Goal: Task Accomplishment & Management: Complete application form

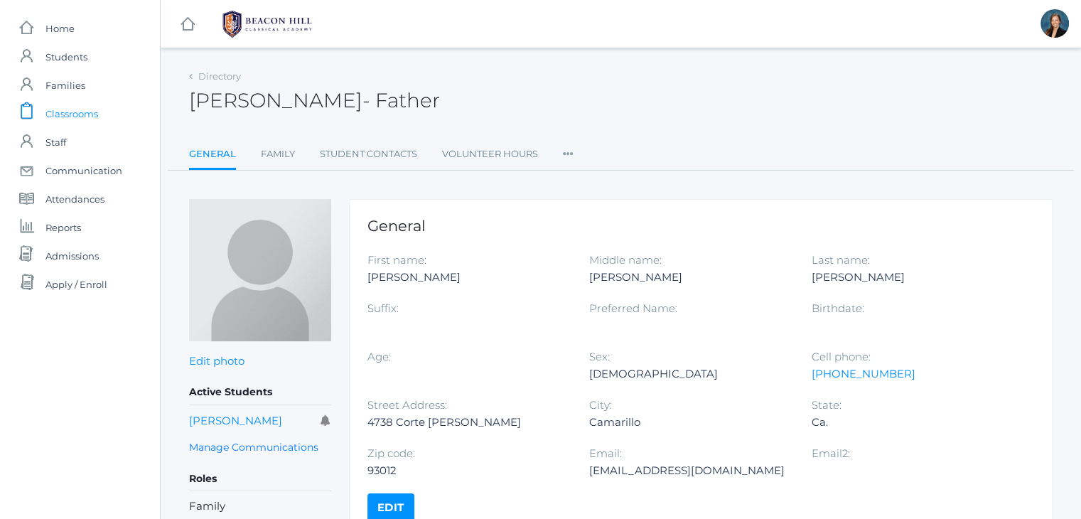
click at [64, 114] on span "Classrooms" at bounding box center [71, 114] width 53 height 28
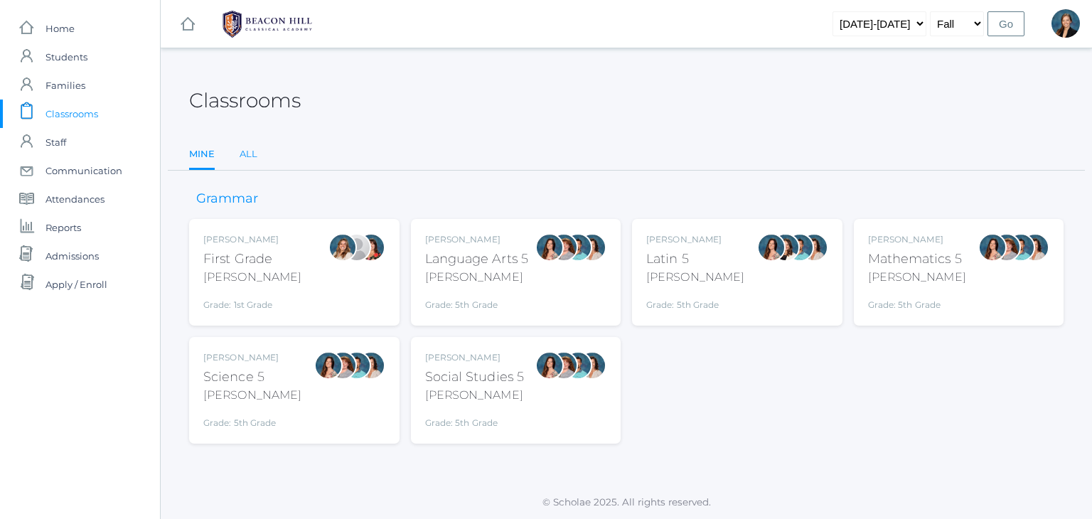
click at [247, 160] on link "All" at bounding box center [249, 154] width 18 height 28
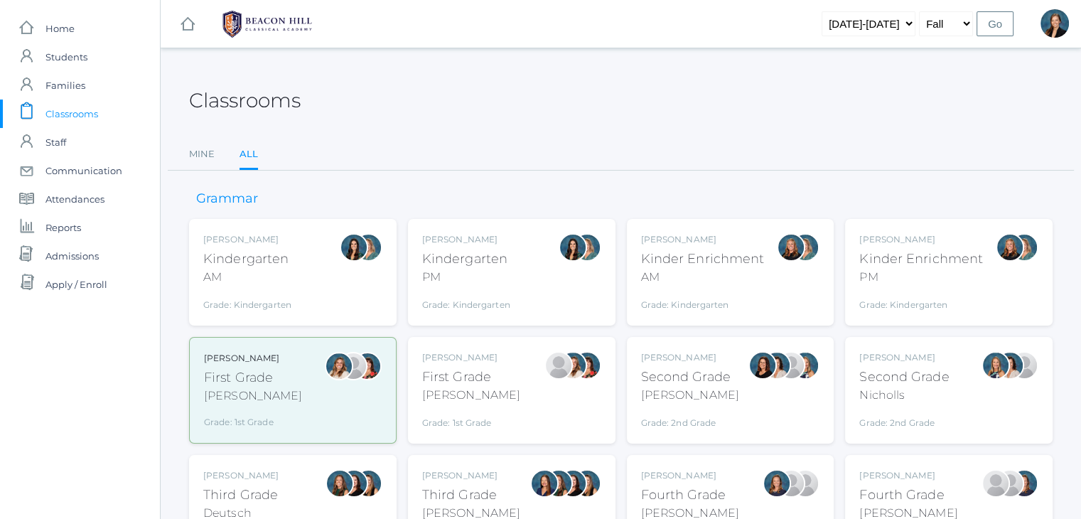
scroll to position [28, 0]
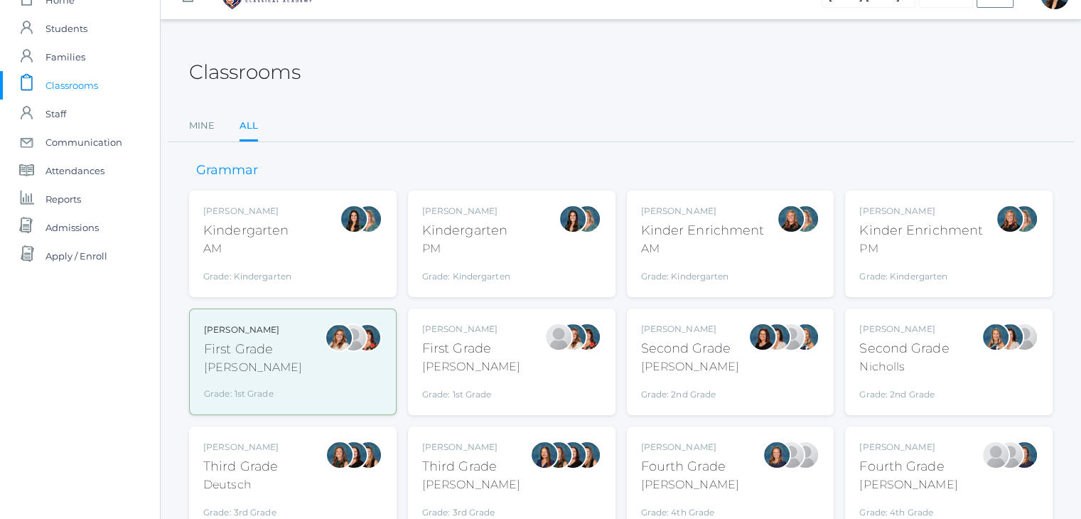
click at [241, 212] on div "Jordyn Dewey" at bounding box center [247, 211] width 88 height 13
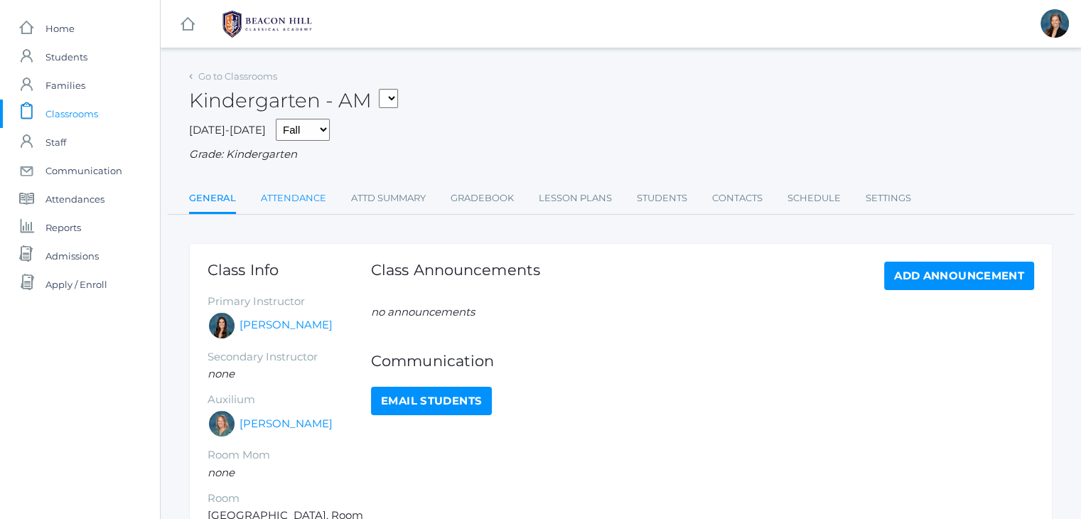
click at [295, 205] on link "Attendance" at bounding box center [293, 198] width 65 height 28
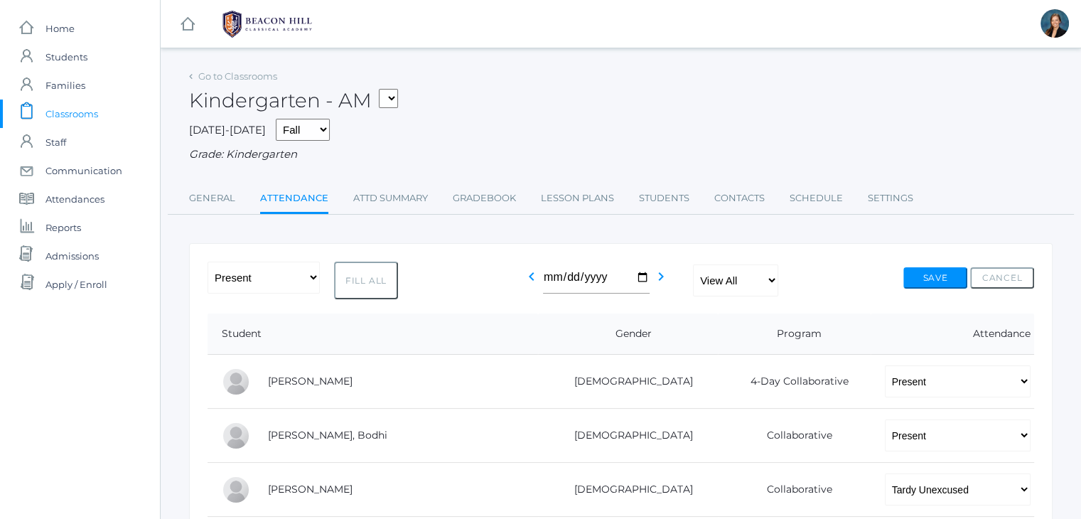
click at [50, 113] on span "Classrooms" at bounding box center [71, 114] width 53 height 28
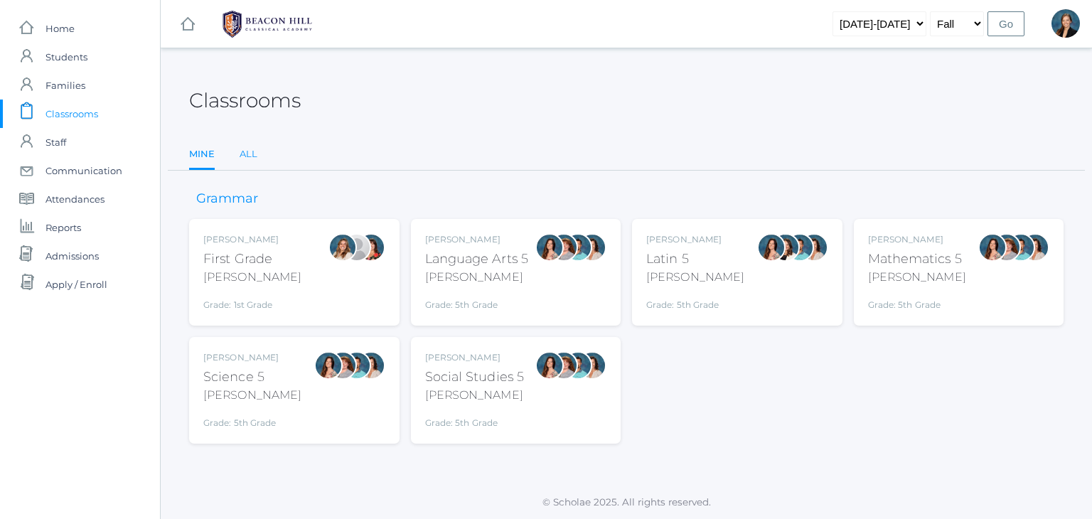
click at [250, 155] on link "All" at bounding box center [249, 154] width 18 height 28
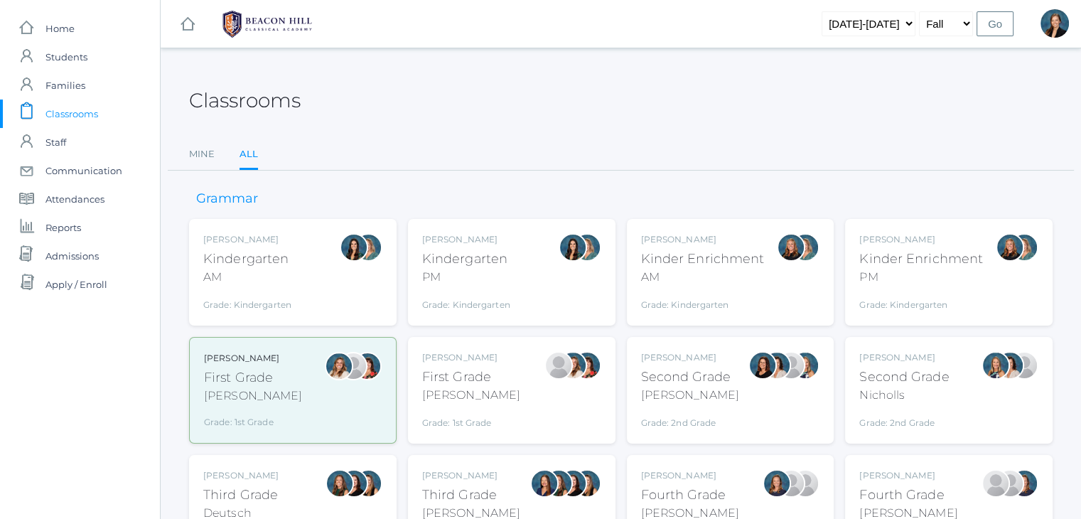
click at [679, 274] on div "AM" at bounding box center [703, 277] width 124 height 17
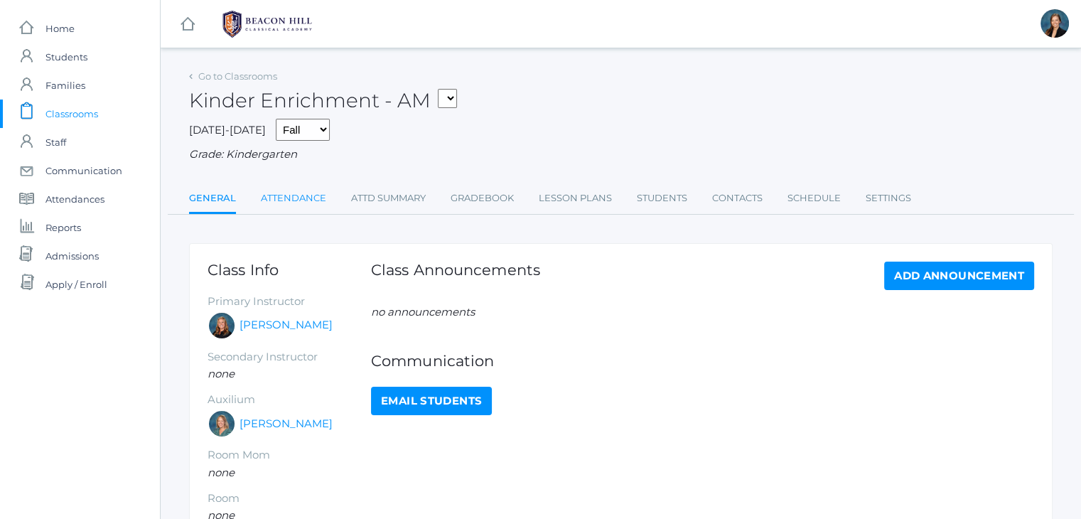
click at [291, 196] on link "Attendance" at bounding box center [293, 198] width 65 height 28
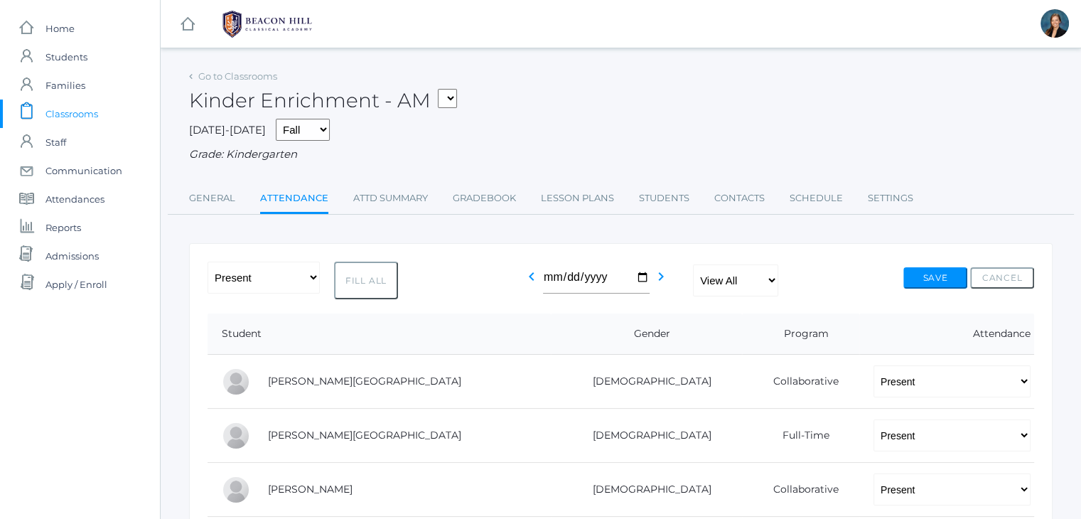
click at [63, 111] on span "Classrooms" at bounding box center [71, 114] width 53 height 28
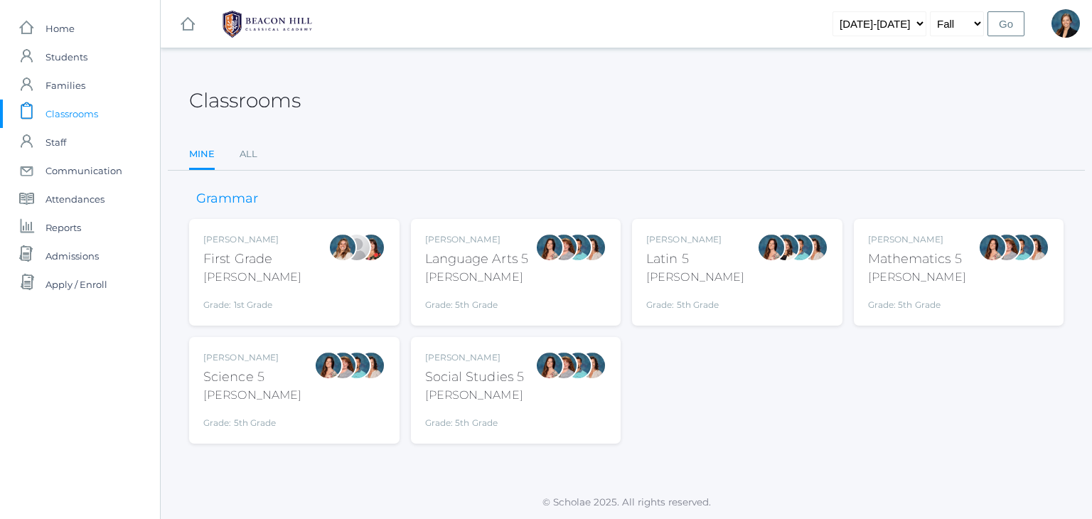
click at [237, 247] on div "[PERSON_NAME] First Grade [PERSON_NAME] Grade: 1st Grade 01LA" at bounding box center [252, 272] width 98 height 78
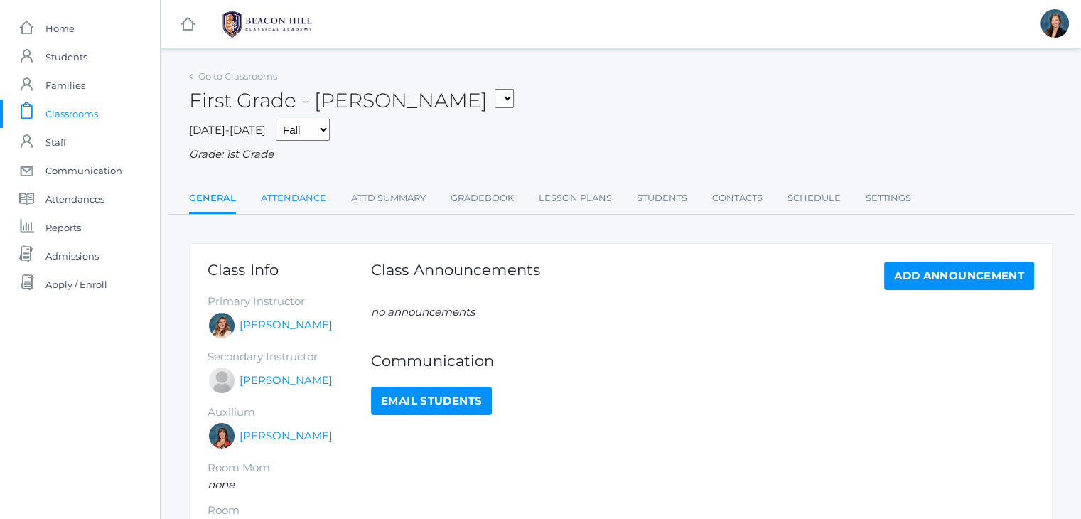
click at [299, 204] on link "Attendance" at bounding box center [293, 198] width 65 height 28
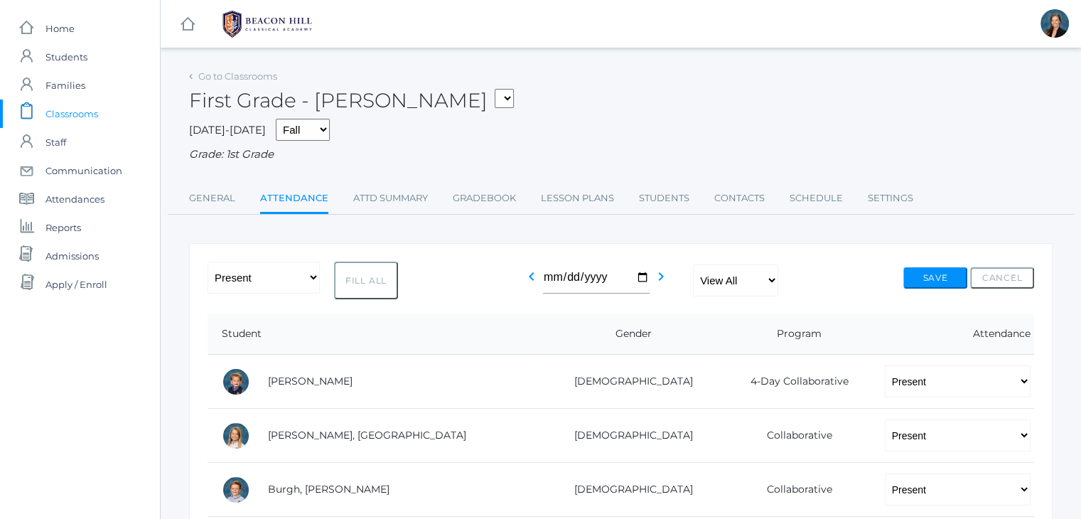
click at [515, 149] on div "Grade: 1st Grade" at bounding box center [621, 154] width 864 height 16
click at [580, 131] on div "2025-2026 Fall Spring Grade: 1st Grade" at bounding box center [621, 141] width 864 height 44
click at [565, 112] on div "First Grade - Barber 01LA - First Grade Barber 05LATIN - Latin 5 Salazar 05MATH…" at bounding box center [621, 92] width 864 height 53
click at [72, 112] on span "Classrooms" at bounding box center [71, 114] width 53 height 28
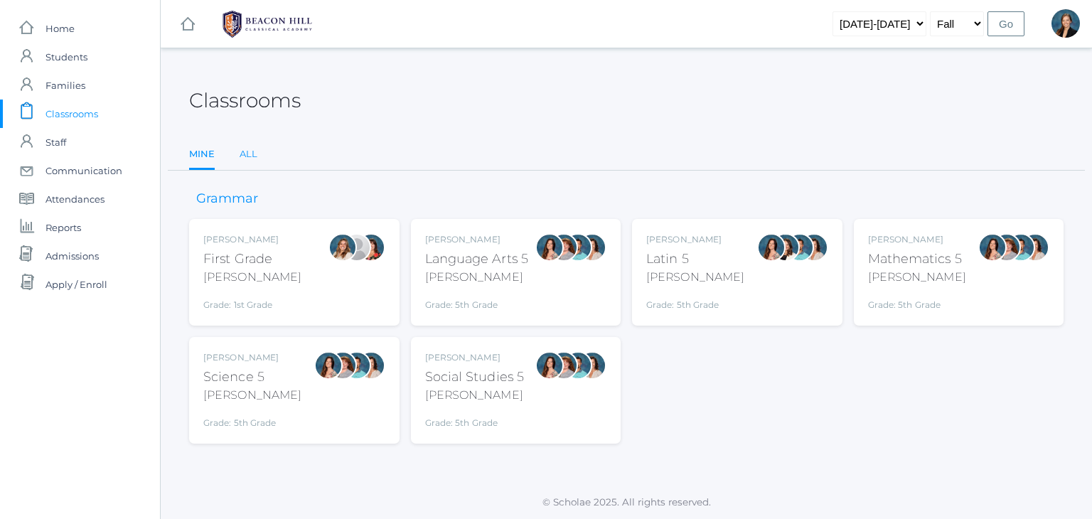
click at [245, 149] on link "All" at bounding box center [249, 154] width 18 height 28
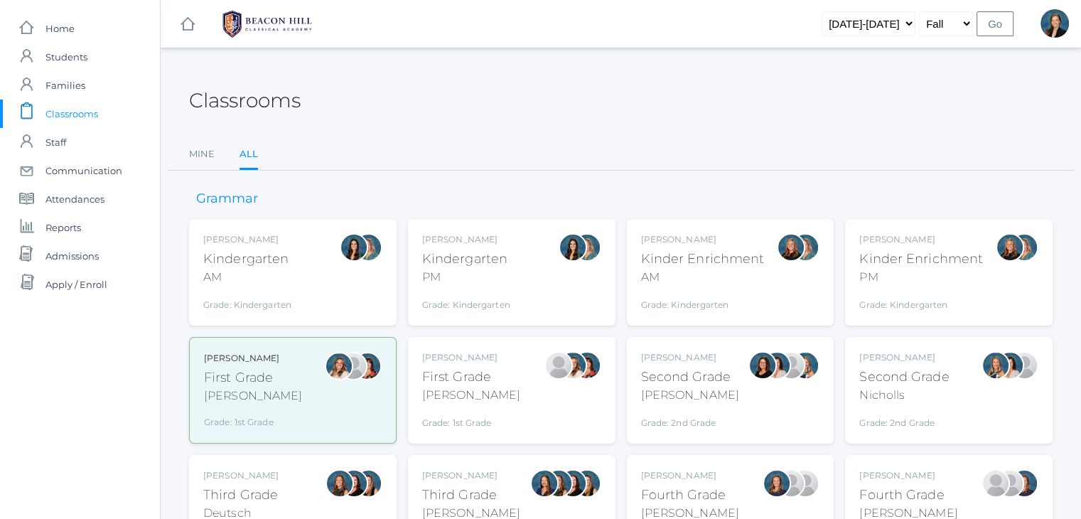
click at [520, 407] on div "Jaimie Watson First Grade Watson Grade: 1st Grade 01LA" at bounding box center [511, 390] width 179 height 78
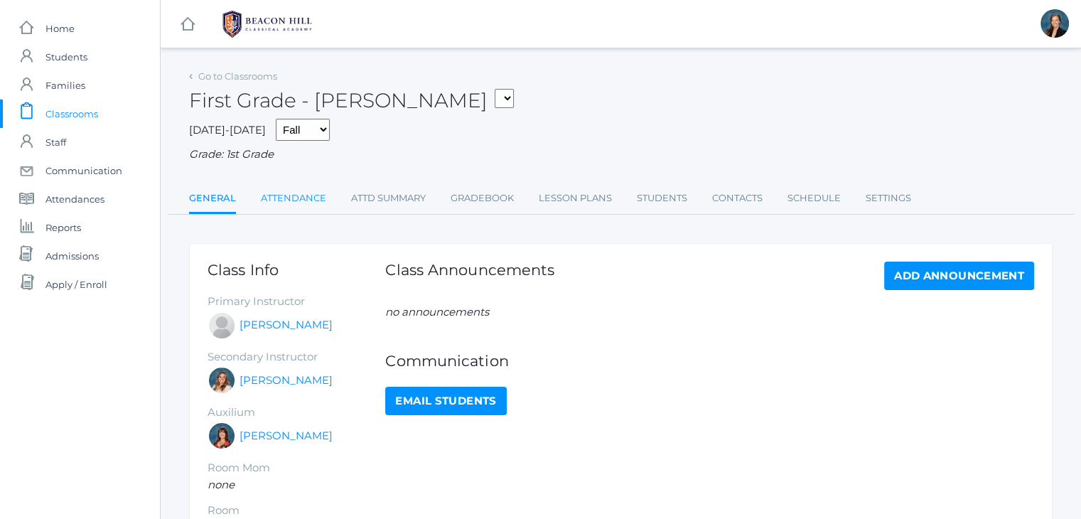
click at [299, 202] on link "Attendance" at bounding box center [293, 198] width 65 height 28
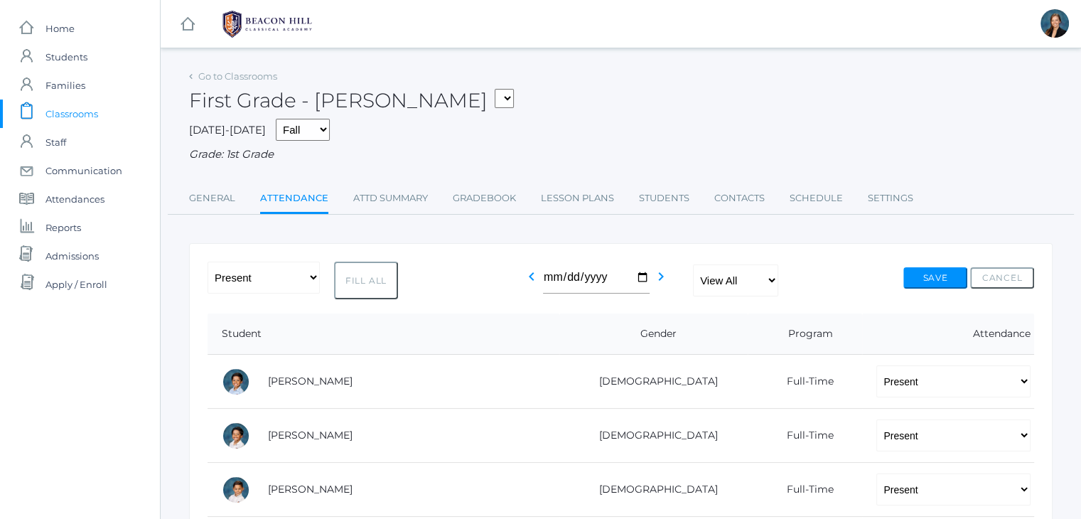
click at [53, 116] on span "Classrooms" at bounding box center [71, 114] width 53 height 28
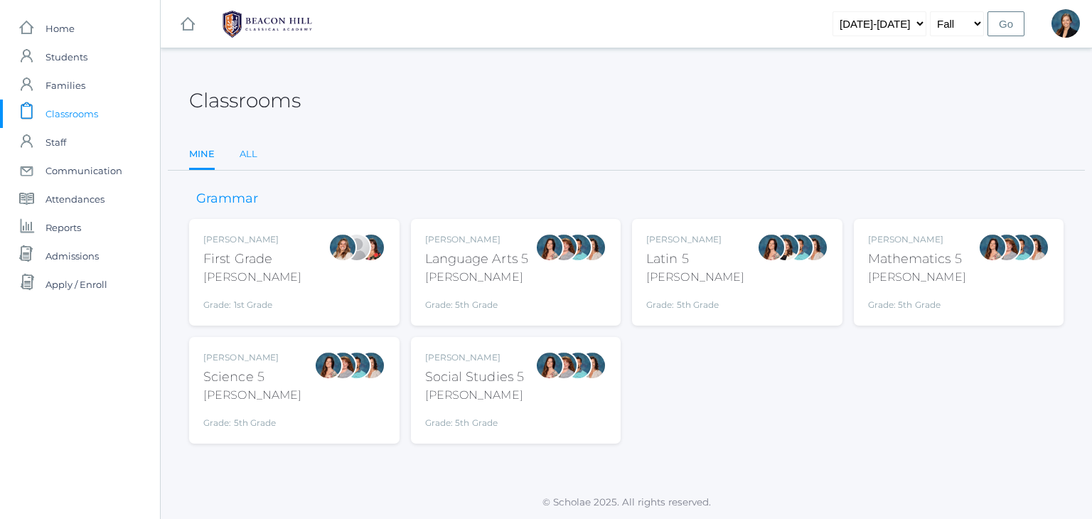
click at [249, 152] on link "All" at bounding box center [249, 154] width 18 height 28
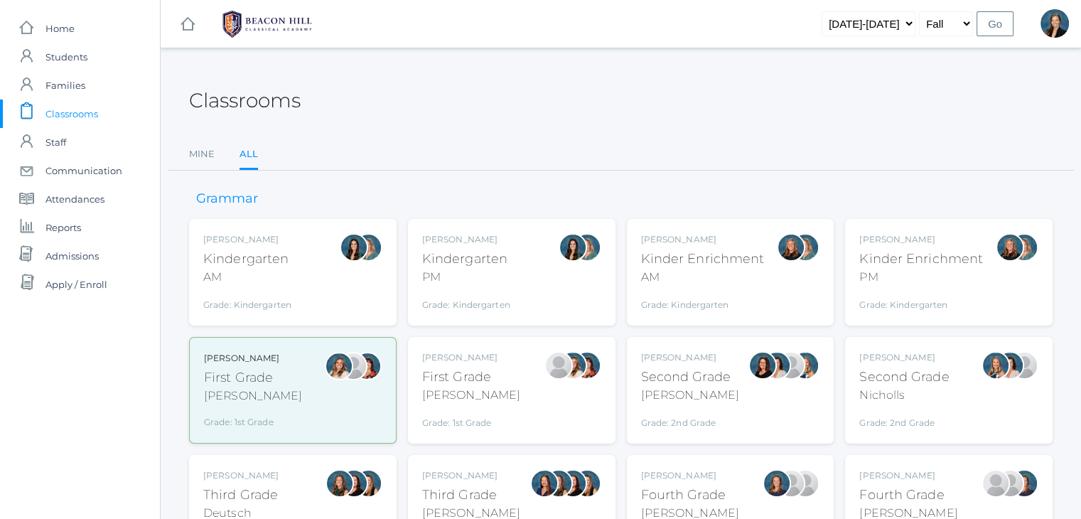
click at [709, 381] on div "Second Grade" at bounding box center [690, 376] width 98 height 19
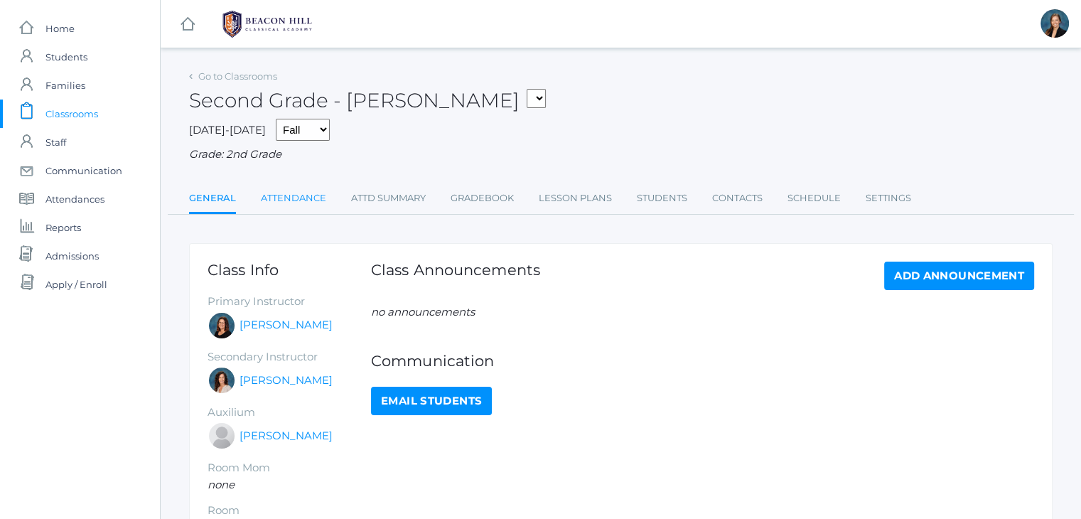
click at [299, 194] on link "Attendance" at bounding box center [293, 198] width 65 height 28
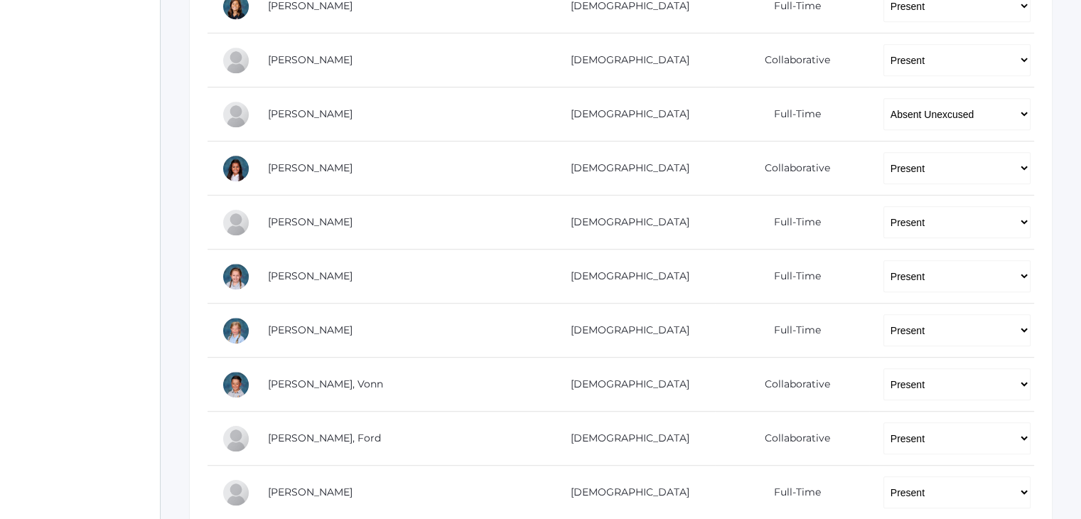
scroll to position [796, 0]
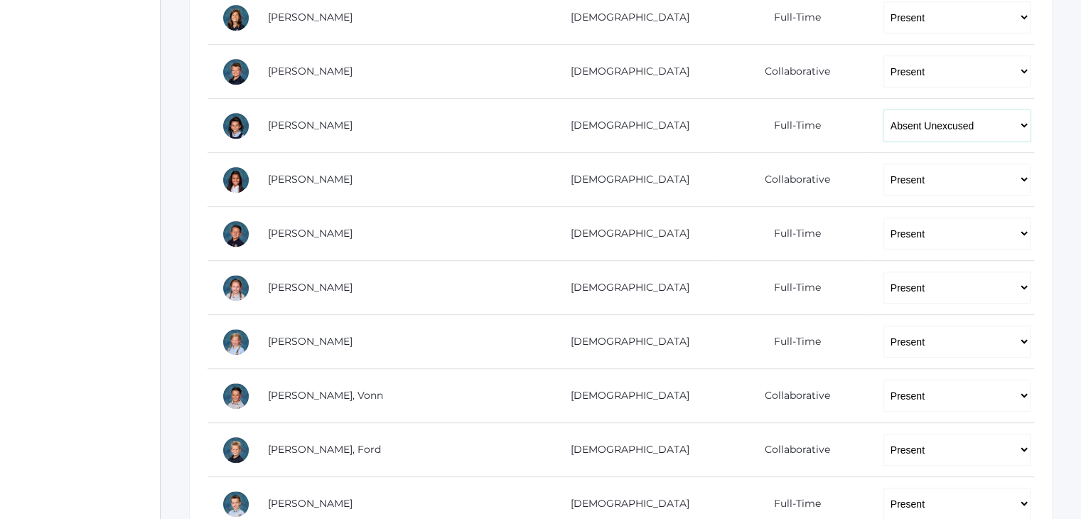
click at [947, 136] on select "-- Present Present-At-Home Tardy Excused Tardy Unexcused Absent Excused Absent …" at bounding box center [956, 125] width 147 height 32
select select "TE"
click at [883, 109] on select "-- Present Present-At-Home Tardy Excused Tardy Unexcused Absent Excused Absent …" at bounding box center [956, 125] width 147 height 32
click at [100, 266] on div "icons/ui/navigation/home Created with Sketch. Home icons/user/plain Created wit…" at bounding box center [80, 4] width 160 height 1600
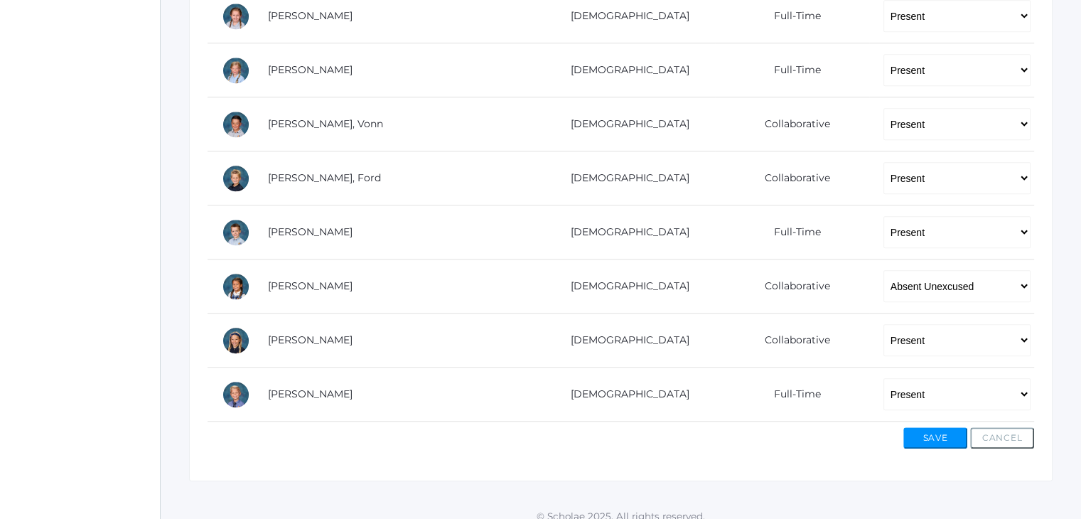
scroll to position [1078, 0]
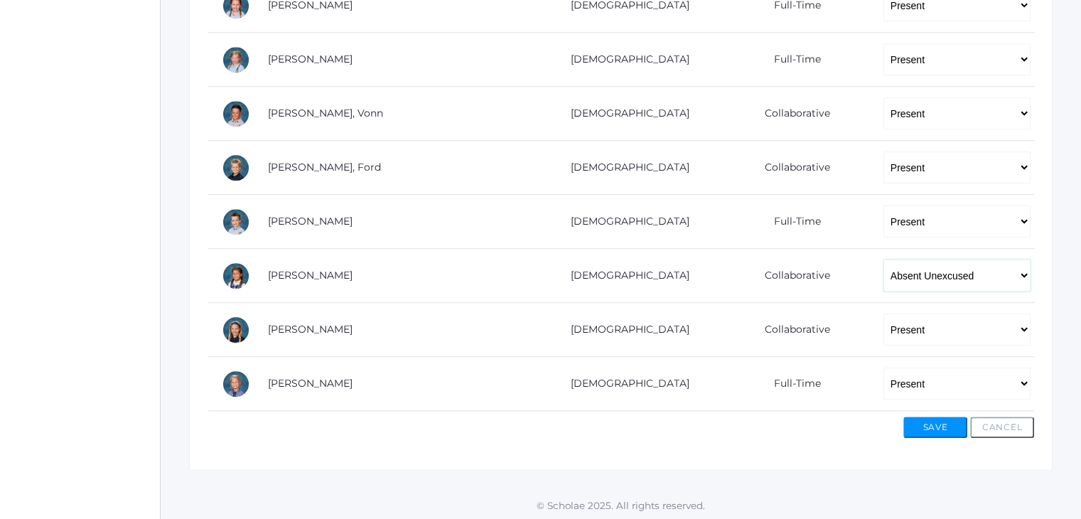
click at [883, 285] on select "-- Present Present-At-Home Tardy Excused Tardy Unexcused Absent Excused Absent …" at bounding box center [956, 275] width 147 height 32
click at [925, 276] on select "-- Present Present-At-Home Tardy Excused Tardy Unexcused Absent Excused Absent …" at bounding box center [956, 275] width 147 height 32
select select "TU"
click at [883, 259] on select "-- Present Present-At-Home Tardy Excused Tardy Unexcused Absent Excused Absent …" at bounding box center [956, 275] width 147 height 32
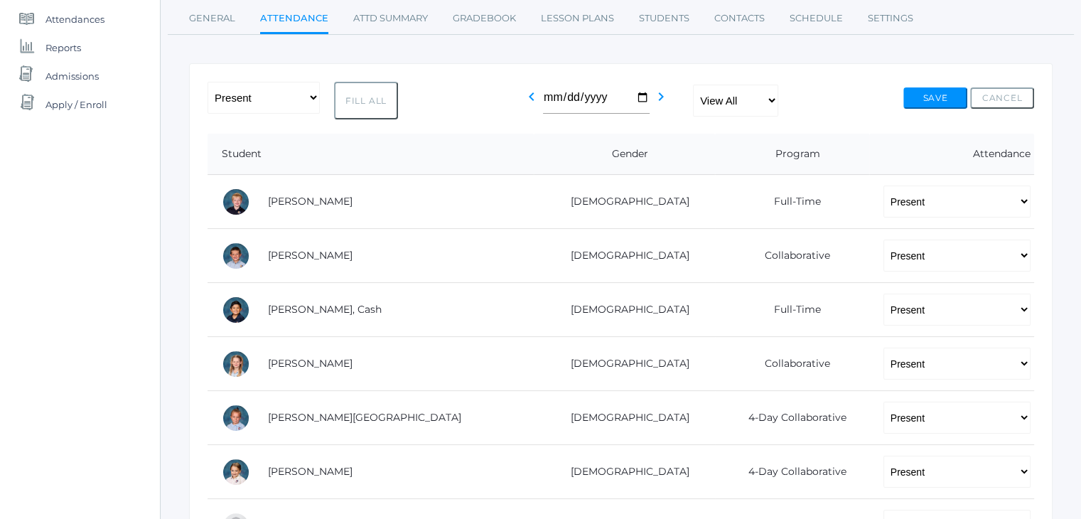
scroll to position [0, 0]
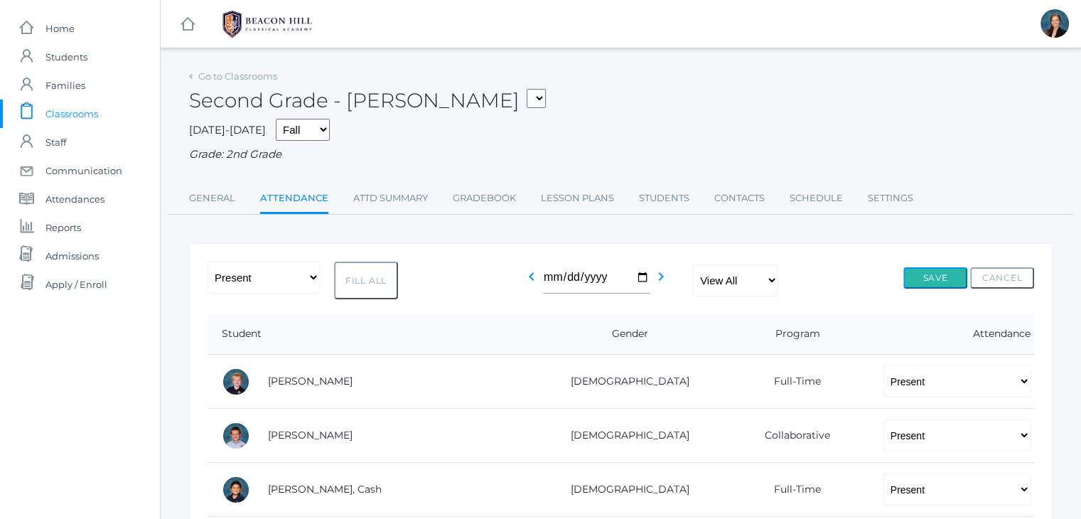
click at [940, 279] on button "Save" at bounding box center [935, 277] width 64 height 21
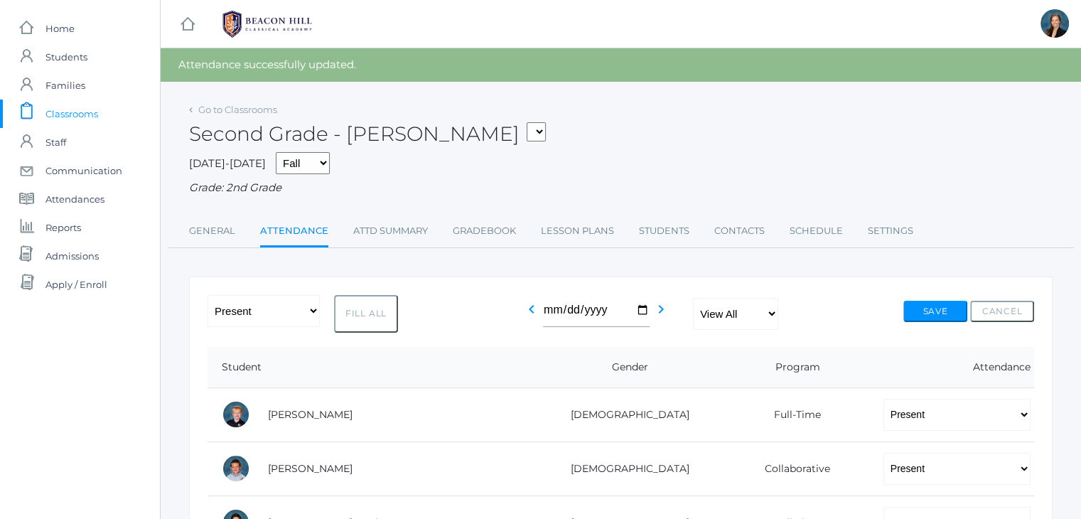
click at [543, 120] on div "Second Grade - Balli 01LA - First Grade Barber 05LATIN - Latin 5 Salazar 05MATH…" at bounding box center [621, 126] width 864 height 53
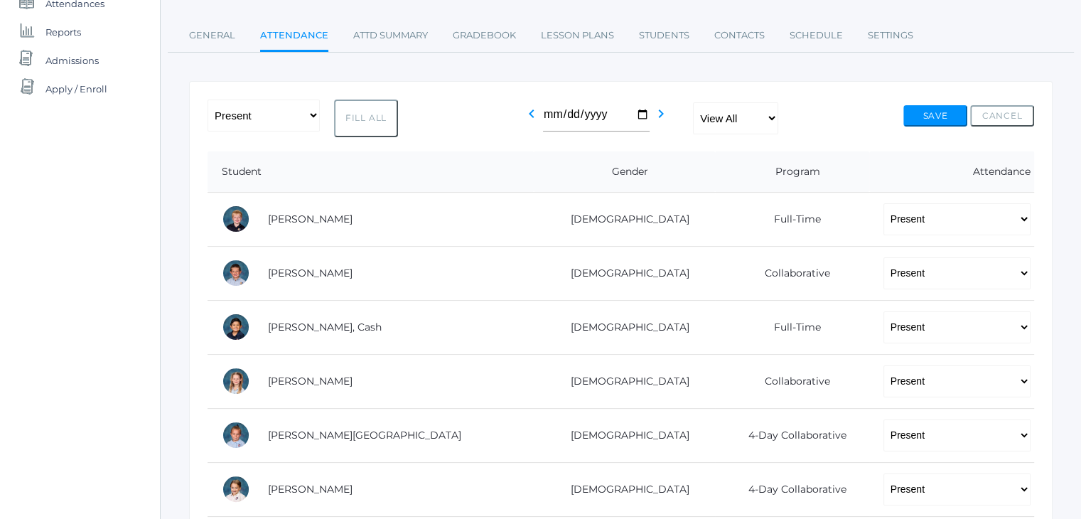
scroll to position [199, 0]
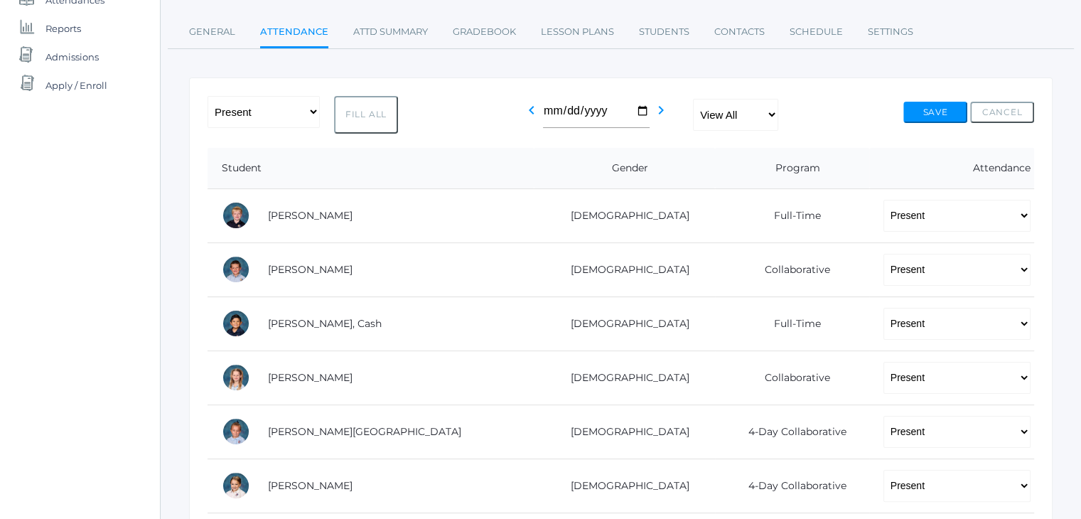
click at [956, 35] on ul "General Attendance Attd Summary Gradebook Lesson Plans Students Contacts Schedu…" at bounding box center [621, 33] width 864 height 31
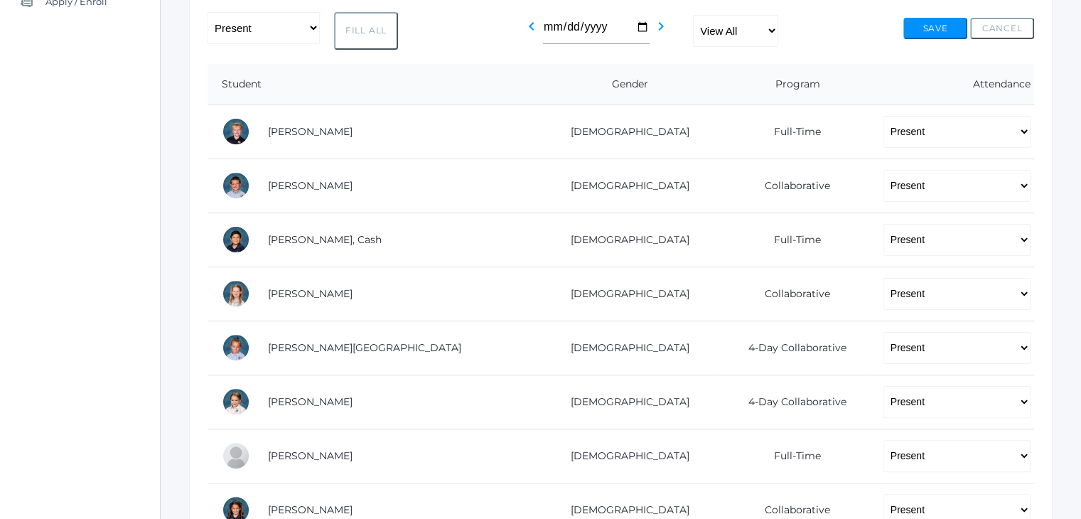
scroll to position [284, 0]
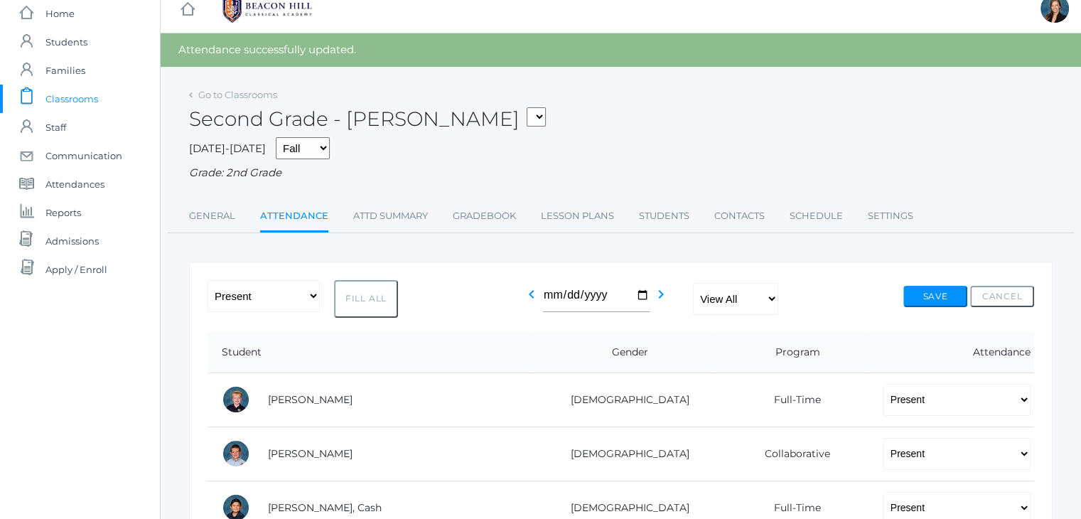
scroll to position [0, 0]
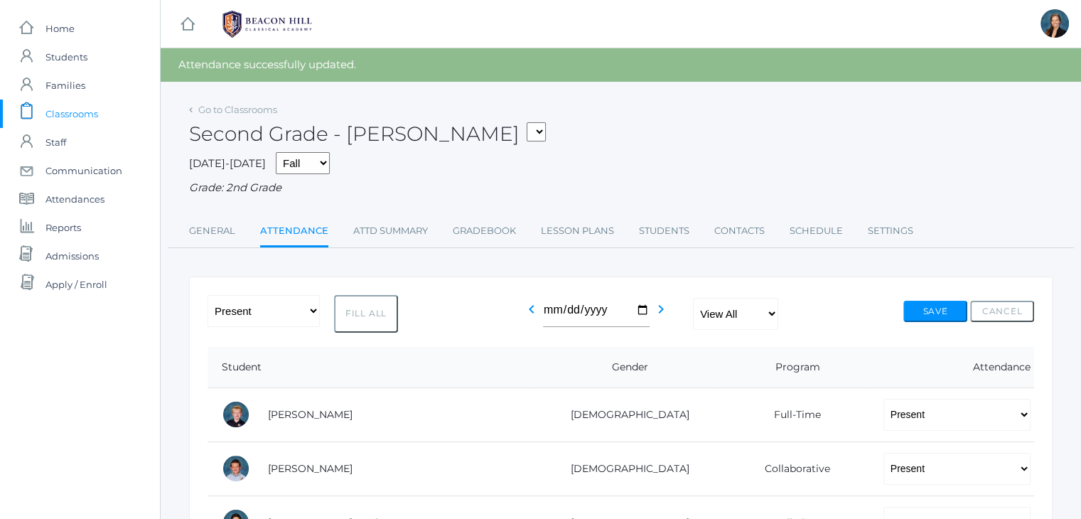
click at [80, 109] on span "Classrooms" at bounding box center [71, 114] width 53 height 28
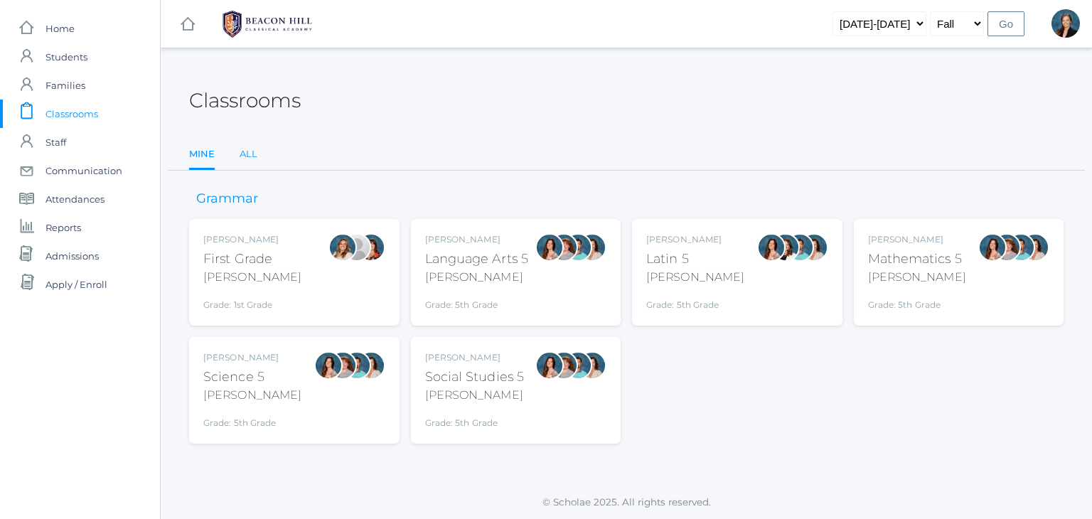
click at [240, 151] on link "All" at bounding box center [249, 154] width 18 height 28
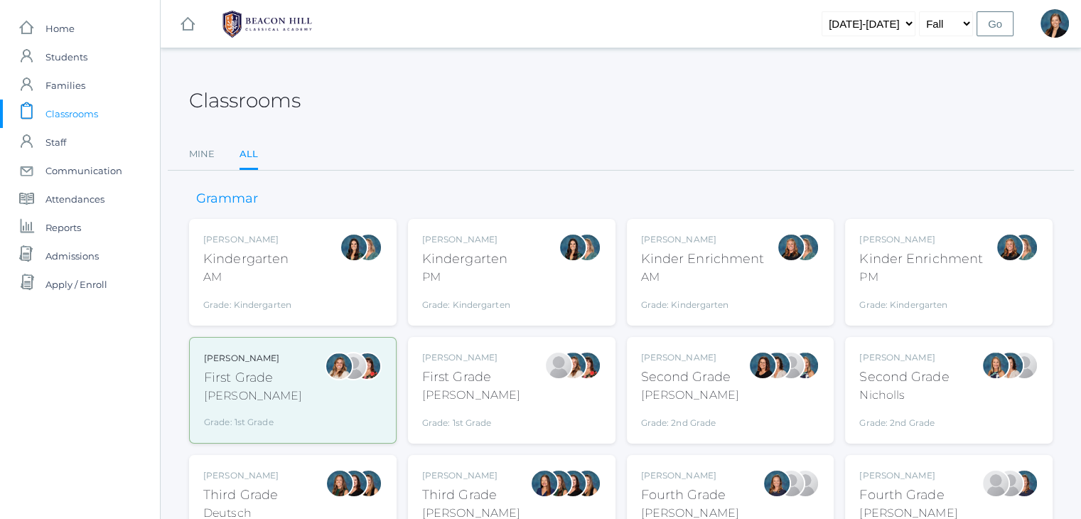
click at [875, 424] on div "Grade: 2nd Grade" at bounding box center [904, 419] width 90 height 20
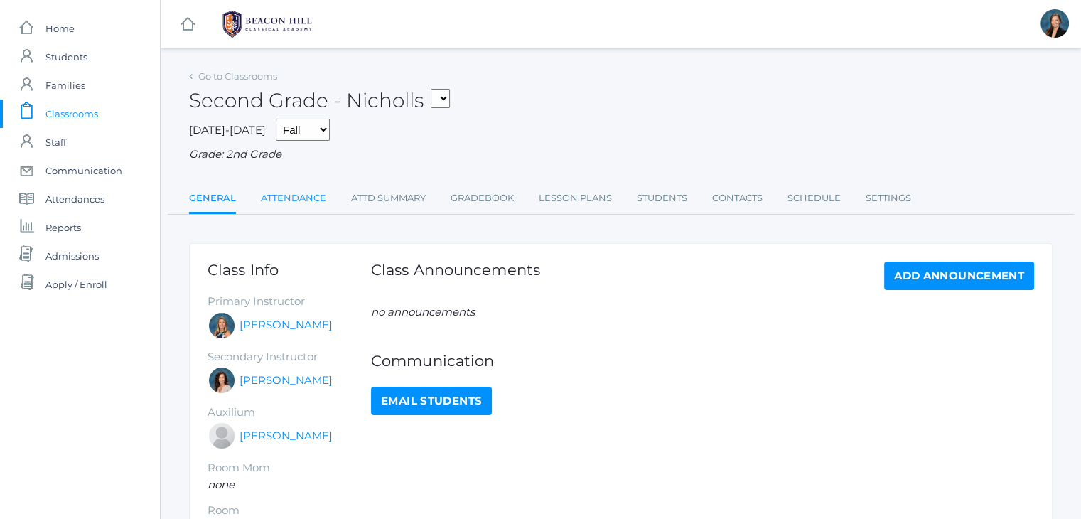
click at [307, 198] on link "Attendance" at bounding box center [293, 198] width 65 height 28
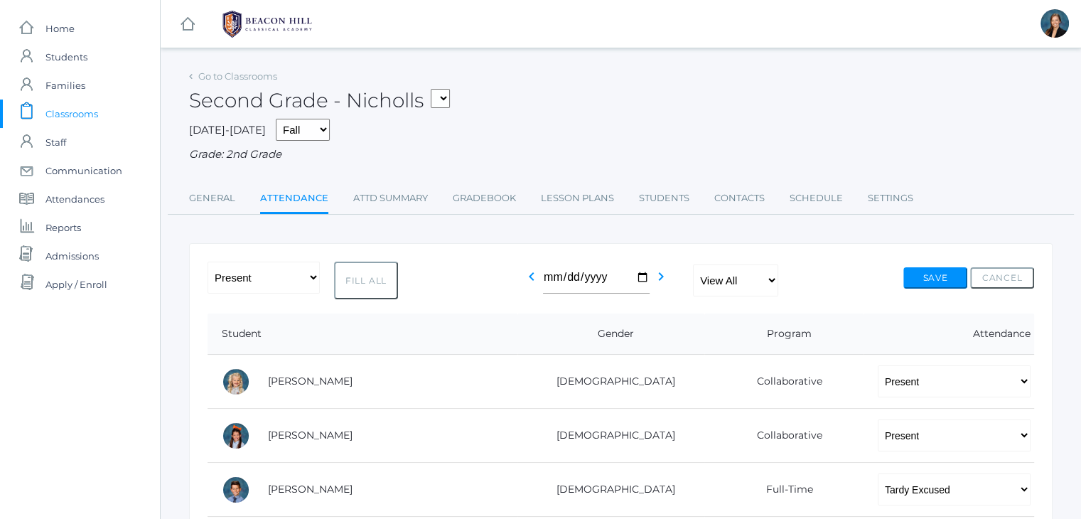
click at [63, 117] on span "Classrooms" at bounding box center [71, 114] width 53 height 28
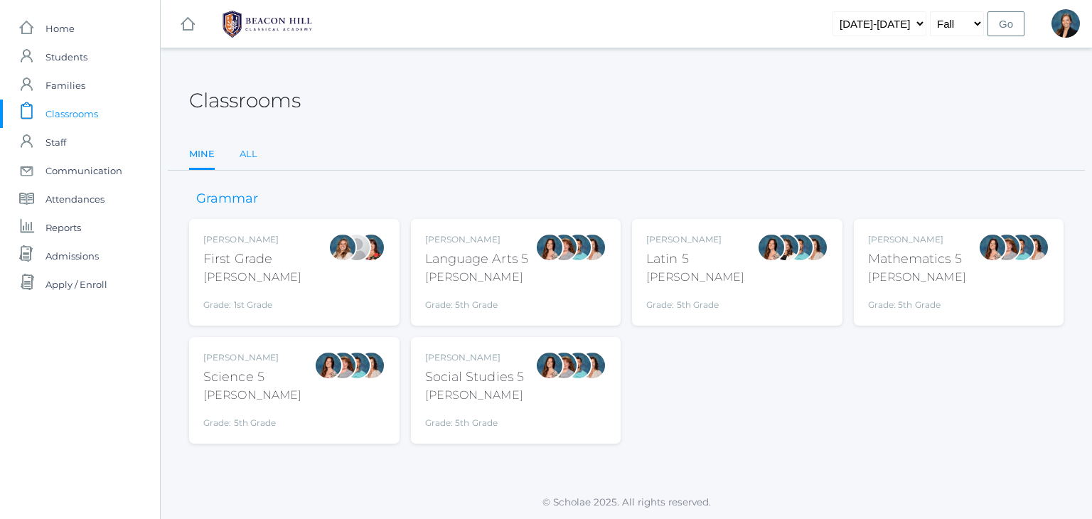
click at [247, 161] on link "All" at bounding box center [249, 154] width 18 height 28
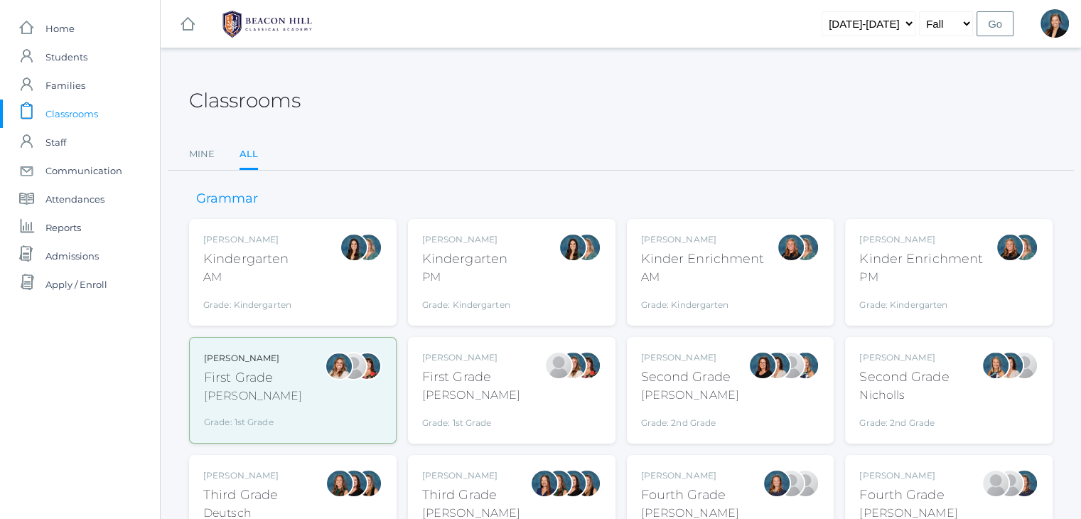
click at [291, 497] on div "Andrea Deutsch Third Grade Deutsch Grade: 3rd Grade 03LA" at bounding box center [292, 508] width 179 height 78
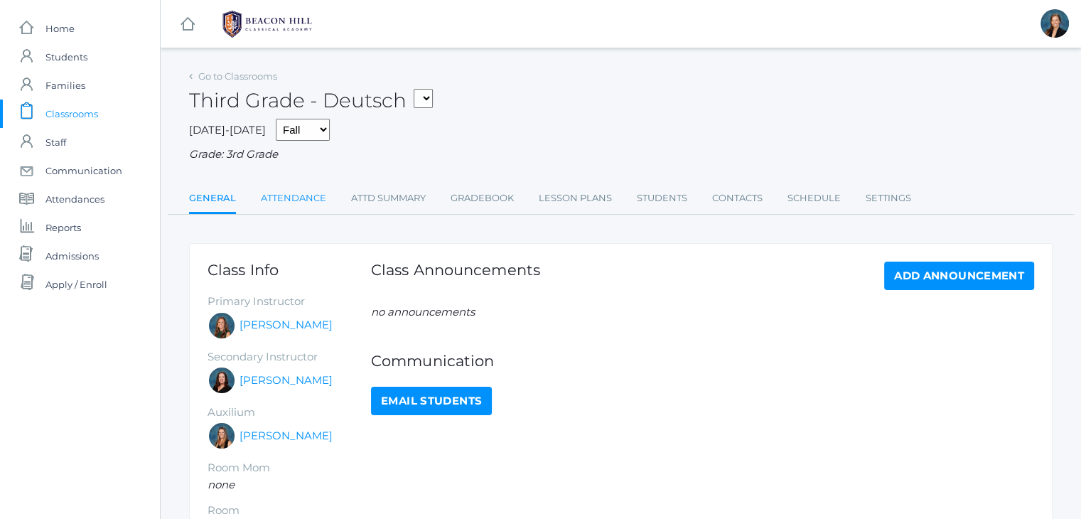
click at [290, 195] on link "Attendance" at bounding box center [293, 198] width 65 height 28
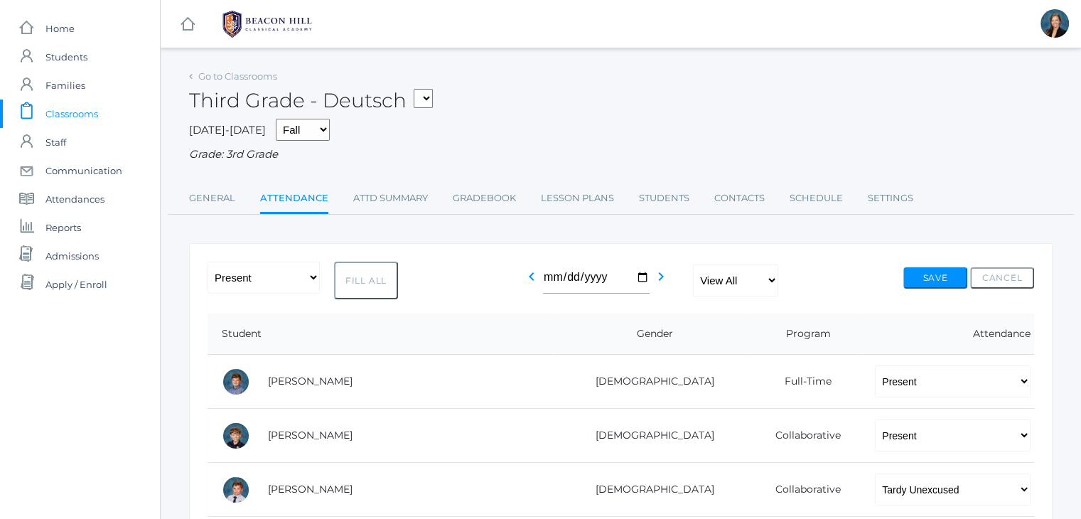
click at [77, 123] on span "Classrooms" at bounding box center [71, 114] width 53 height 28
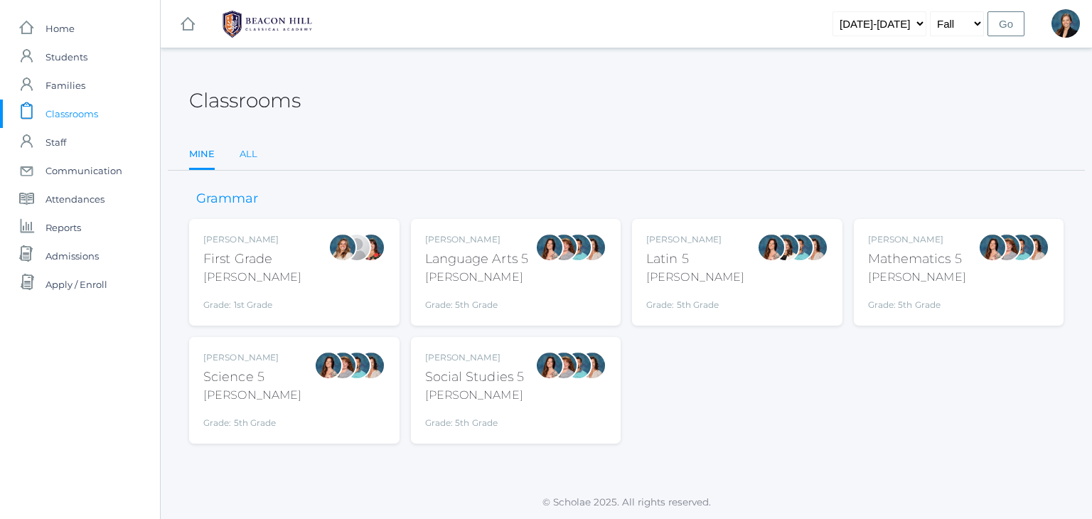
click at [254, 149] on link "All" at bounding box center [249, 154] width 18 height 28
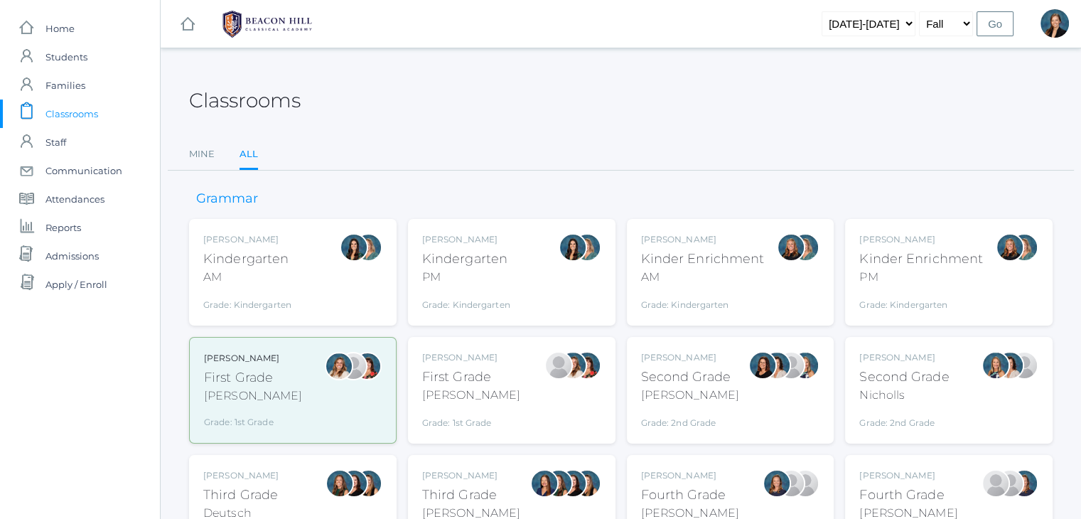
click at [468, 472] on div "Lori Webster" at bounding box center [471, 475] width 98 height 13
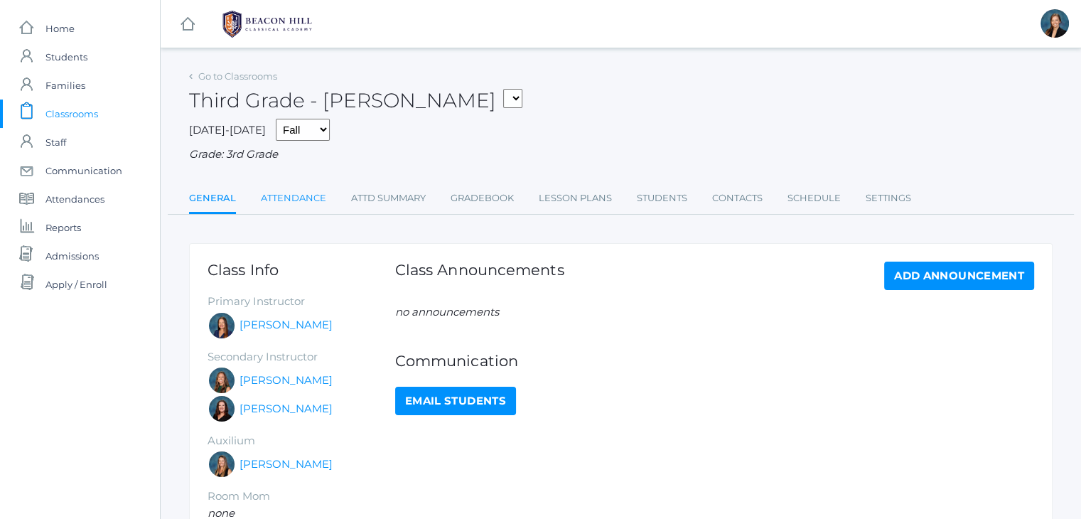
click at [300, 190] on link "Attendance" at bounding box center [293, 198] width 65 height 28
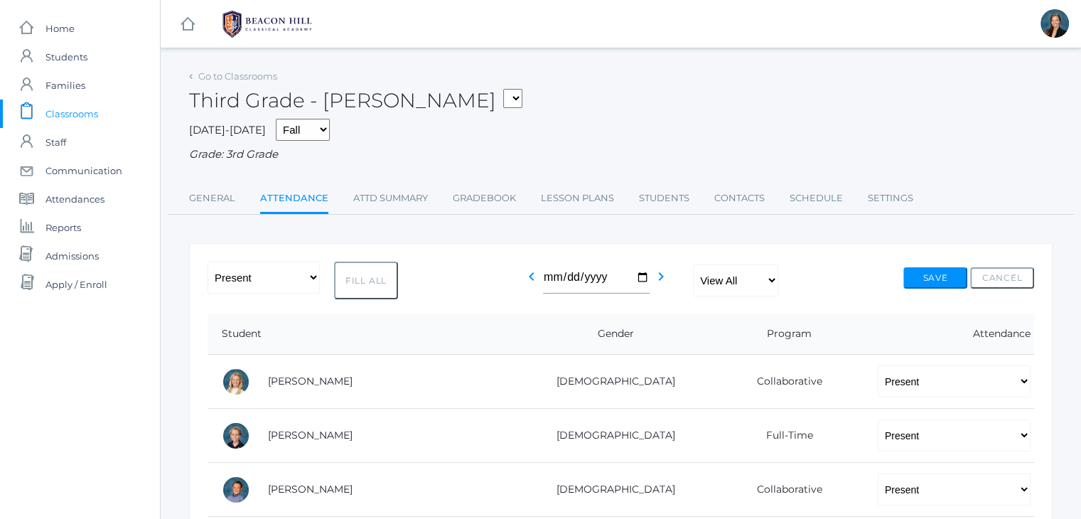
click at [71, 109] on span "Classrooms" at bounding box center [71, 114] width 53 height 28
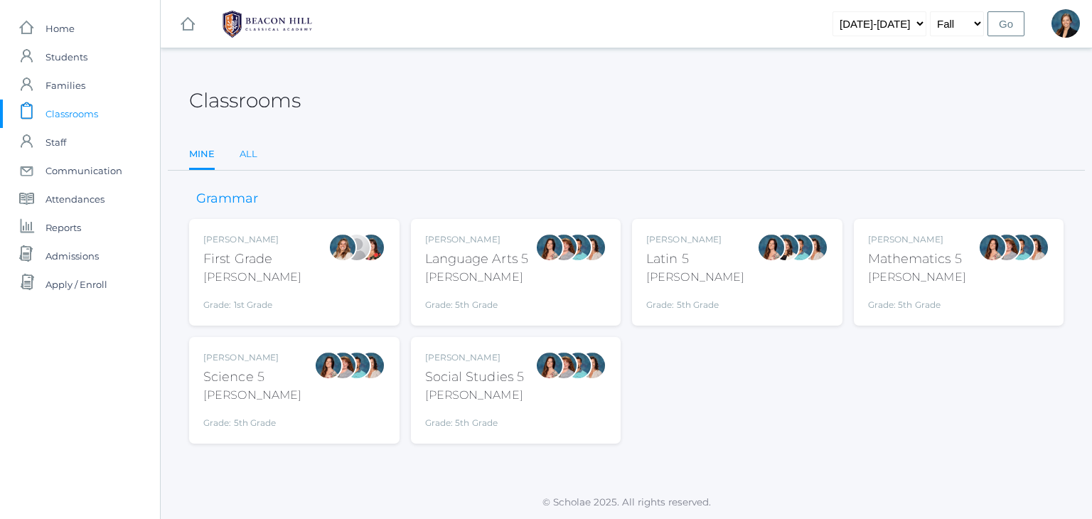
click at [247, 154] on link "All" at bounding box center [249, 154] width 18 height 28
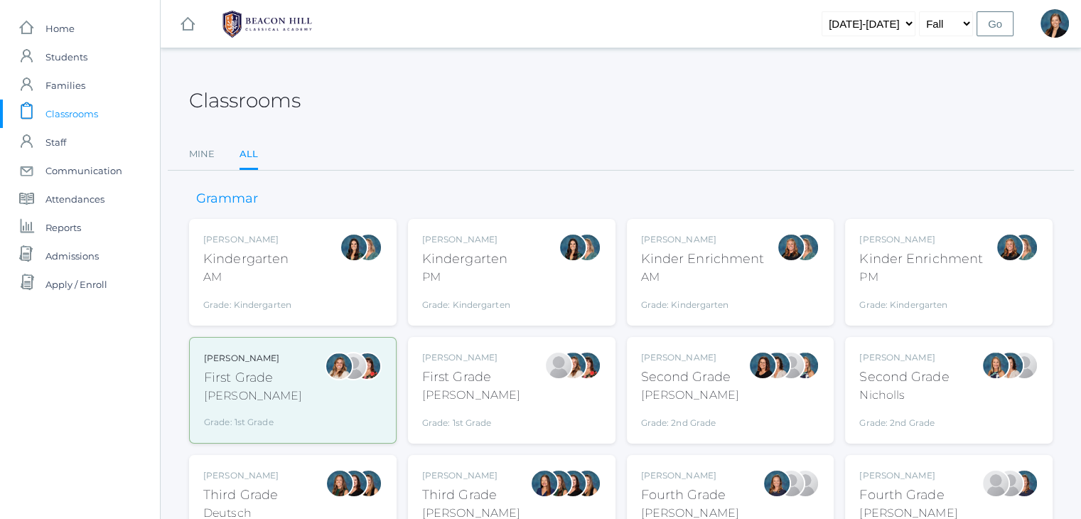
click at [657, 460] on div "[PERSON_NAME] Fourth Grade [PERSON_NAME] Grade: 4th Grade 04LA" at bounding box center [731, 508] width 208 height 107
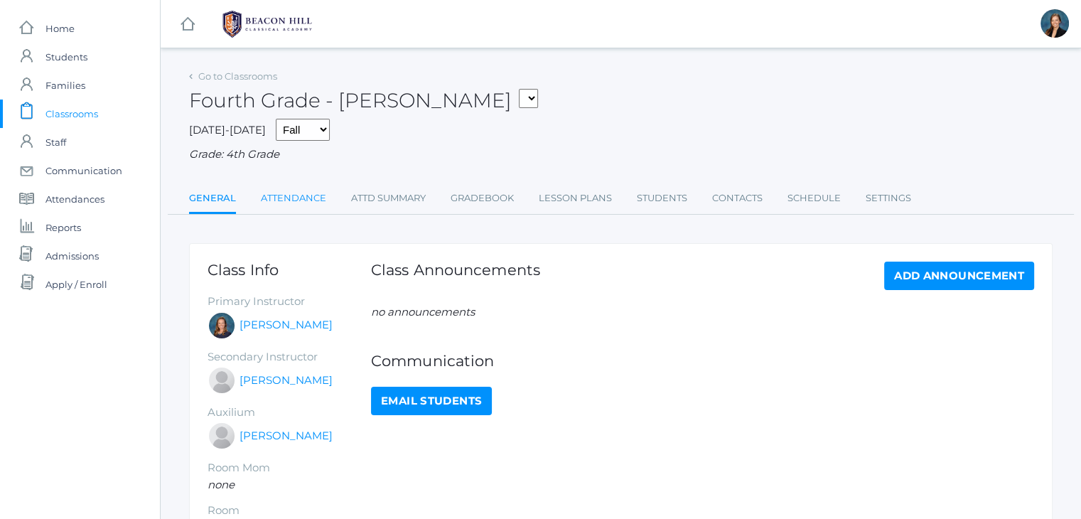
click at [300, 202] on link "Attendance" at bounding box center [293, 198] width 65 height 28
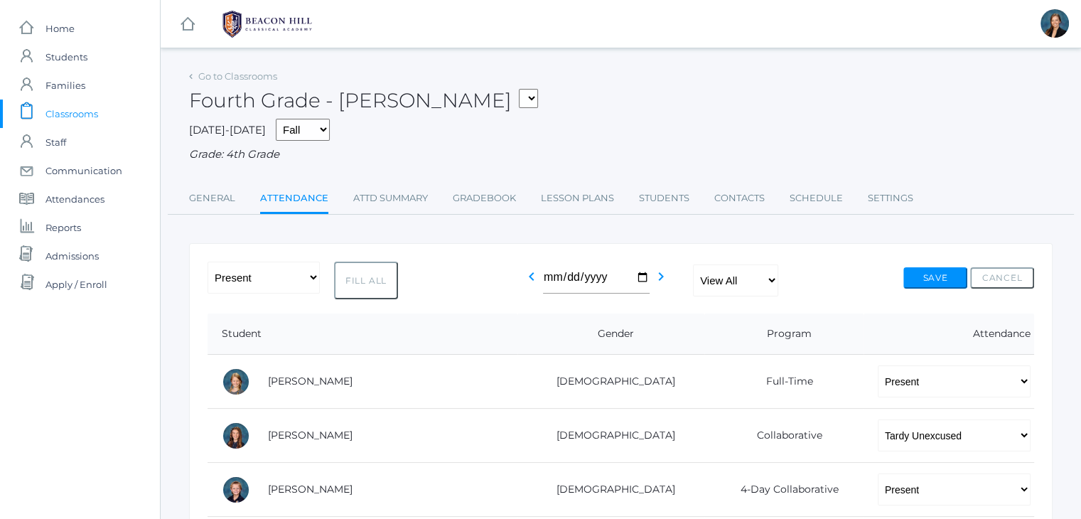
click at [75, 119] on span "Classrooms" at bounding box center [71, 114] width 53 height 28
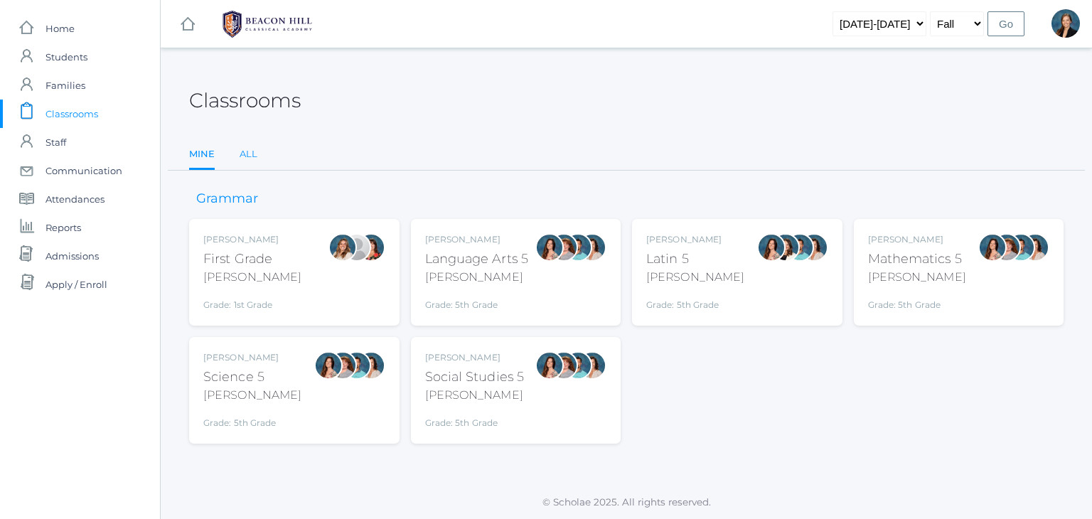
click at [240, 159] on link "All" at bounding box center [249, 154] width 18 height 28
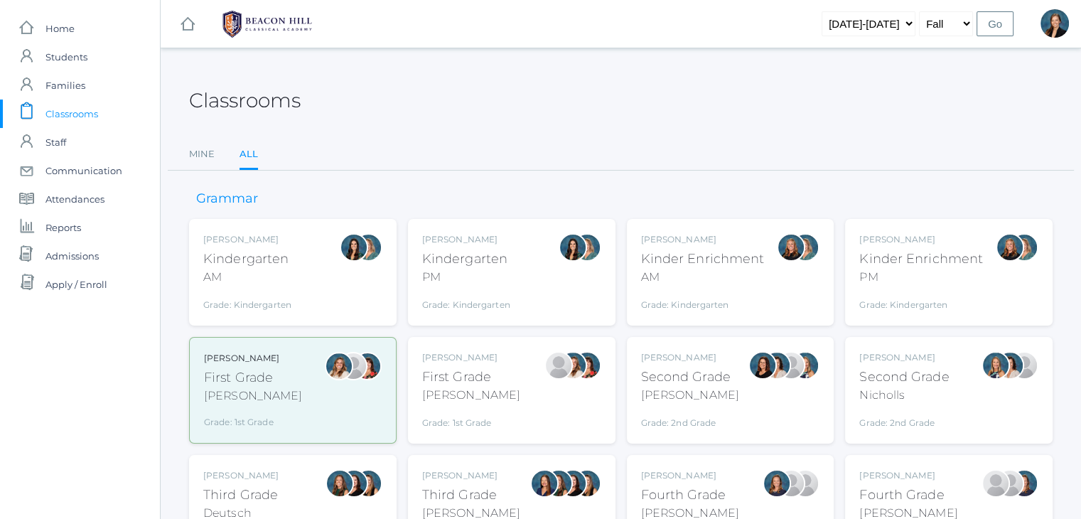
click at [939, 485] on div "Fourth Grade" at bounding box center [908, 494] width 98 height 19
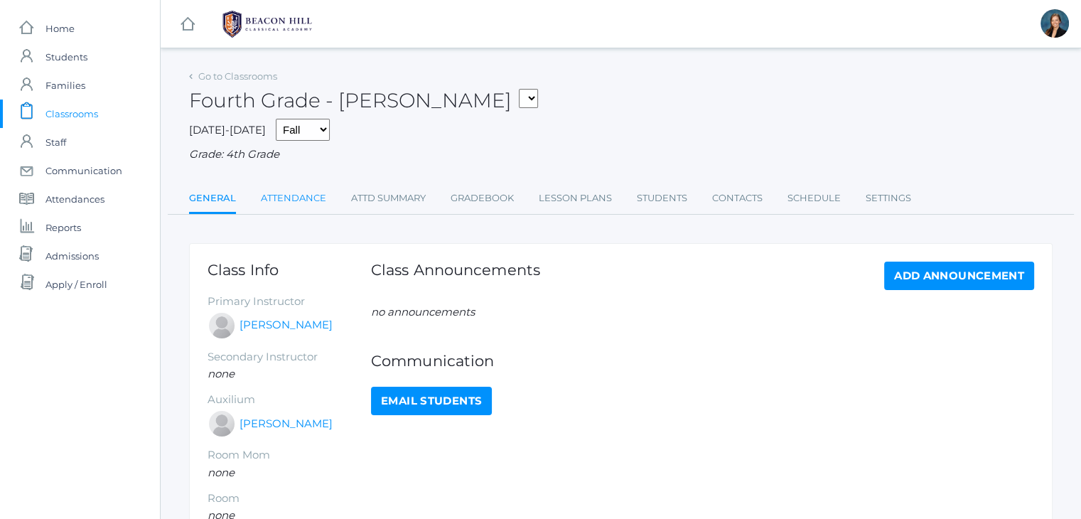
click at [314, 194] on link "Attendance" at bounding box center [293, 198] width 65 height 28
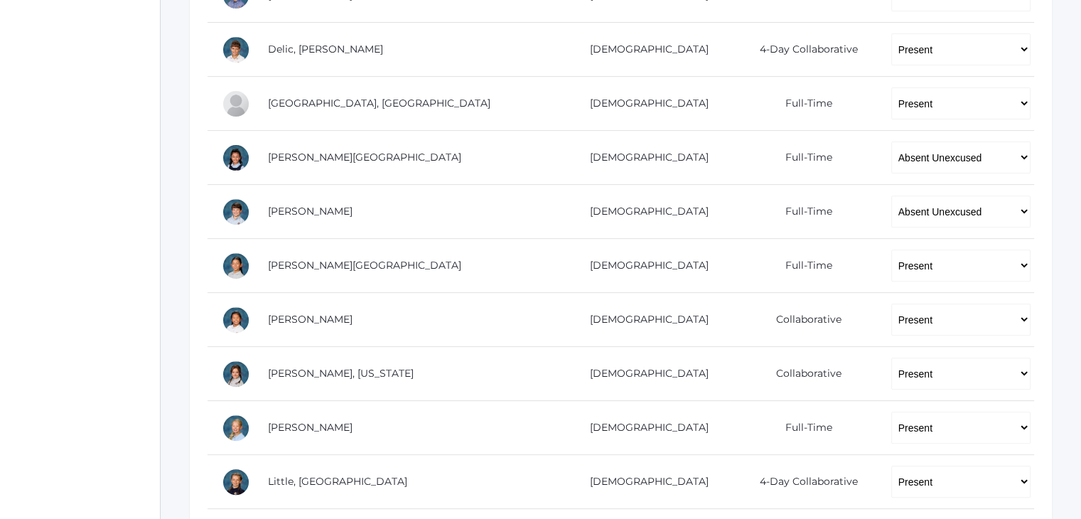
scroll to position [512, 0]
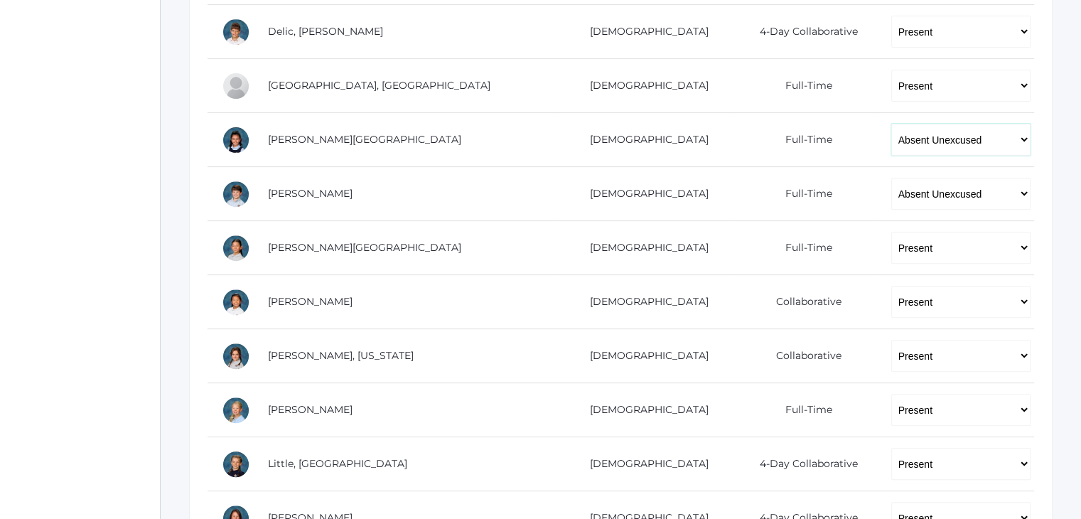
click at [891, 137] on select "-- Present Present-At-Home Tardy Excused Tardy Unexcused Absent Excused Absent …" at bounding box center [960, 140] width 139 height 32
select select "TE"
click at [891, 124] on select "-- Present Present-At-Home Tardy Excused Tardy Unexcused Absent Excused Absent …" at bounding box center [960, 140] width 139 height 32
click at [1058, 181] on div "Go to Classrooms Fourth Grade - [PERSON_NAME] 01LA - First Grade [PERSON_NAME] …" at bounding box center [621, 187] width 920 height 1267
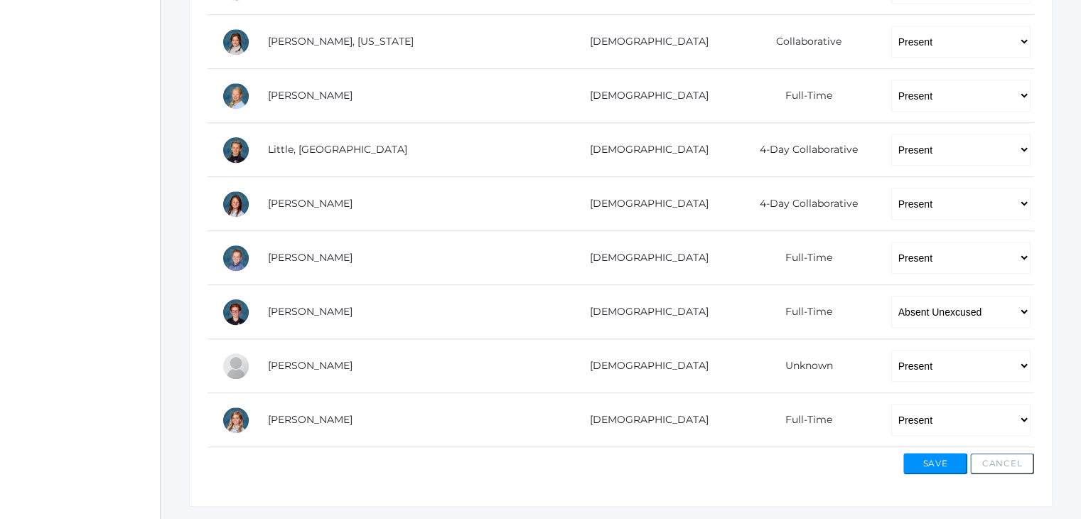
scroll to position [863, 0]
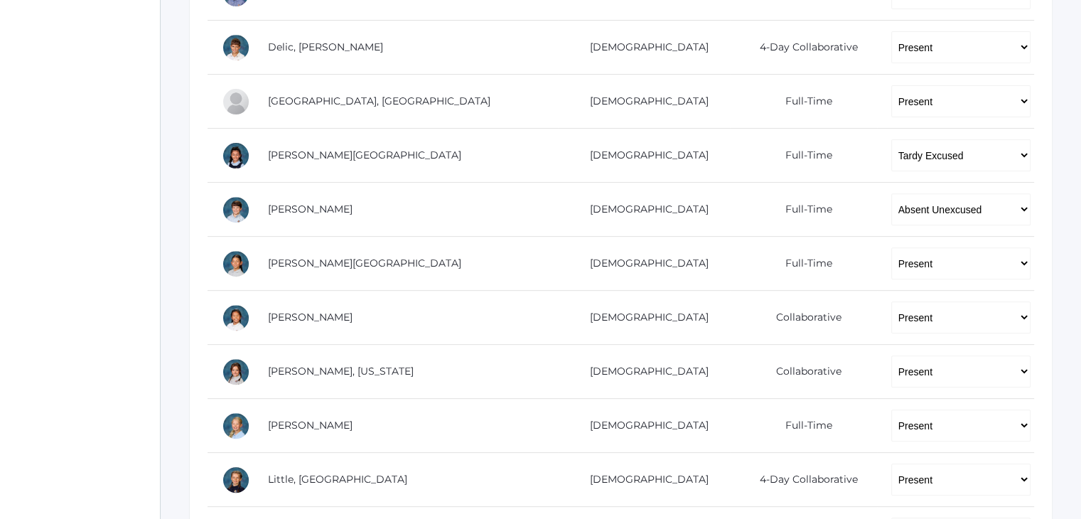
scroll to position [493, 0]
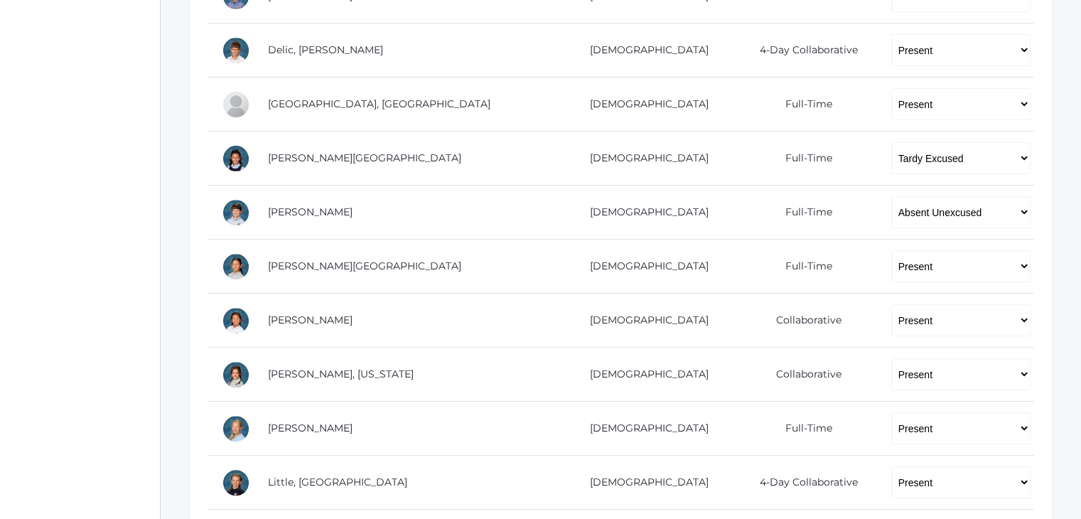
click at [91, 175] on div "icons/ui/navigation/home Created with Sketch. Home icons/user/plain Created wit…" at bounding box center [80, 199] width 160 height 1384
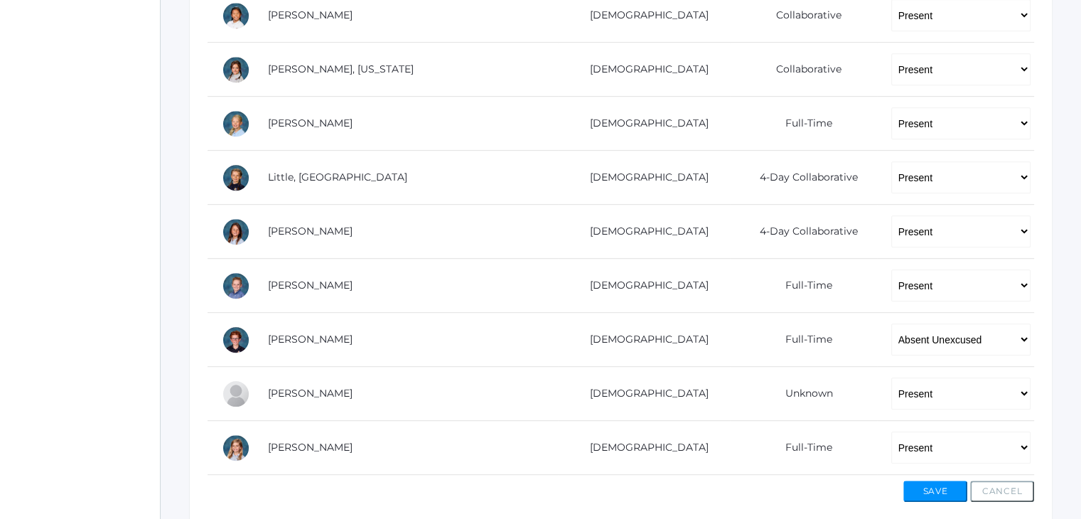
scroll to position [863, 0]
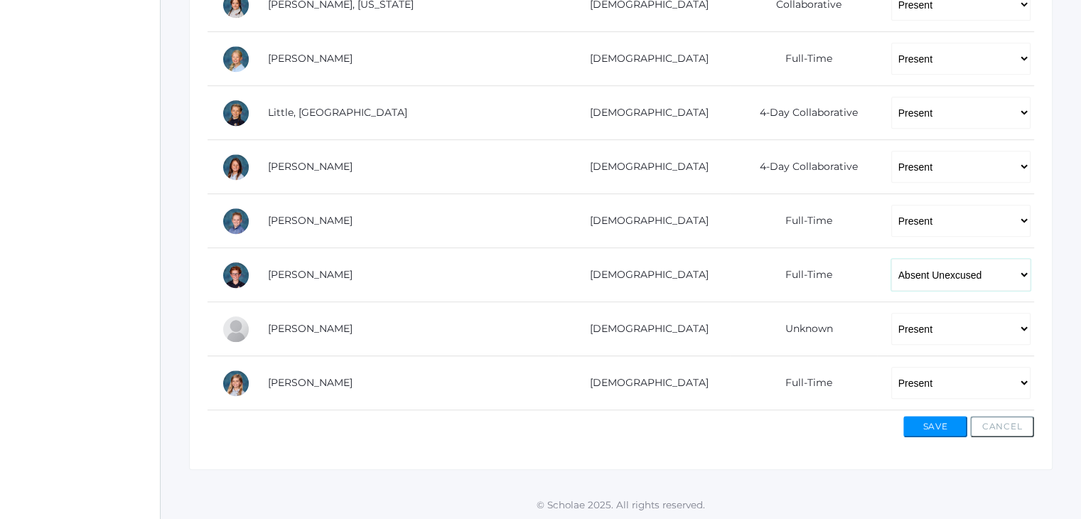
click at [891, 274] on select "-- Present Present-At-Home Tardy Excused Tardy Unexcused Absent Excused Absent …" at bounding box center [960, 275] width 139 height 32
select select "TU"
click at [891, 259] on select "-- Present Present-At-Home Tardy Excused Tardy Unexcused Absent Excused Absent …" at bounding box center [960, 275] width 139 height 32
click at [933, 432] on button "Save" at bounding box center [935, 426] width 64 height 21
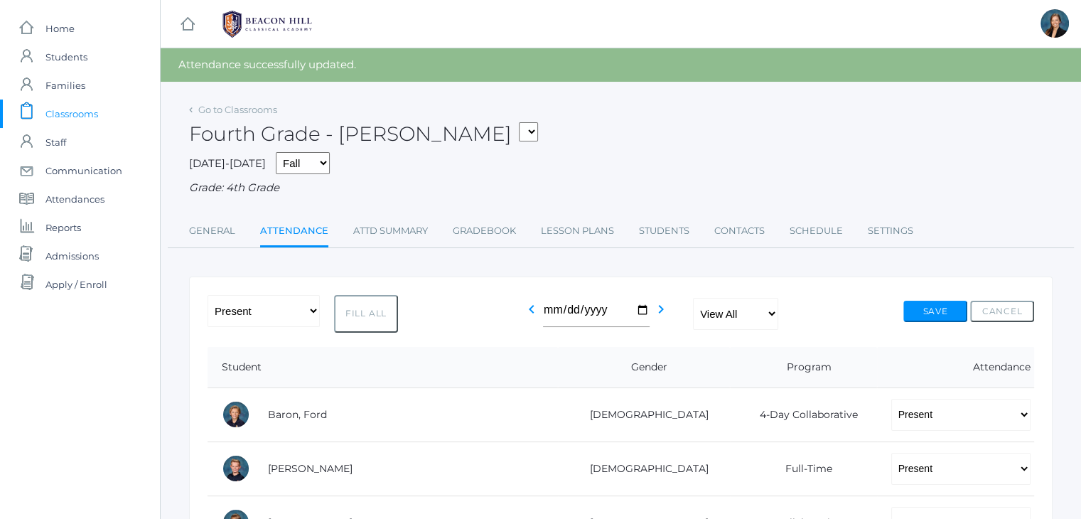
click at [77, 116] on span "Classrooms" at bounding box center [71, 114] width 53 height 28
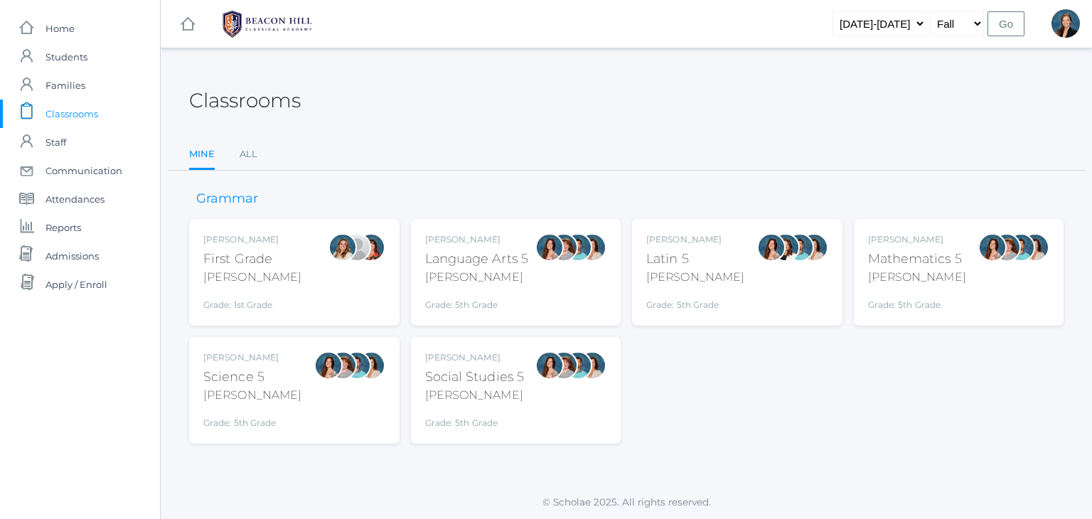
click at [432, 280] on div "[PERSON_NAME]" at bounding box center [477, 277] width 104 height 17
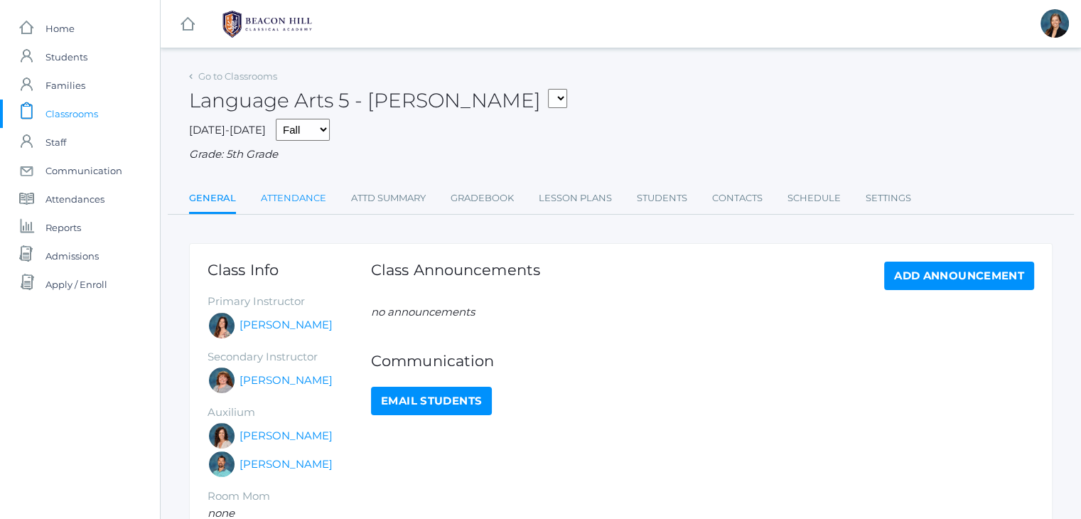
click at [274, 198] on link "Attendance" at bounding box center [293, 198] width 65 height 28
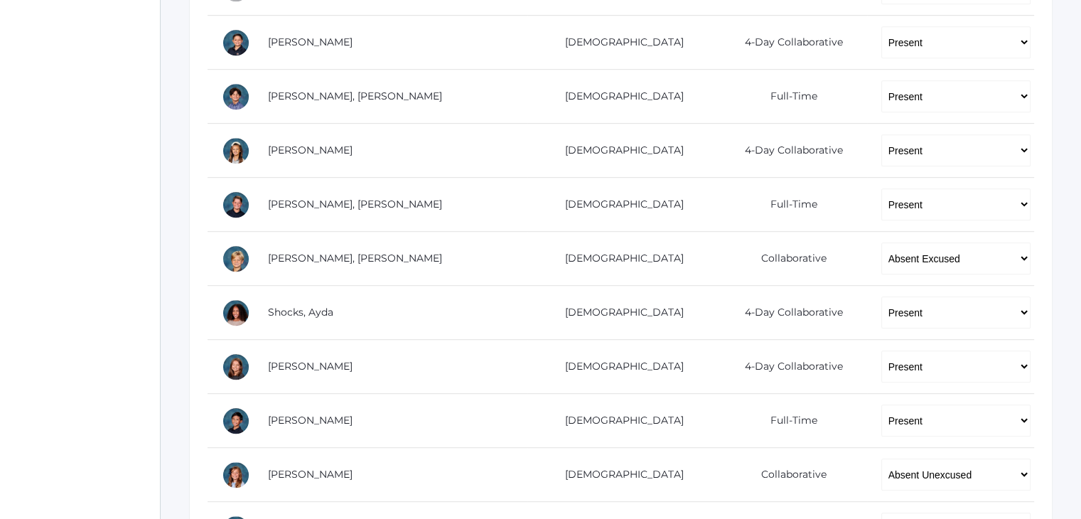
scroll to position [938, 0]
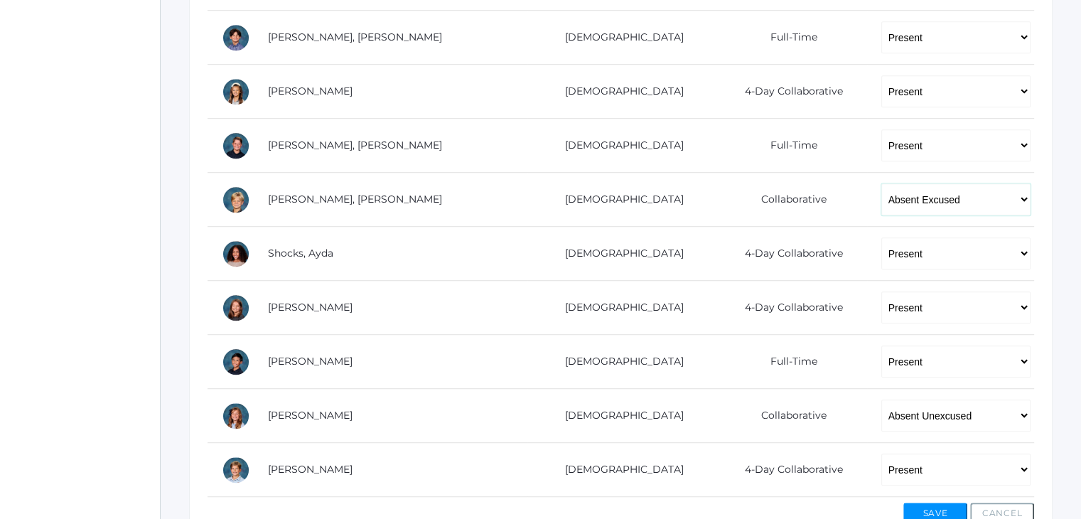
click at [903, 194] on select "-- Present Present-At-Home Tardy Excused Tardy Unexcused Absent Excused Absent …" at bounding box center [956, 199] width 150 height 32
select select "TU"
click at [881, 183] on select "-- Present Present-At-Home Tardy Excused Tardy Unexcused Absent Excused Absent …" at bounding box center [956, 199] width 150 height 32
click at [881, 411] on select "-- Present Present-At-Home Tardy Excused Tardy Unexcused Absent Excused Absent …" at bounding box center [956, 415] width 150 height 32
select select "TE"
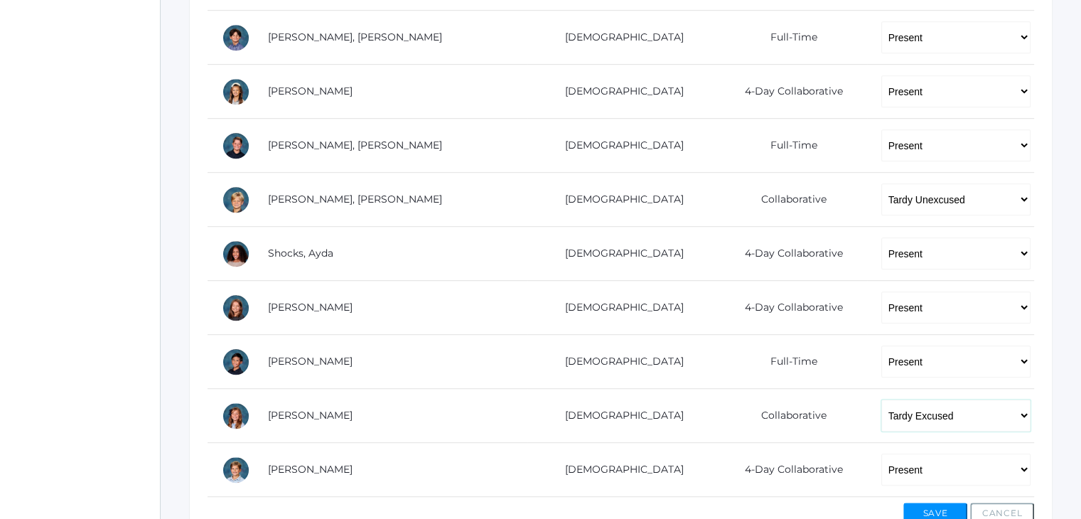
click at [881, 399] on select "-- Present Present-At-Home Tardy Excused Tardy Unexcused Absent Excused Absent …" at bounding box center [956, 415] width 150 height 32
click at [930, 505] on button "Save" at bounding box center [935, 513] width 64 height 21
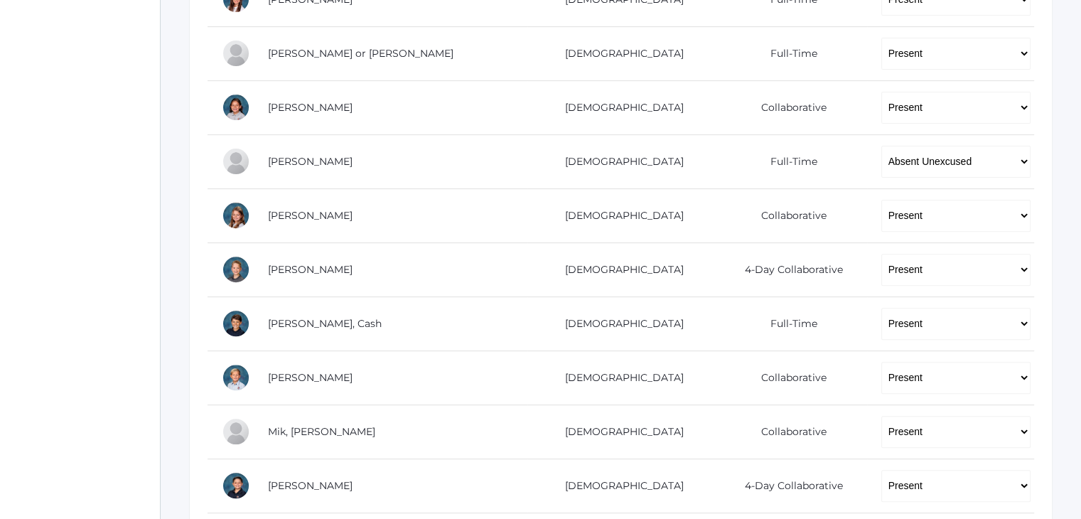
scroll to position [475, 0]
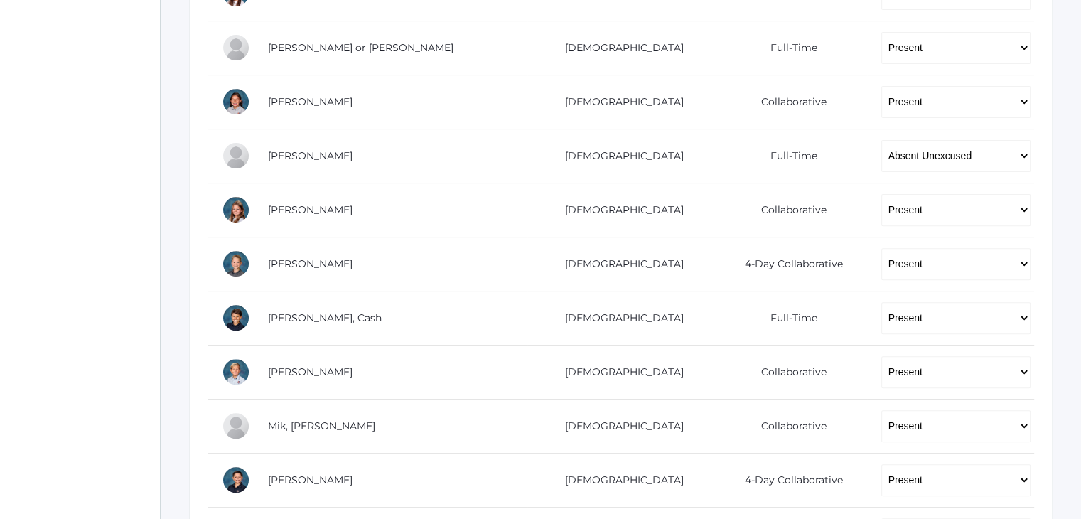
click at [76, 56] on div "icons/ui/navigation/home Created with Sketch. Home icons/user/plain Created wit…" at bounding box center [80, 314] width 160 height 1579
click at [55, 117] on div "icons/ui/navigation/home Created with Sketch. Home icons/user/plain Created wit…" at bounding box center [80, 314] width 160 height 1579
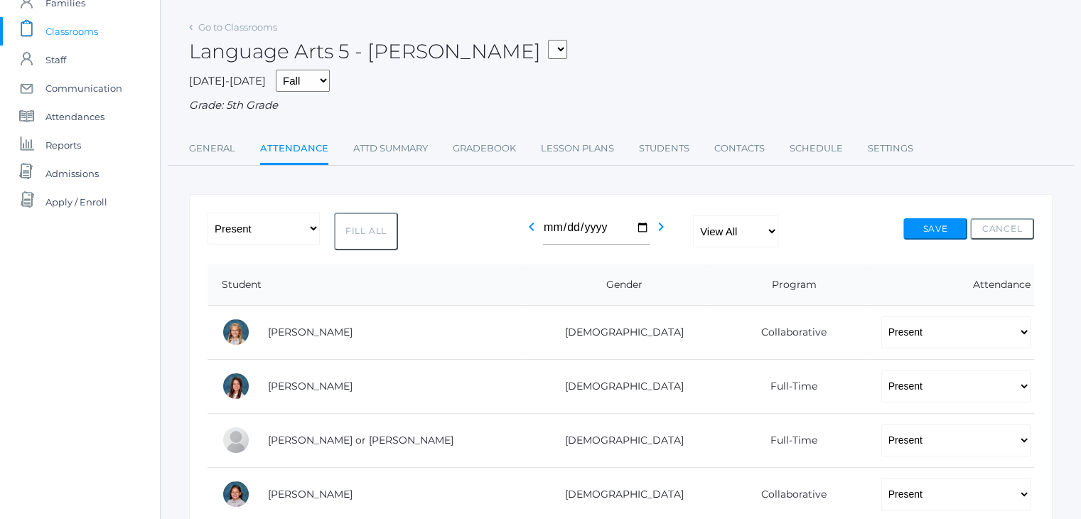
scroll to position [0, 0]
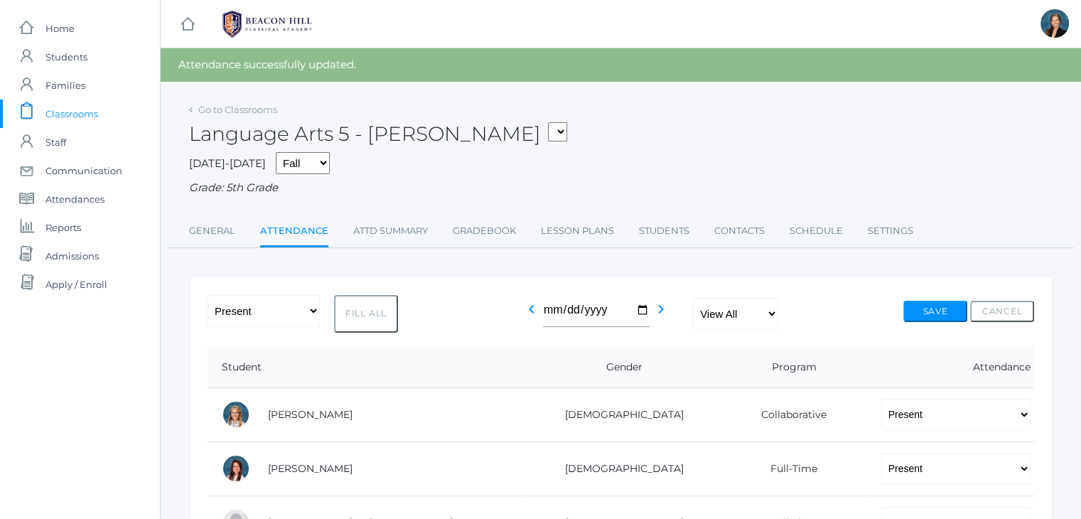
click at [54, 112] on span "Classrooms" at bounding box center [71, 114] width 53 height 28
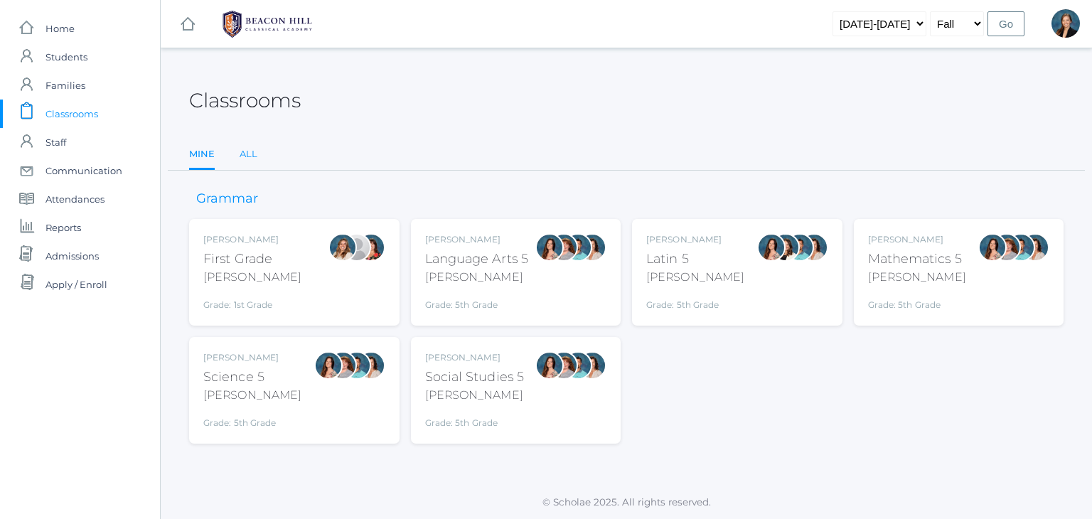
click at [244, 144] on link "All" at bounding box center [249, 154] width 18 height 28
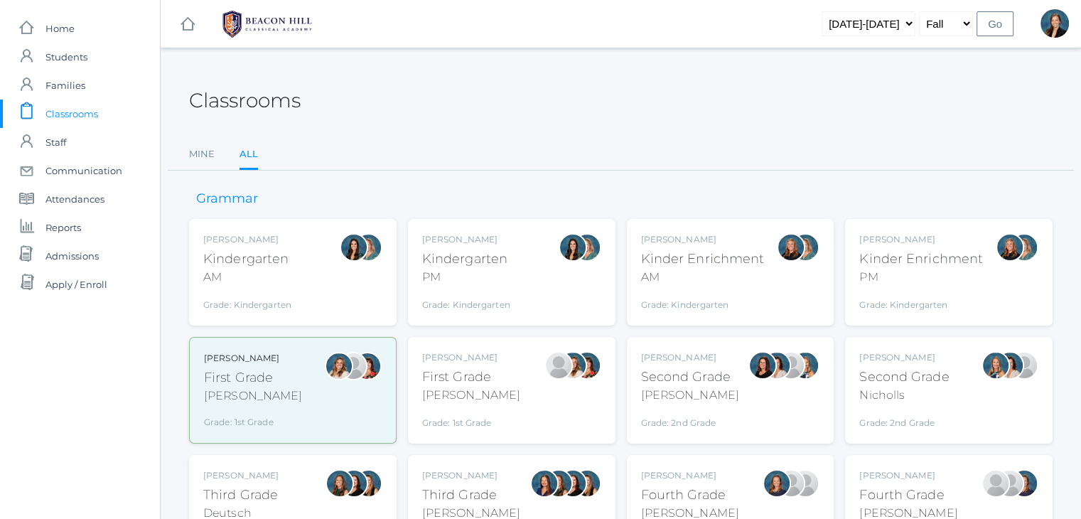
click at [574, 99] on div "Classrooms" at bounding box center [621, 92] width 864 height 53
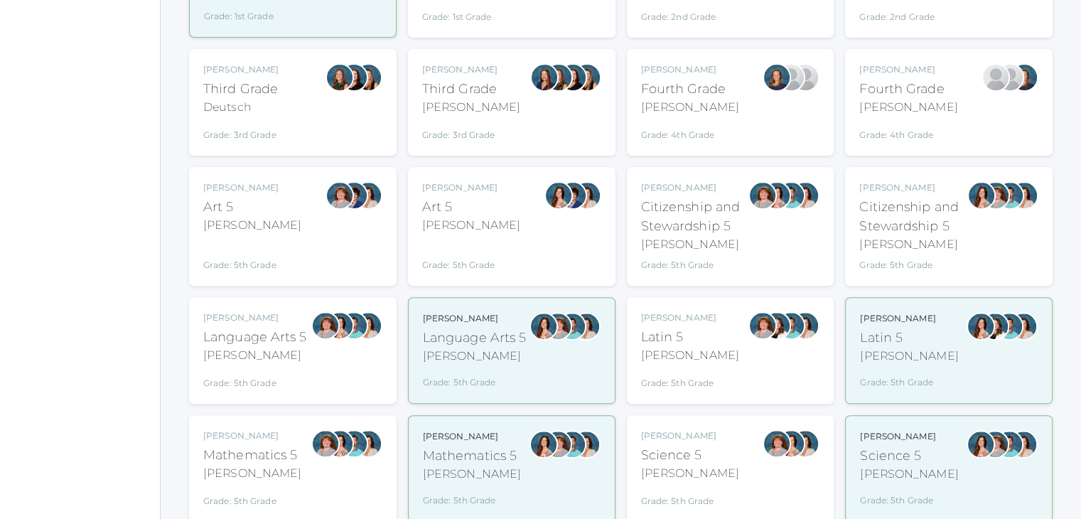
scroll to position [512, 0]
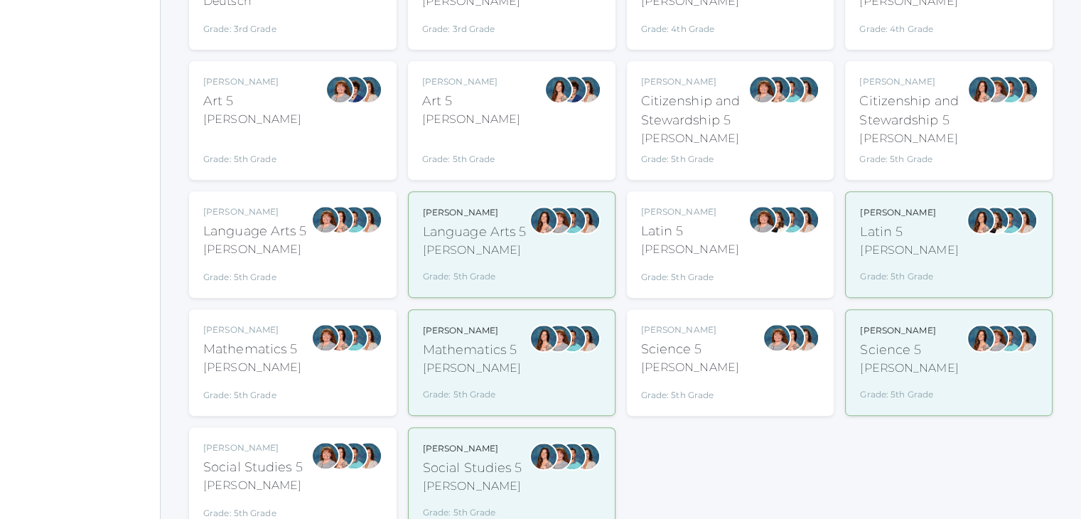
click at [303, 256] on div "[PERSON_NAME]" at bounding box center [255, 249] width 104 height 17
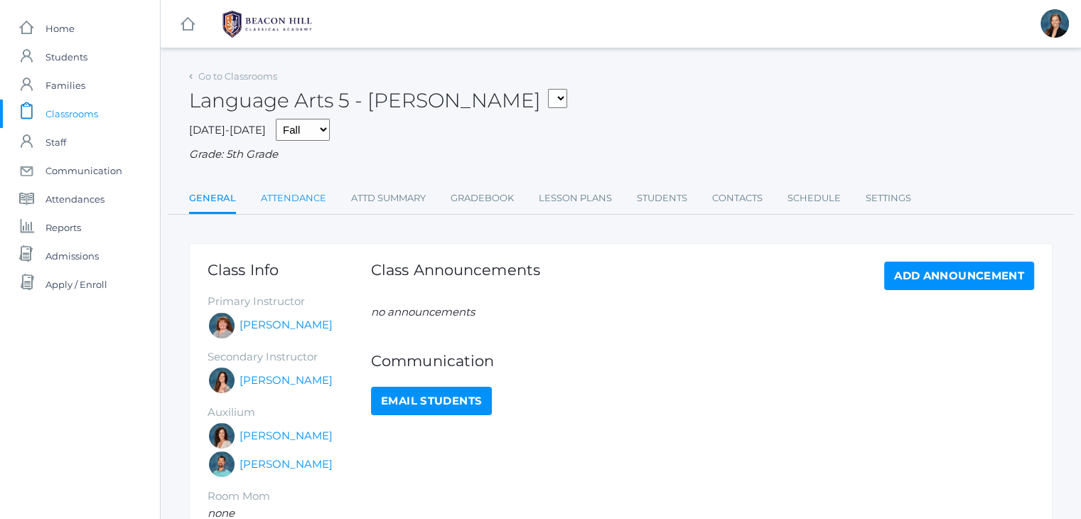
click at [280, 197] on link "Attendance" at bounding box center [293, 198] width 65 height 28
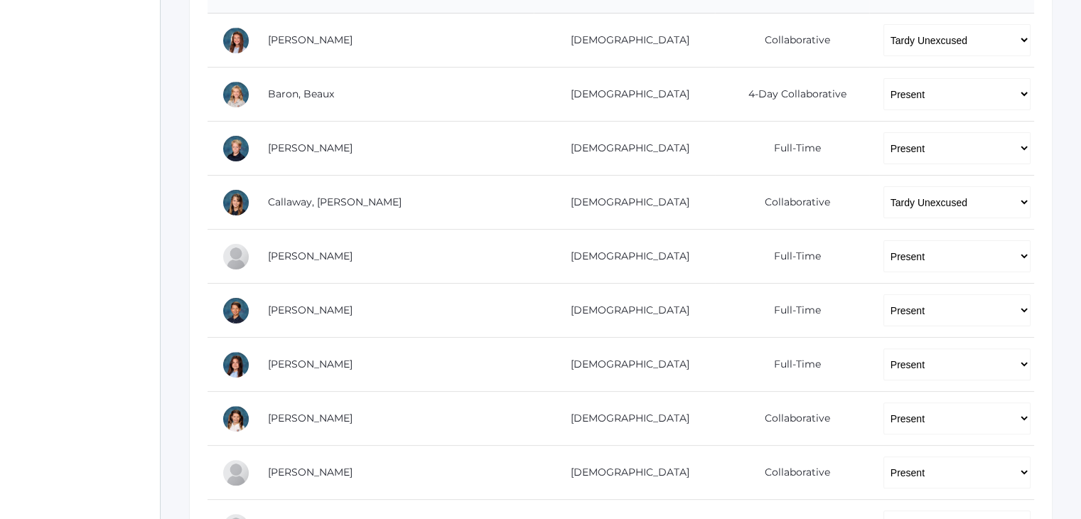
scroll to position [313, 0]
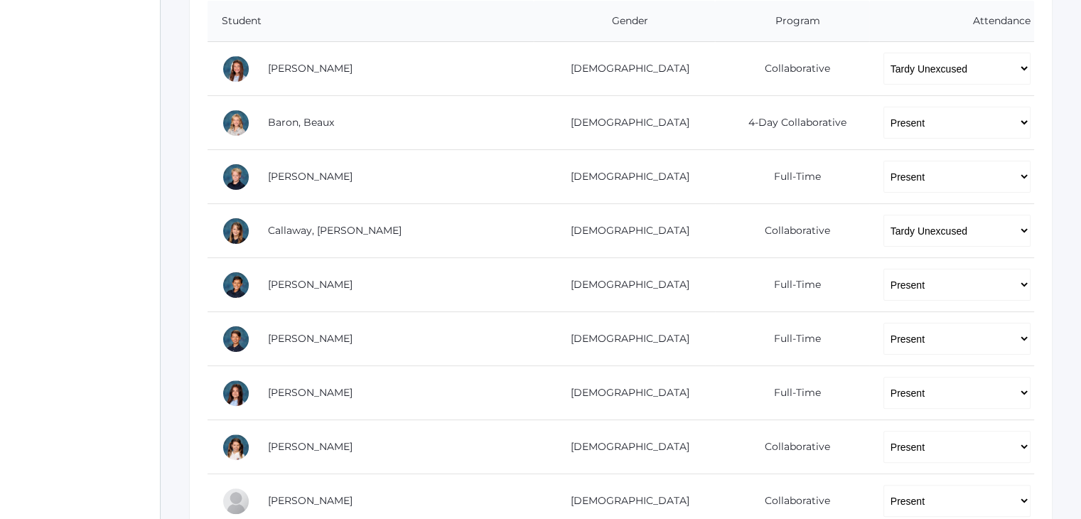
click at [51, 206] on div "icons/ui/navigation/home Created with Sketch. Home icons/user/plain Created wit…" at bounding box center [80, 379] width 160 height 1384
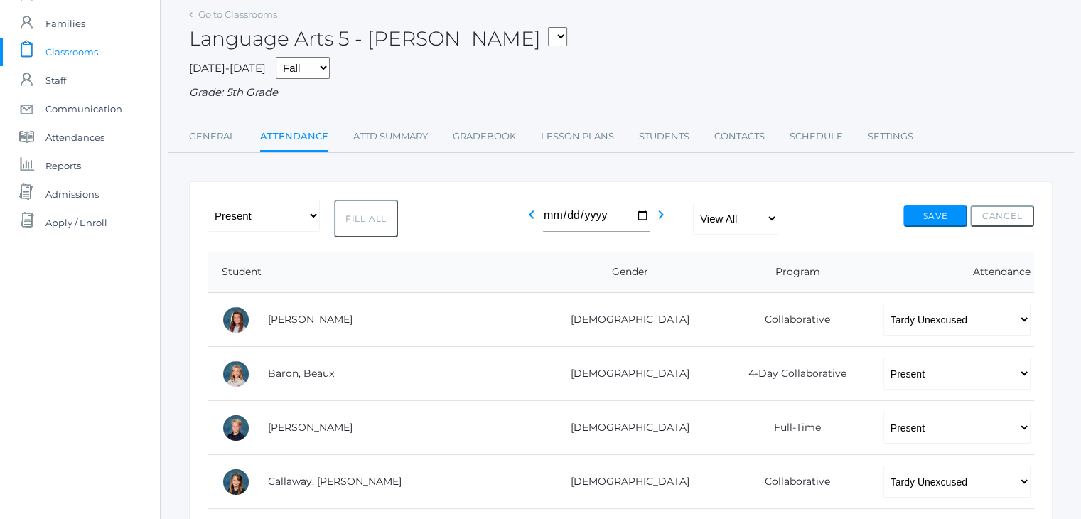
scroll to position [0, 0]
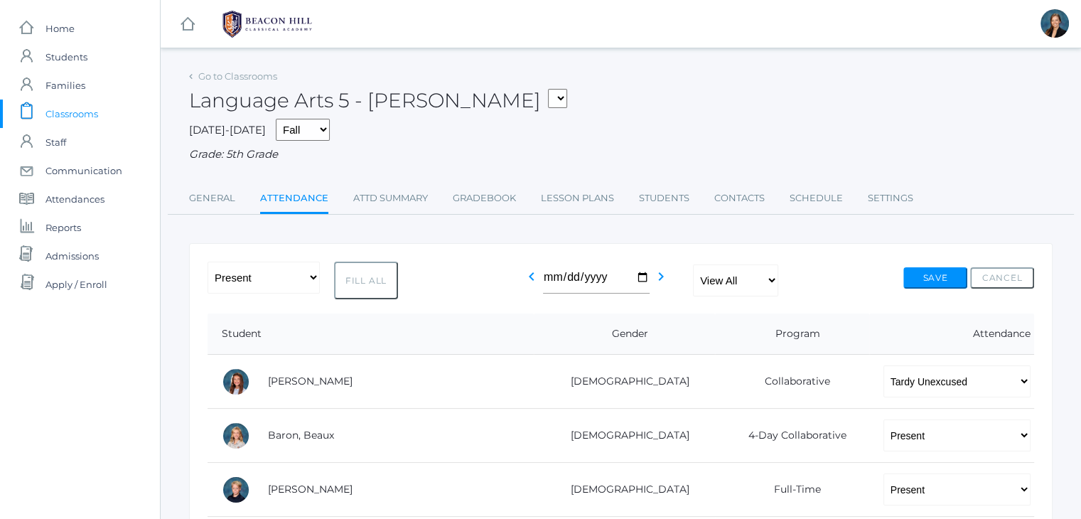
click at [679, 116] on div "Language Arts 5 - [PERSON_NAME] 01LA - First Grade [PERSON_NAME] 05LATIN - Lati…" at bounding box center [621, 92] width 864 height 53
click at [643, 95] on div "Language Arts 5 - [PERSON_NAME] 01LA - First Grade [PERSON_NAME] 05LATIN - Lati…" at bounding box center [621, 92] width 864 height 53
click at [45, 122] on span "Classrooms" at bounding box center [71, 114] width 53 height 28
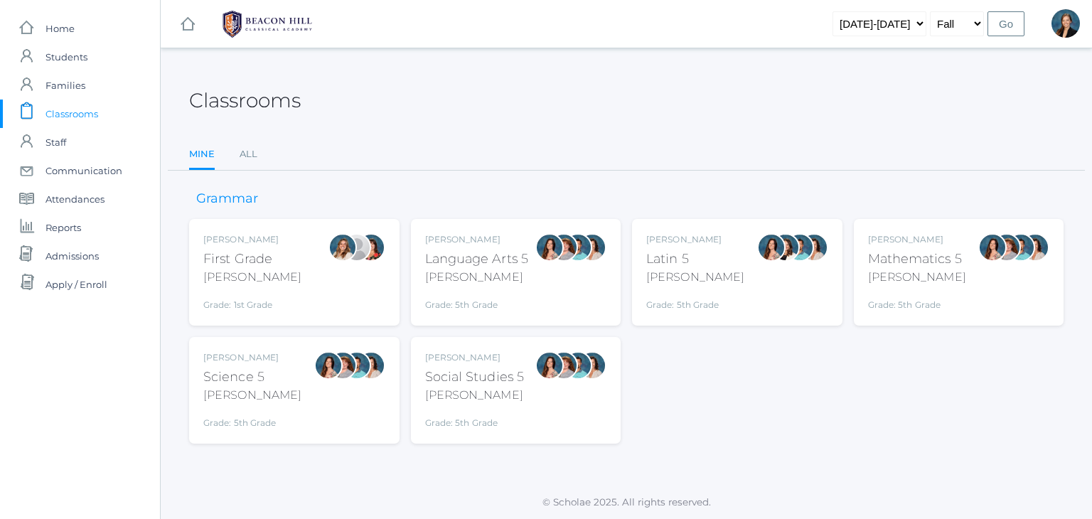
click at [458, 296] on div "Grade: 5th Grade" at bounding box center [477, 301] width 104 height 20
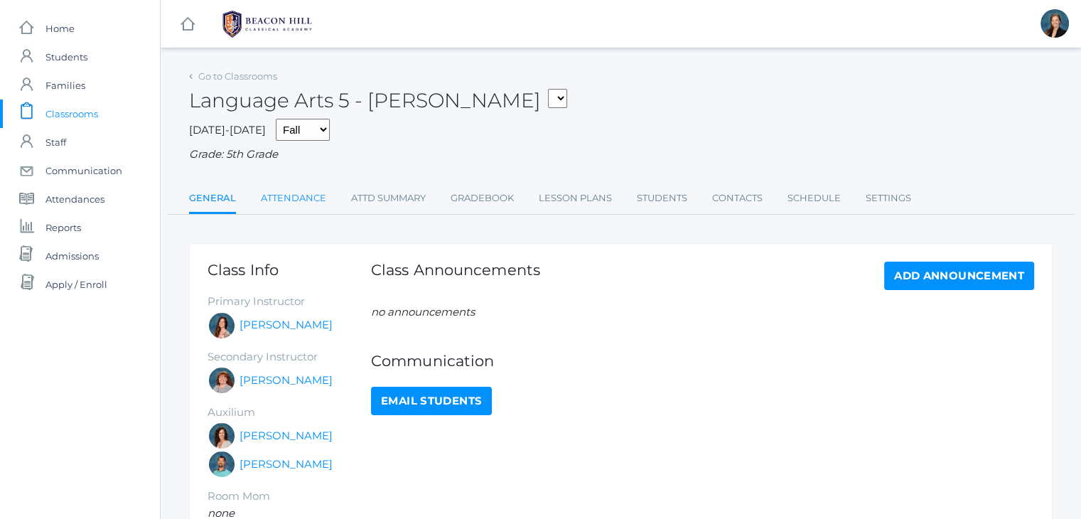
click at [299, 194] on link "Attendance" at bounding box center [293, 198] width 65 height 28
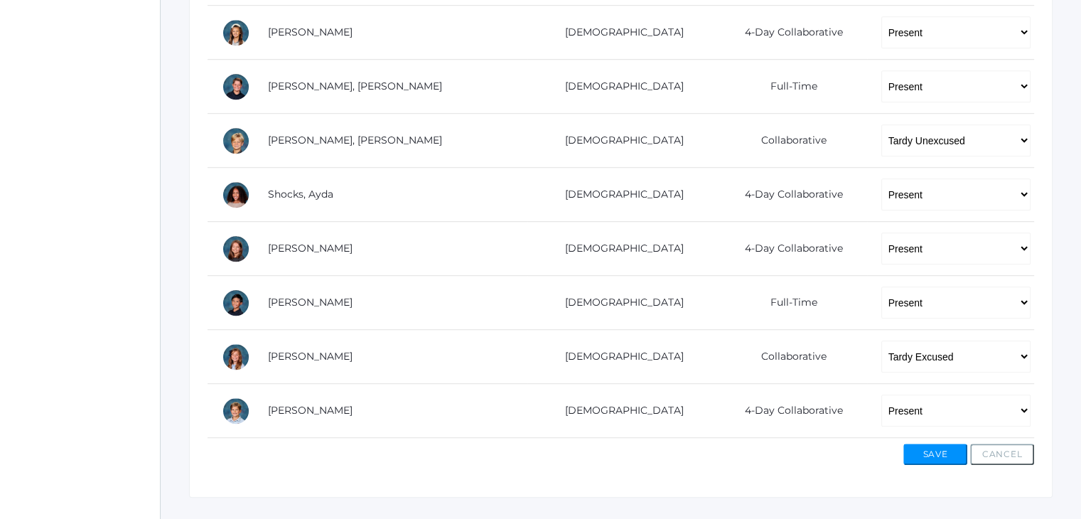
scroll to position [1024, 0]
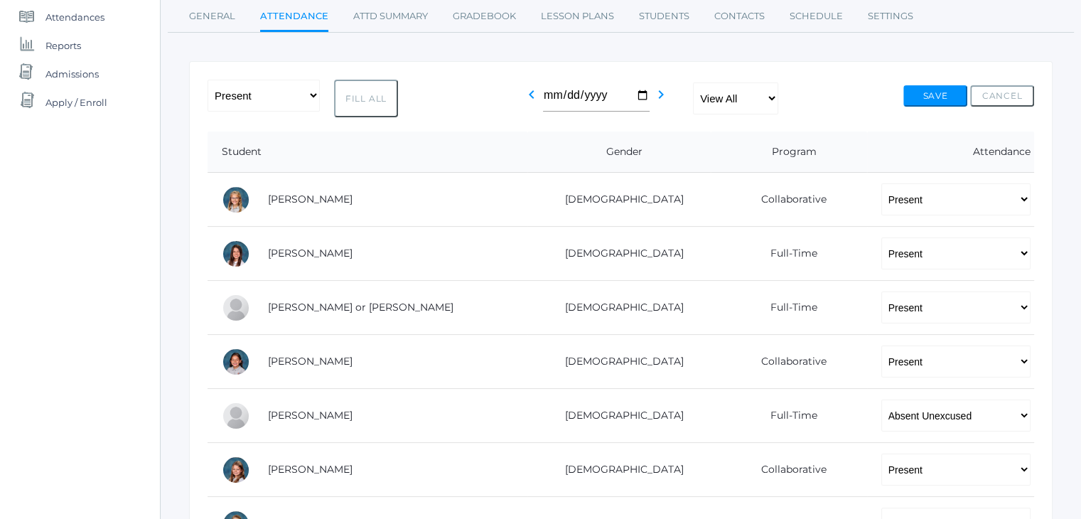
scroll to position [0, 0]
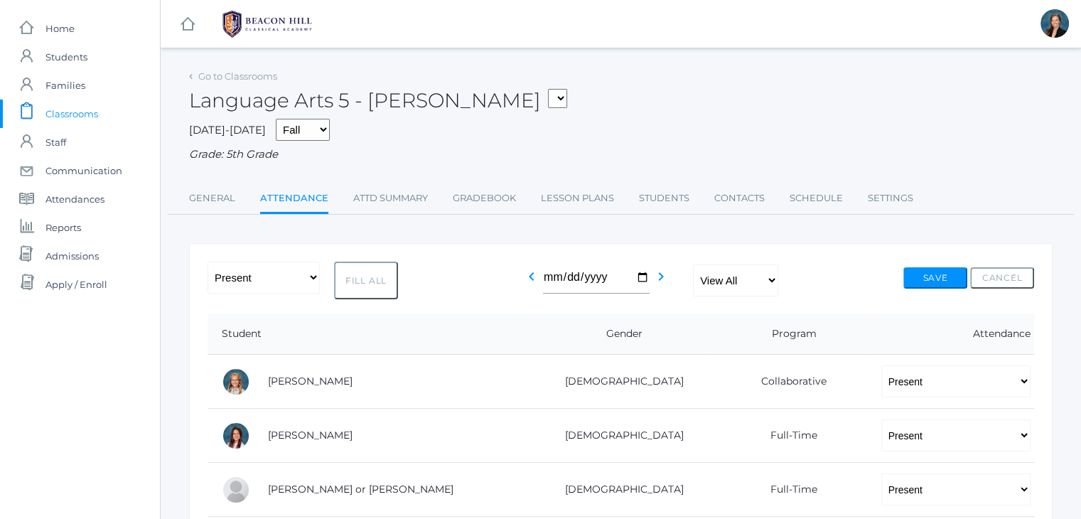
click at [82, 120] on span "Classrooms" at bounding box center [71, 114] width 53 height 28
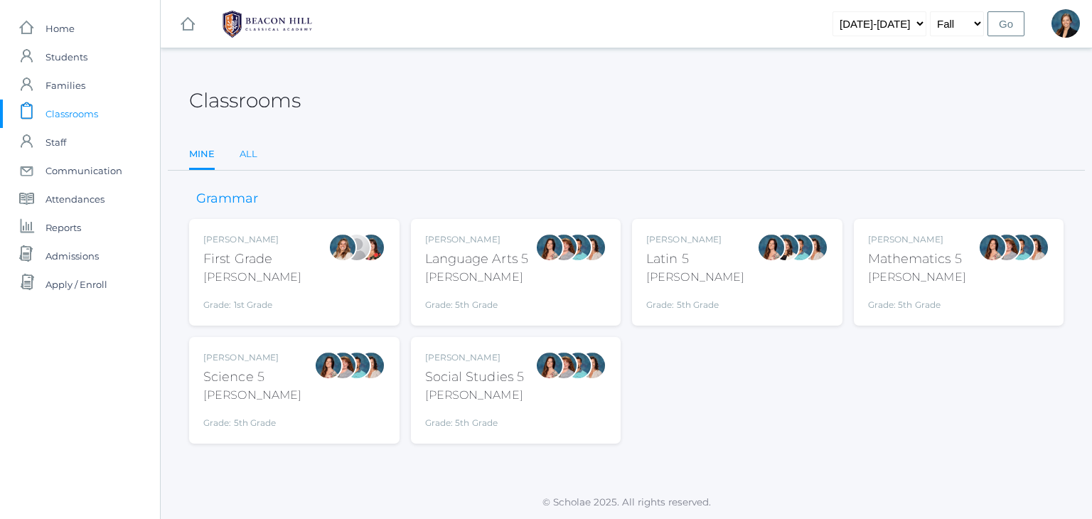
click at [245, 152] on link "All" at bounding box center [249, 154] width 18 height 28
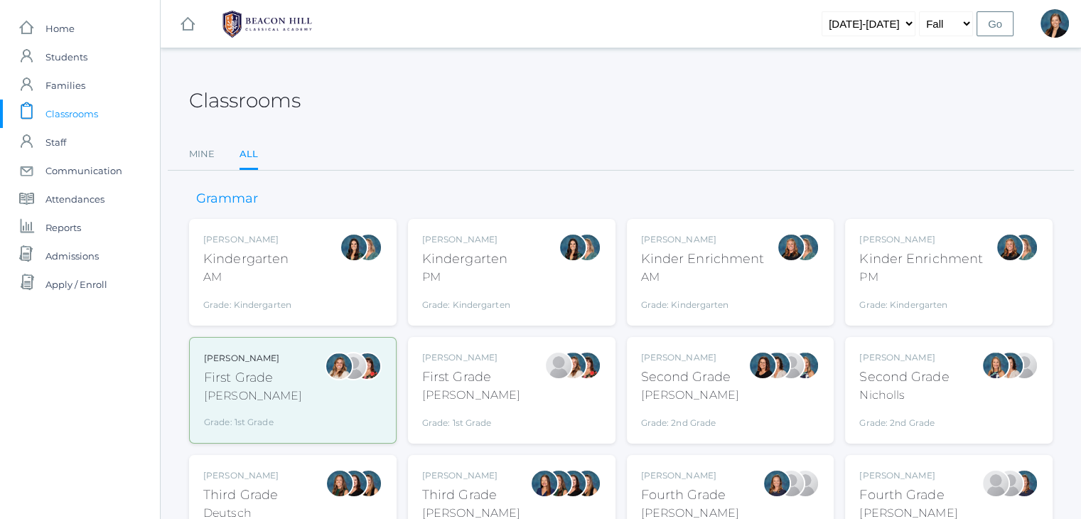
click at [867, 482] on div "Lydia Chaffin Fourth Grade Chaffin Grade: 4th Grade 04LA" at bounding box center [908, 508] width 98 height 78
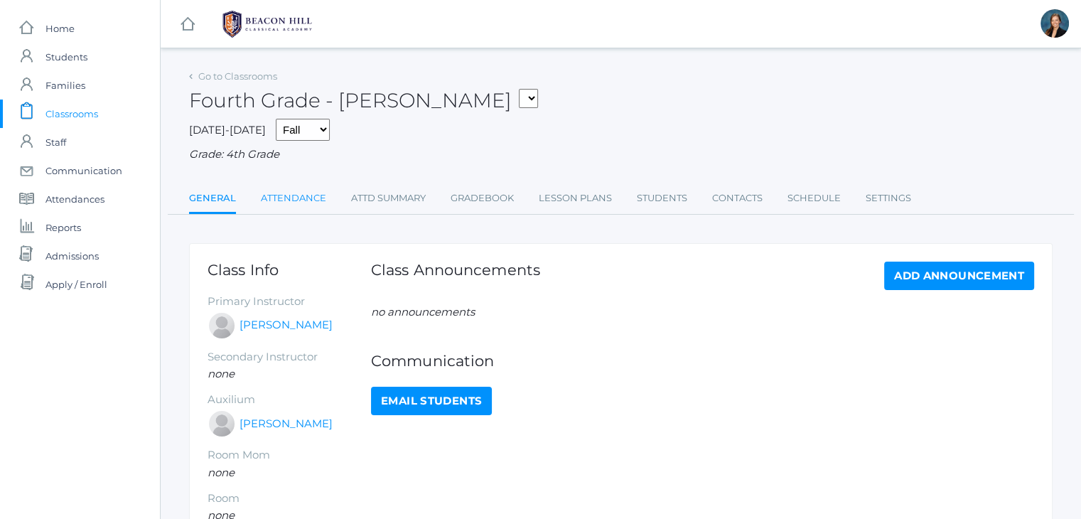
click at [291, 193] on link "Attendance" at bounding box center [293, 198] width 65 height 28
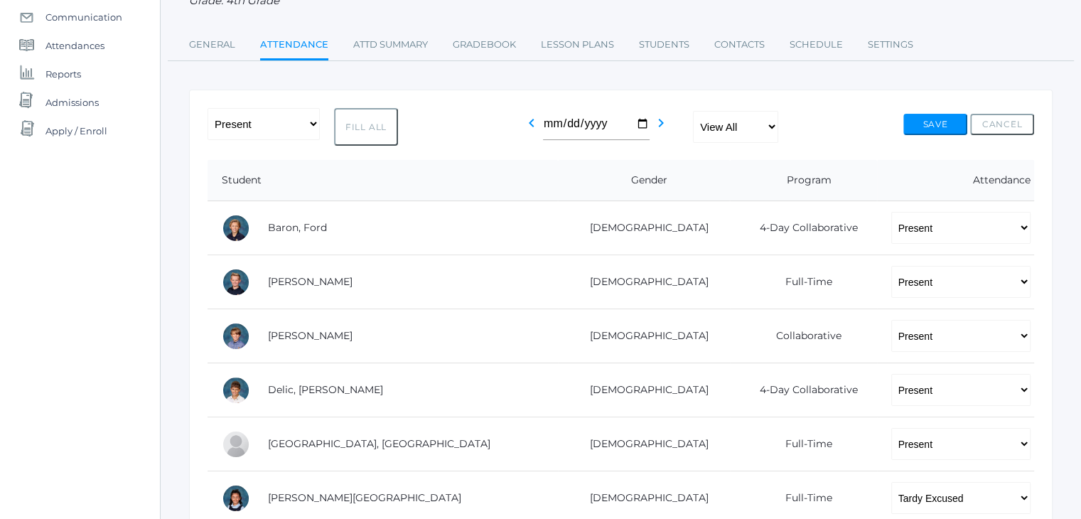
scroll to position [114, 0]
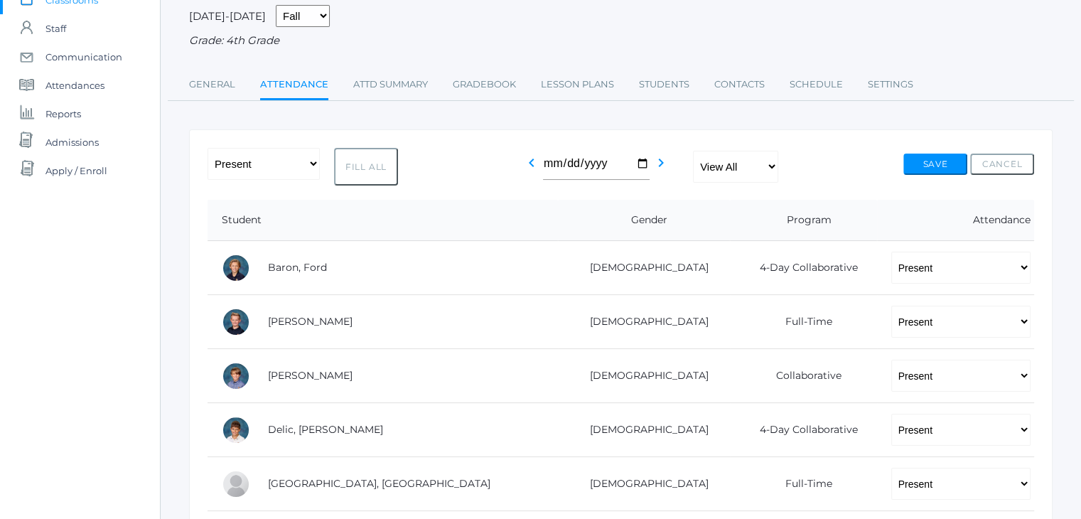
click at [742, 30] on div "[DATE]-[DATE] Fall Spring Grade: 4th Grade" at bounding box center [621, 27] width 864 height 44
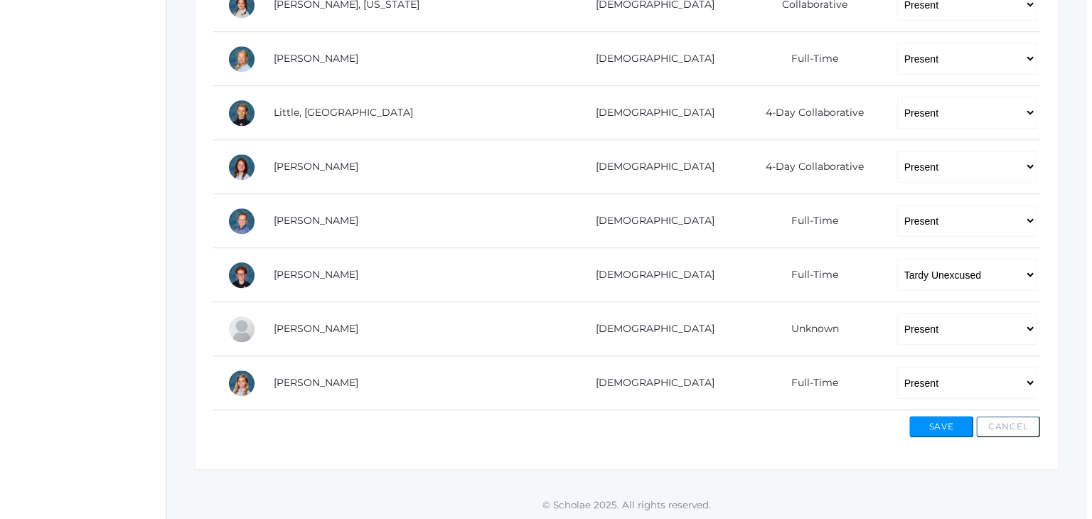
scroll to position [0, 0]
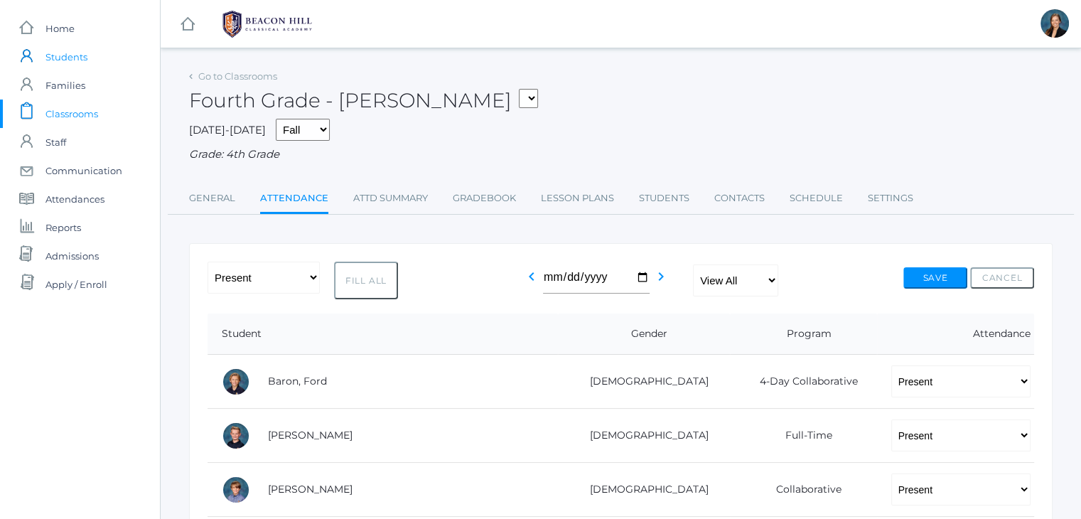
click at [60, 58] on span "Students" at bounding box center [66, 57] width 42 height 28
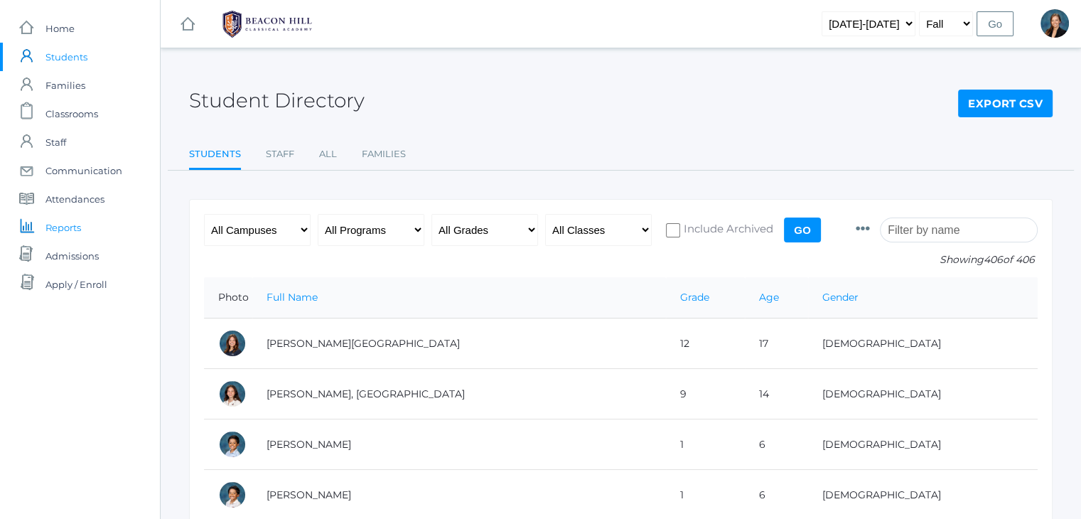
click at [67, 228] on span "Reports" at bounding box center [63, 227] width 36 height 28
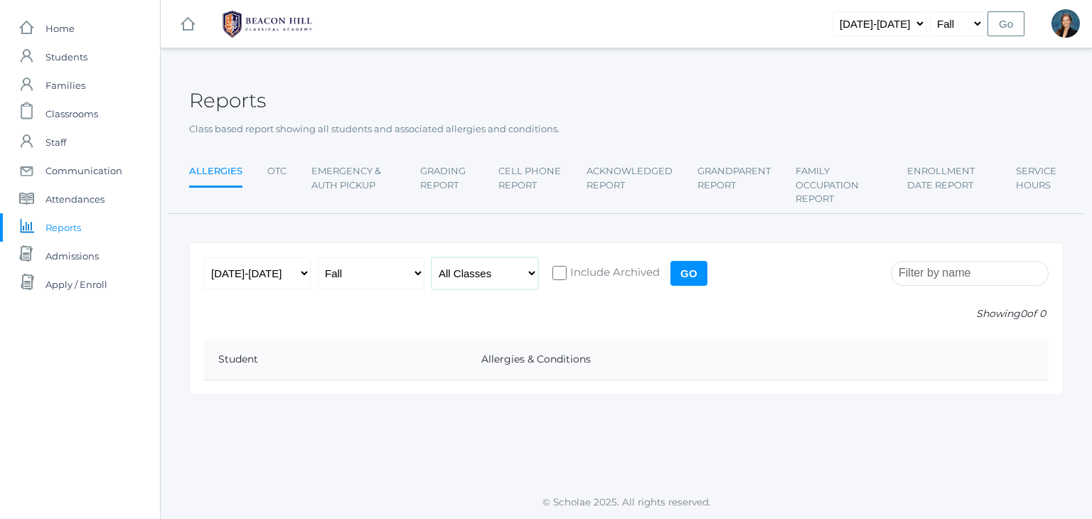
click at [471, 270] on select "All Classes Grammar - *KIND - Kindergarten AM - *KIND - Kindergarten PM - *KNDC…" at bounding box center [484, 273] width 107 height 32
select select "1957"
click at [431, 257] on select "All Classes Grammar - *KIND - Kindergarten AM - *KIND - Kindergarten PM - *KNDC…" at bounding box center [484, 273] width 107 height 32
click at [684, 276] on input "Go" at bounding box center [688, 273] width 37 height 25
click at [498, 279] on select "All Classes Grammar - *KIND - Kindergarten AM - *KIND - Kindergarten PM - *KNDC…" at bounding box center [484, 273] width 107 height 32
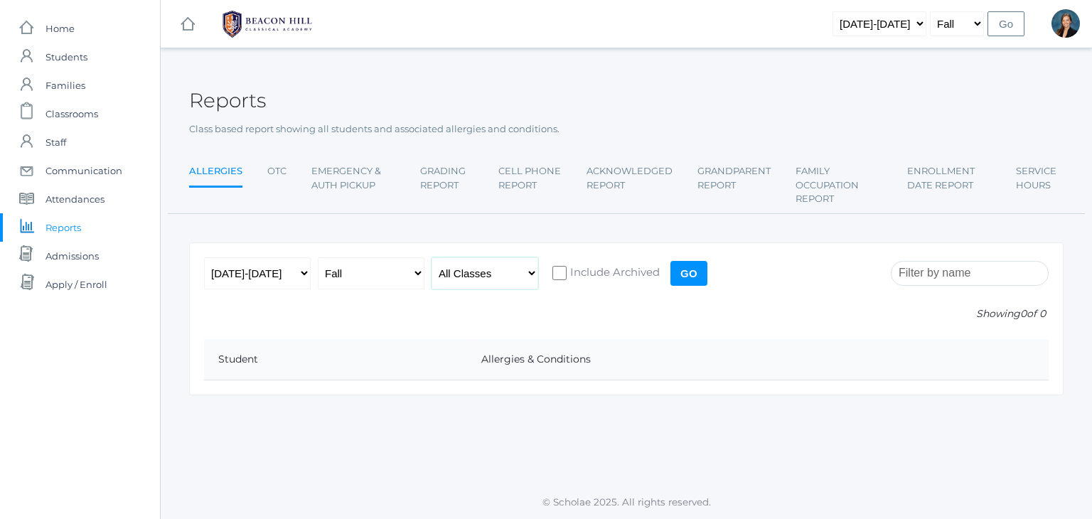
select select "1957"
click at [431, 257] on select "All Classes Grammar - *KIND - Kindergarten AM - *KIND - Kindergarten PM - *KNDC…" at bounding box center [484, 273] width 107 height 32
click at [688, 261] on input "Go" at bounding box center [688, 273] width 37 height 25
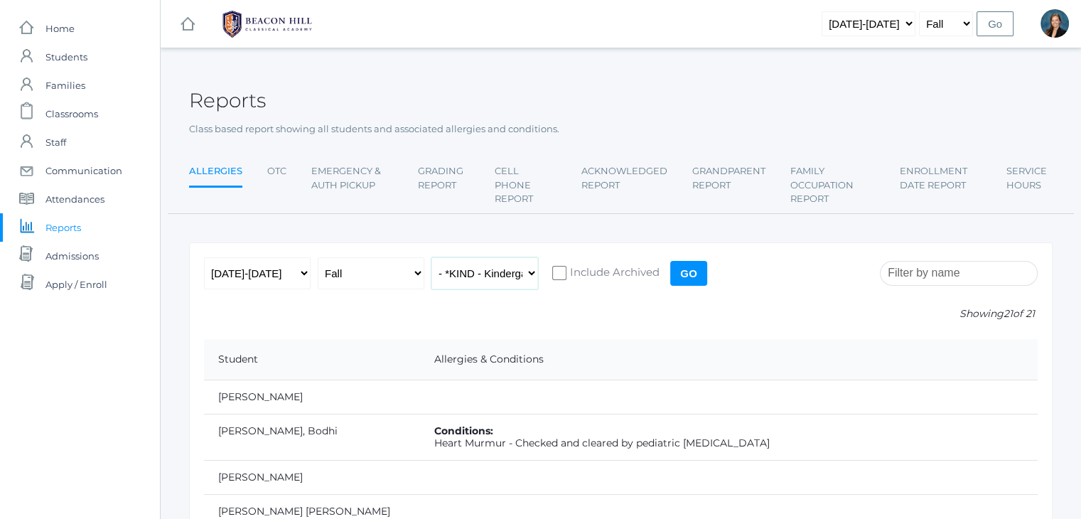
click at [505, 284] on select "All Classes Grammar - *KIND - Kindergarten AM - *KIND - Kindergarten PM - *KNDC…" at bounding box center [484, 273] width 107 height 32
select select "2131"
click at [431, 257] on select "All Classes Grammar - *KIND - Kindergarten AM - *KIND - Kindergarten PM - *KNDC…" at bounding box center [484, 273] width 107 height 32
click at [675, 274] on input "Go" at bounding box center [688, 273] width 37 height 25
click at [490, 279] on select "All Classes Grammar - *KIND - Kindergarten AM - *KIND - Kindergarten PM - *KNDC…" at bounding box center [484, 273] width 107 height 32
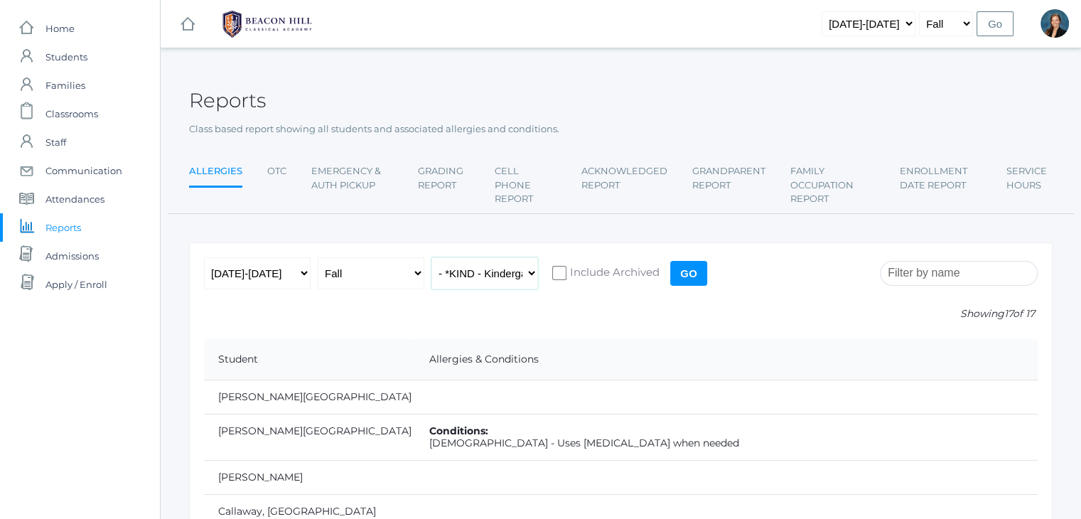
select select "1990"
click at [431, 257] on select "All Classes Grammar - *KIND - Kindergarten AM - *KIND - Kindergarten PM - *KNDC…" at bounding box center [484, 273] width 107 height 32
click at [681, 279] on input "Go" at bounding box center [688, 273] width 37 height 25
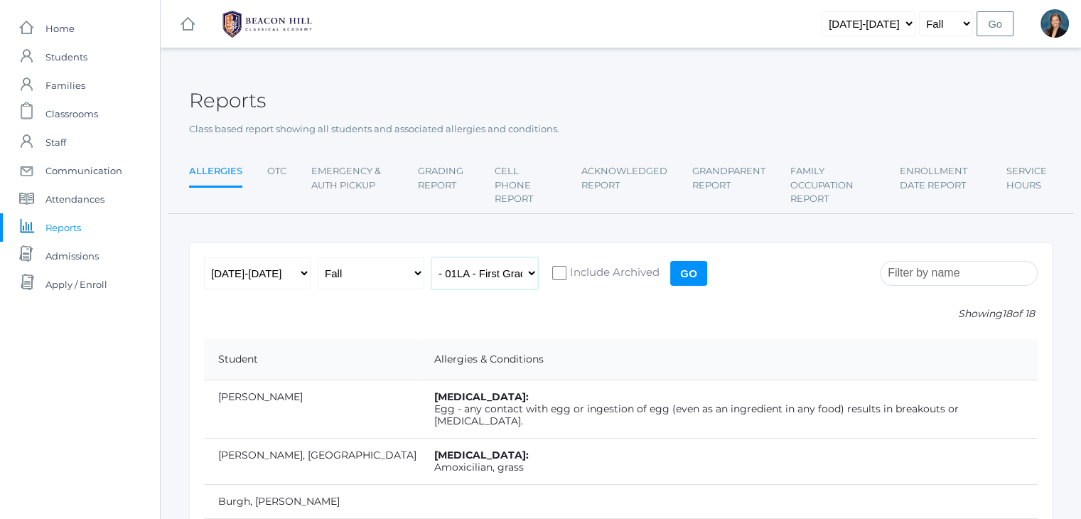
click at [432, 276] on select "All Classes Grammar - *KIND - Kindergarten AM - *KIND - Kindergarten PM - *KNDC…" at bounding box center [484, 273] width 107 height 32
select select "1989"
click at [431, 257] on select "All Classes Grammar - *KIND - Kindergarten AM - *KIND - Kindergarten PM - *KNDC…" at bounding box center [484, 273] width 107 height 32
click at [686, 274] on input "Go" at bounding box center [688, 273] width 37 height 25
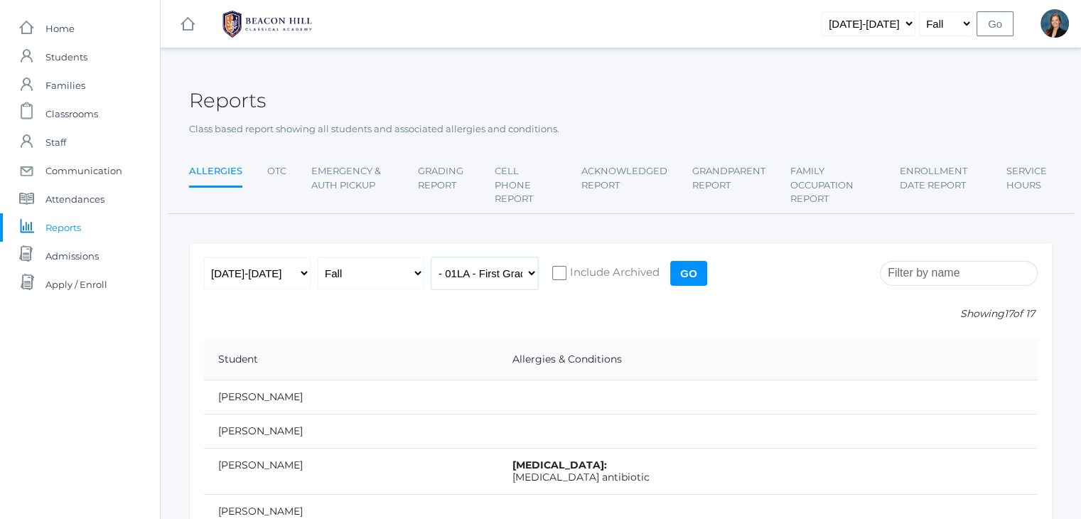
click at [473, 268] on select "All Classes Grammar - *KIND - Kindergarten AM - *KIND - Kindergarten PM - *KNDC…" at bounding box center [484, 273] width 107 height 32
select select "1958"
click at [431, 257] on select "All Classes Grammar - *KIND - Kindergarten AM - *KIND - Kindergarten PM - *KNDC…" at bounding box center [484, 273] width 107 height 32
click at [682, 271] on input "Go" at bounding box center [688, 273] width 37 height 25
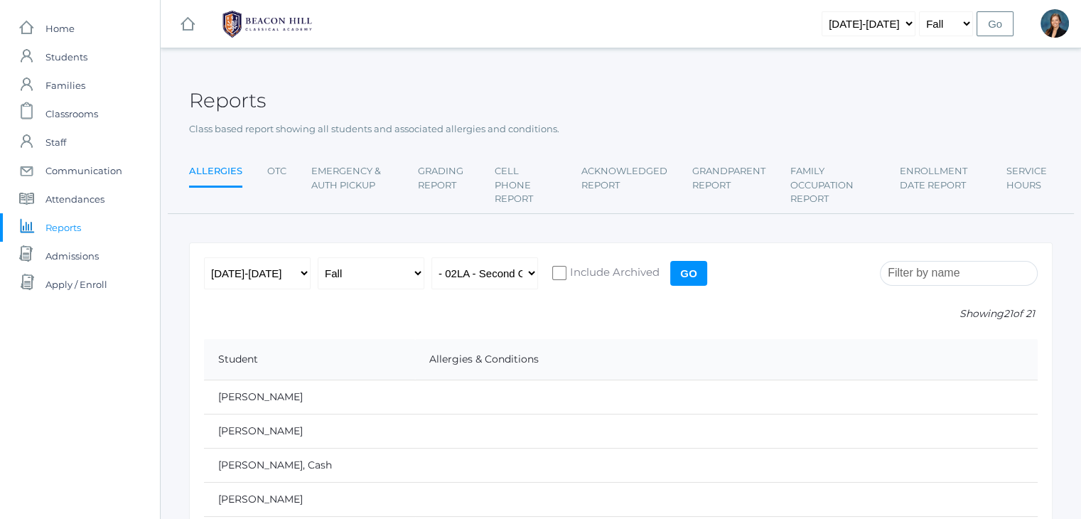
click at [682, 271] on input "Go" at bounding box center [688, 273] width 37 height 25
click at [478, 267] on select "All Classes Grammar - *KIND - Kindergarten AM - *KIND - Kindergarten PM - *KNDC…" at bounding box center [484, 273] width 107 height 32
select select "1970"
click at [431, 257] on select "All Classes Grammar - *KIND - Kindergarten AM - *KIND - Kindergarten PM - *KNDC…" at bounding box center [484, 273] width 107 height 32
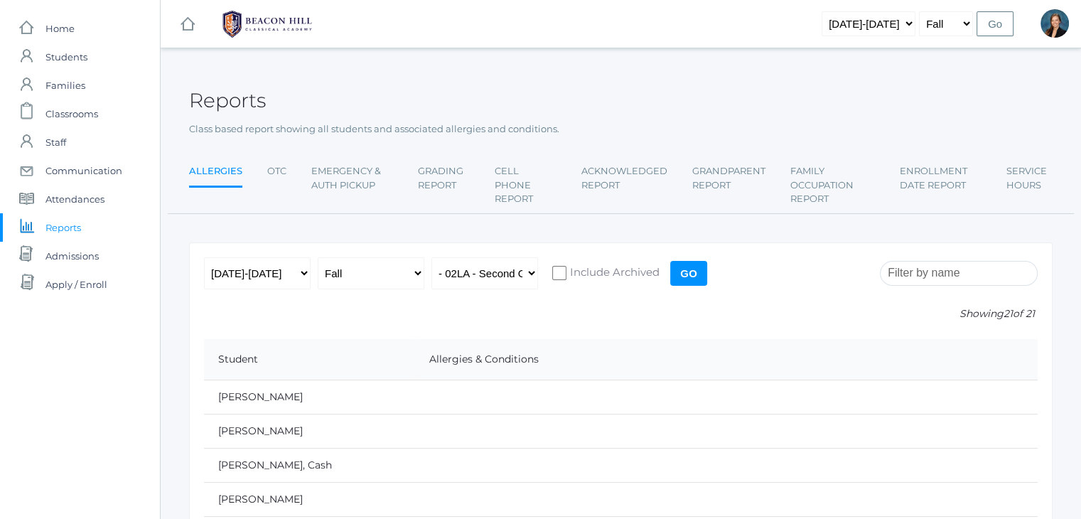
click at [675, 274] on input "Go" at bounding box center [688, 273] width 37 height 25
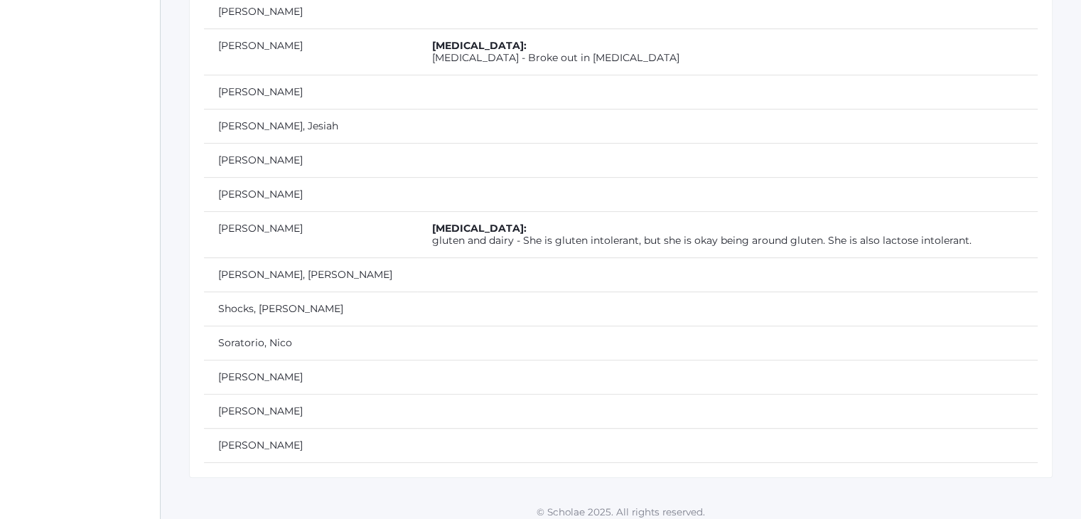
scroll to position [187, 0]
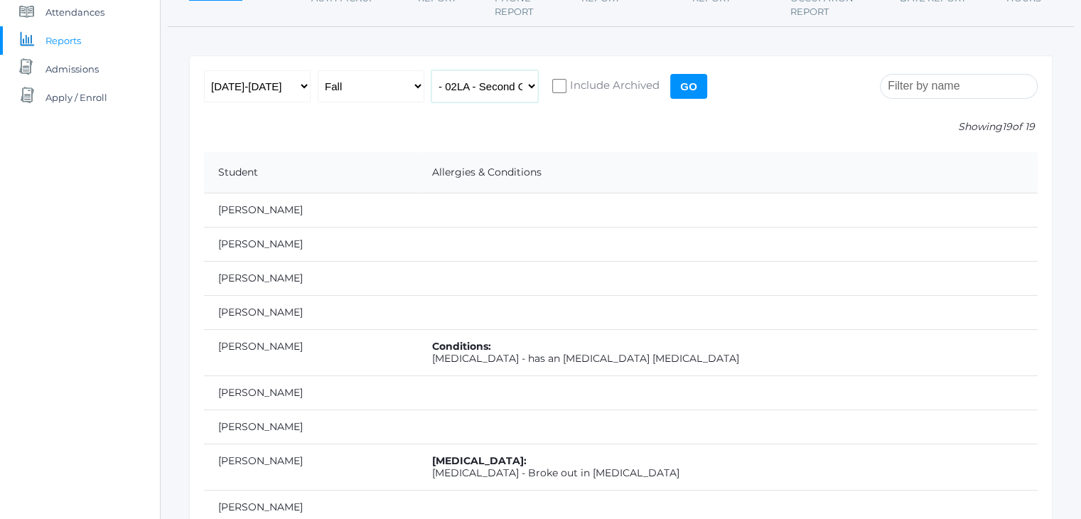
click at [489, 88] on select "All Classes Grammar - *KIND - Kindergarten AM - *KIND - Kindergarten PM - *KNDC…" at bounding box center [484, 86] width 107 height 32
select select "2078"
click at [431, 70] on select "All Classes Grammar - *KIND - Kindergarten AM - *KIND - Kindergarten PM - *KNDC…" at bounding box center [484, 86] width 107 height 32
click at [692, 78] on input "Go" at bounding box center [688, 86] width 37 height 25
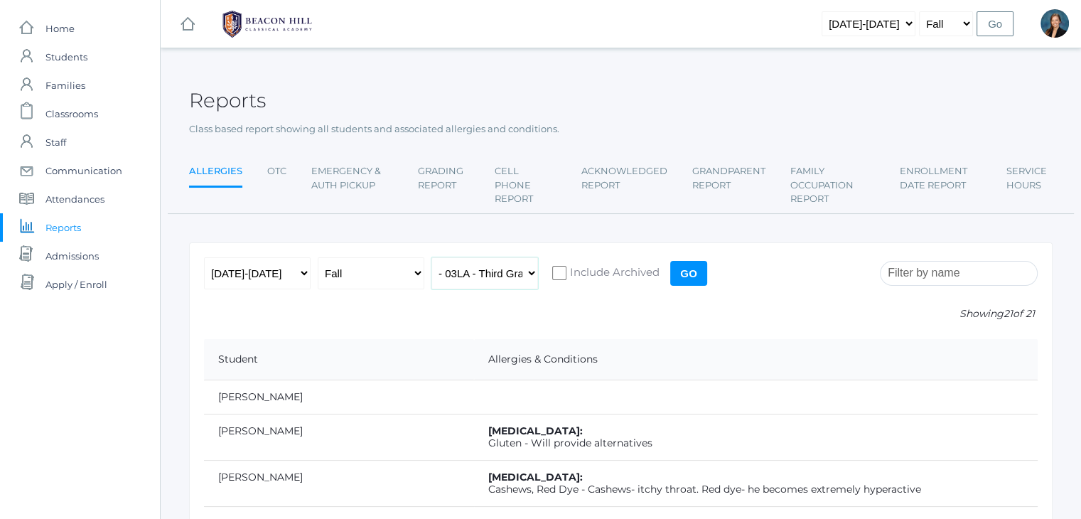
click at [515, 277] on select "All Classes Grammar - *KIND - Kindergarten AM - *KIND - Kindergarten PM - *KNDC…" at bounding box center [484, 273] width 107 height 32
select select "2028"
click at [431, 257] on select "All Classes Grammar - *KIND - Kindergarten AM - *KIND - Kindergarten PM - *KNDC…" at bounding box center [484, 273] width 107 height 32
click at [687, 279] on input "Go" at bounding box center [688, 273] width 37 height 25
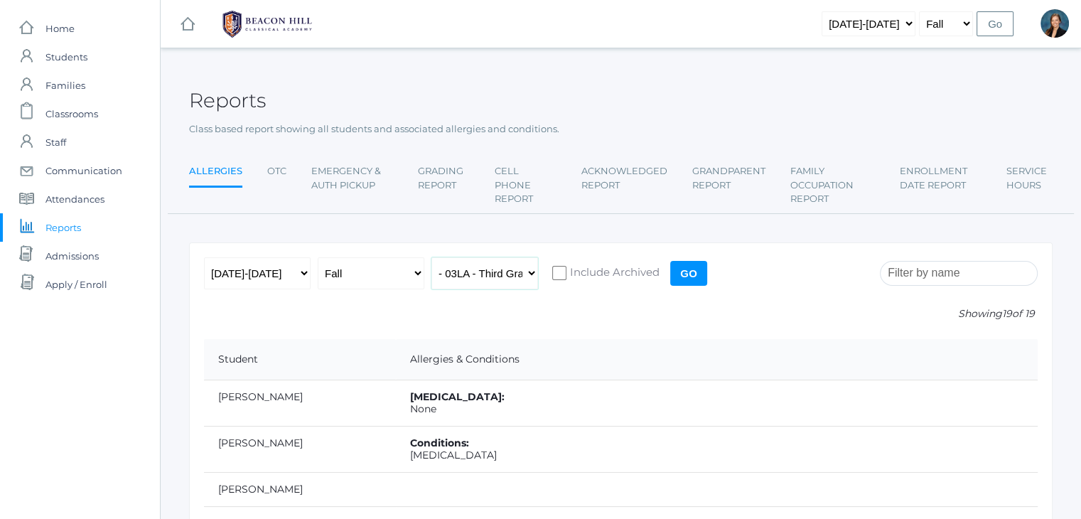
click at [520, 276] on select "All Classes Grammar - *KIND - Kindergarten AM - *KIND - Kindergarten PM - *KNDC…" at bounding box center [484, 273] width 107 height 32
select select "2077"
click at [431, 257] on select "All Classes Grammar - *KIND - Kindergarten AM - *KIND - Kindergarten PM - *KNDC…" at bounding box center [484, 273] width 107 height 32
click at [677, 277] on input "Go" at bounding box center [688, 273] width 37 height 25
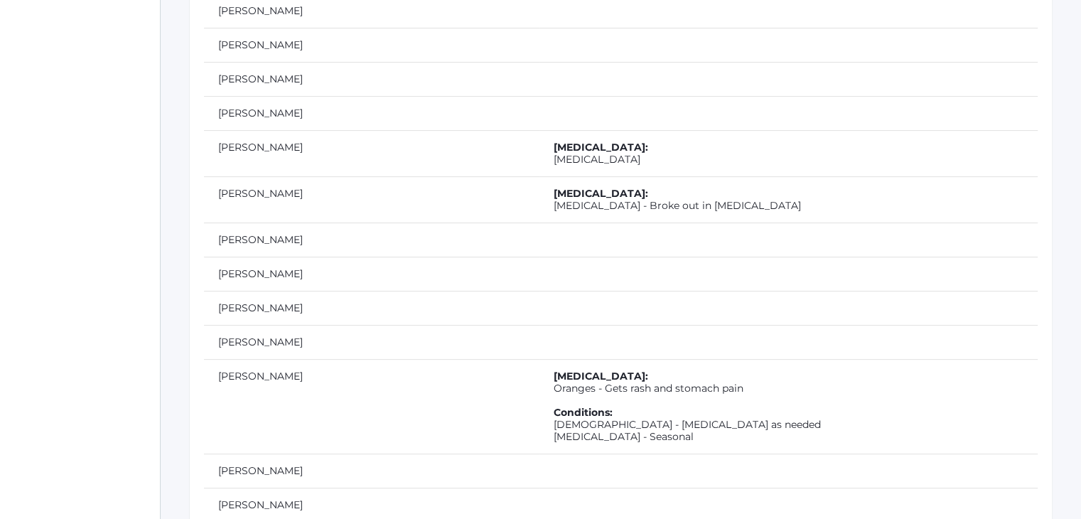
scroll to position [220, 0]
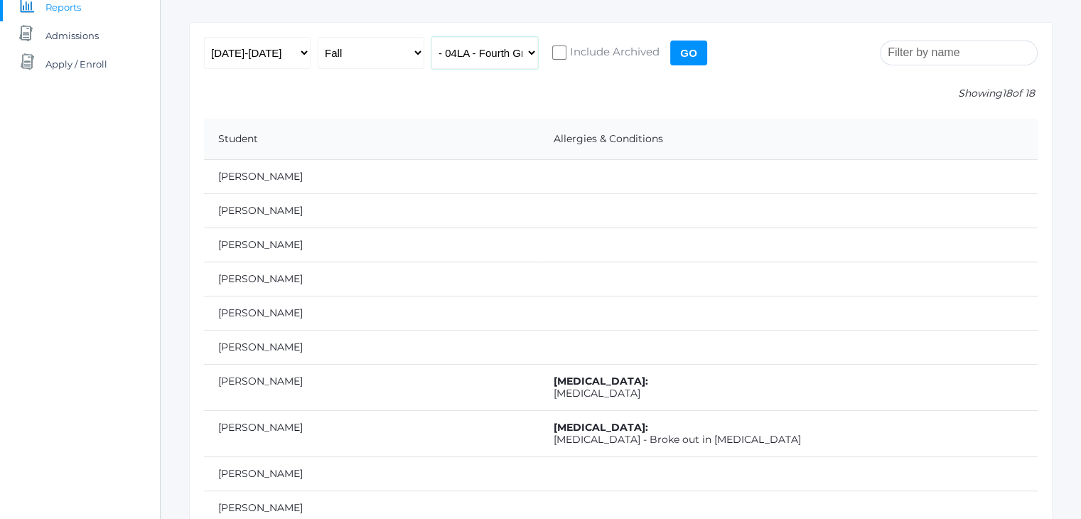
click at [498, 50] on select "All Classes Grammar - *KIND - Kindergarten AM - *KIND - Kindergarten PM - *KNDC…" at bounding box center [484, 53] width 107 height 32
select select "1972"
click at [431, 37] on select "All Classes Grammar - *KIND - Kindergarten AM - *KIND - Kindergarten PM - *KNDC…" at bounding box center [484, 53] width 107 height 32
click at [679, 47] on input "Go" at bounding box center [688, 53] width 37 height 25
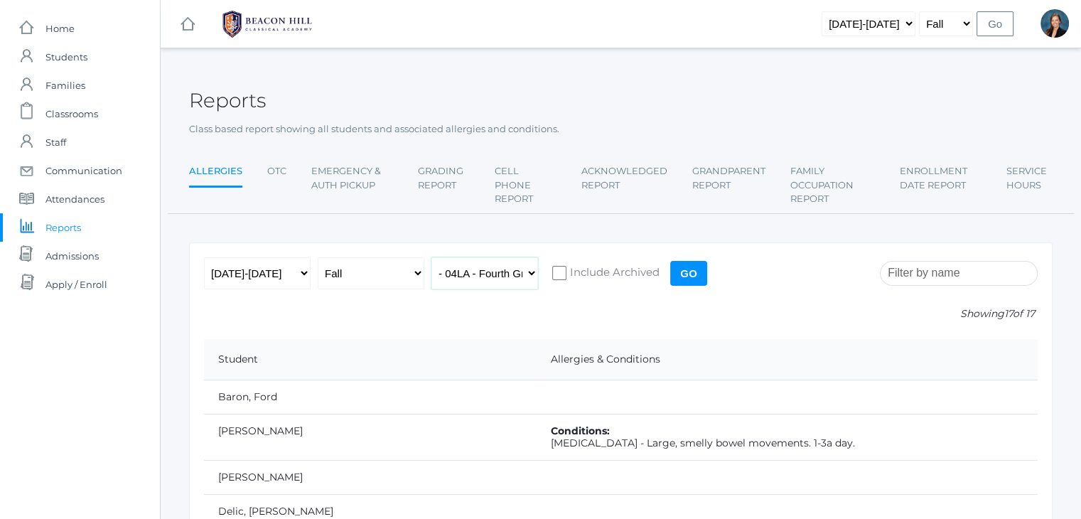
click at [505, 281] on select "All Classes Grammar - *KIND - Kindergarten AM - *KIND - Kindergarten PM - *KNDC…" at bounding box center [484, 273] width 107 height 32
select select "1968"
click at [431, 257] on select "All Classes Grammar - *KIND - Kindergarten AM - *KIND - Kindergarten PM - *KNDC…" at bounding box center [484, 273] width 107 height 32
click at [684, 274] on input "Go" at bounding box center [688, 273] width 37 height 25
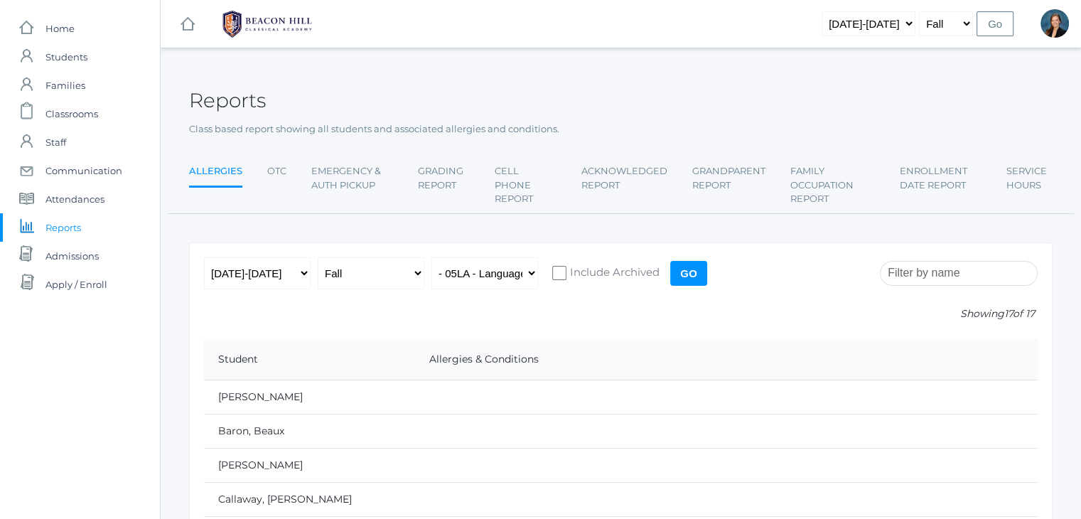
click at [684, 274] on input "Go" at bounding box center [688, 273] width 37 height 25
click at [508, 278] on select "All Classes Grammar - *KIND - Kindergarten AM - *KIND - Kindergarten PM - *KNDC…" at bounding box center [484, 273] width 107 height 32
select select "1967"
click at [431, 257] on select "All Classes Grammar - *KIND - Kindergarten AM - *KIND - Kindergarten PM - *KNDC…" at bounding box center [484, 273] width 107 height 32
click at [692, 268] on input "Go" at bounding box center [688, 273] width 37 height 25
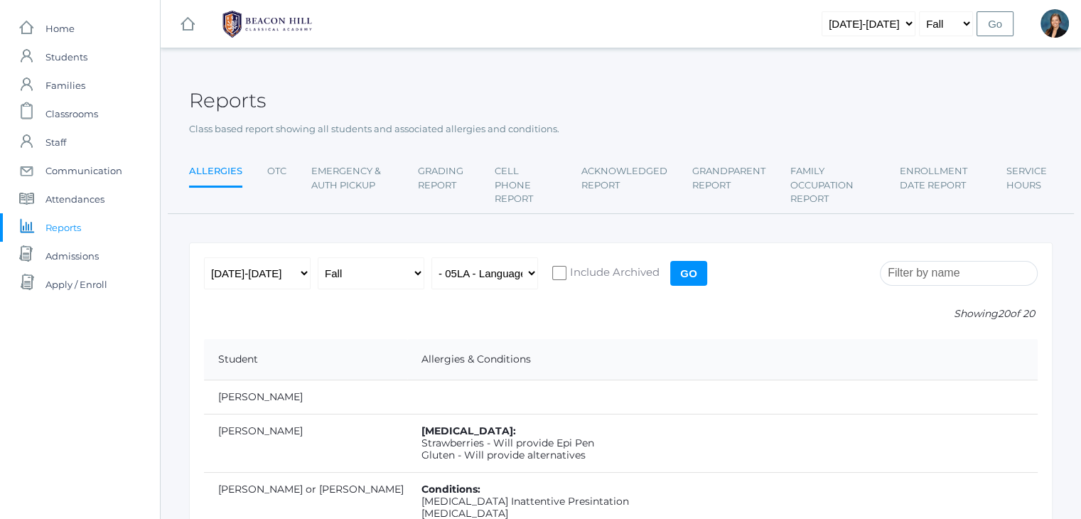
click at [942, 271] on input "search" at bounding box center [959, 273] width 158 height 25
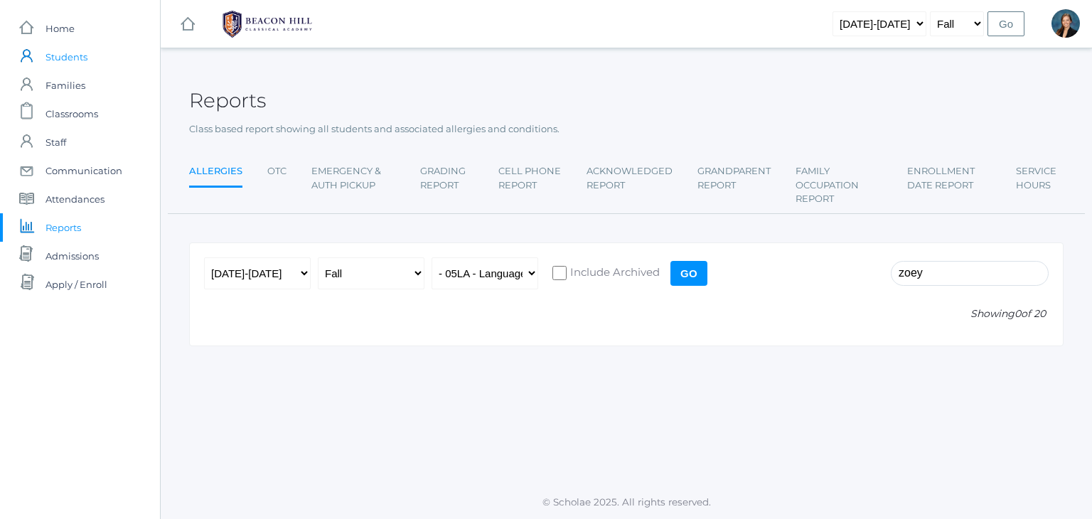
type input "zoey"
click at [65, 58] on span "Students" at bounding box center [66, 57] width 42 height 28
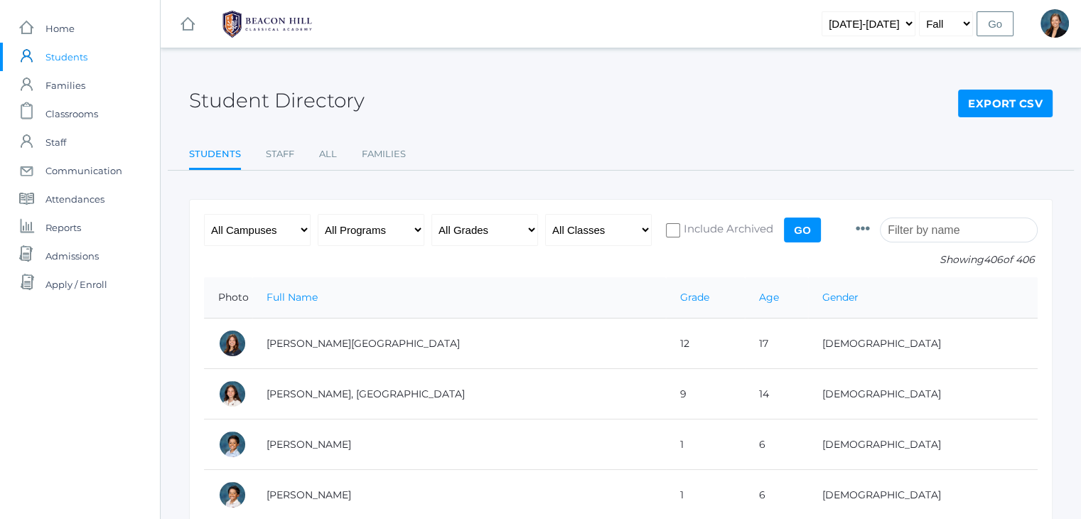
click at [930, 230] on input "search" at bounding box center [959, 229] width 158 height 25
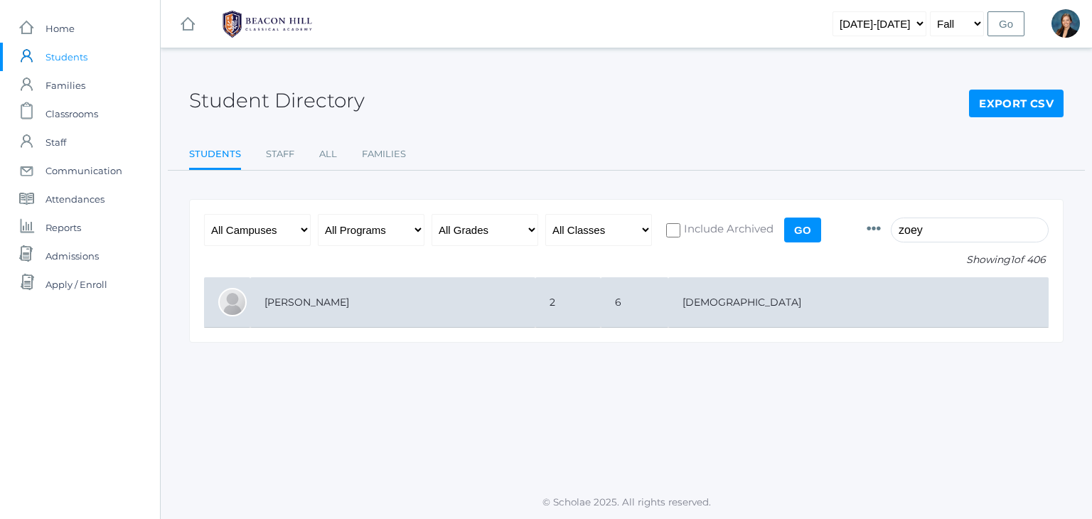
type input "zoey"
click at [535, 299] on td "[PERSON_NAME]" at bounding box center [392, 302] width 285 height 50
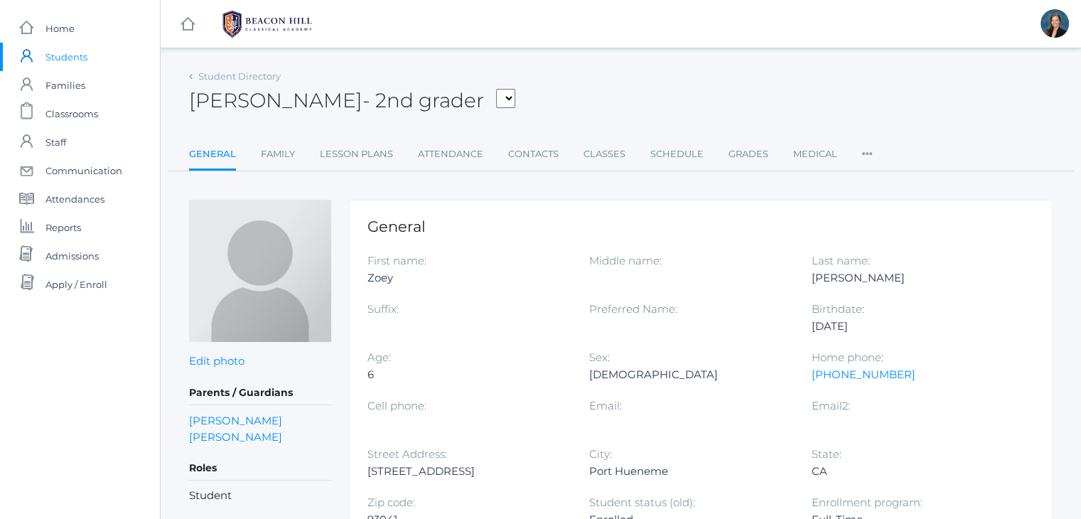
click at [953, 416] on div at bounding box center [912, 422] width 200 height 17
click at [214, 435] on link "[PERSON_NAME]" at bounding box center [235, 437] width 93 height 16
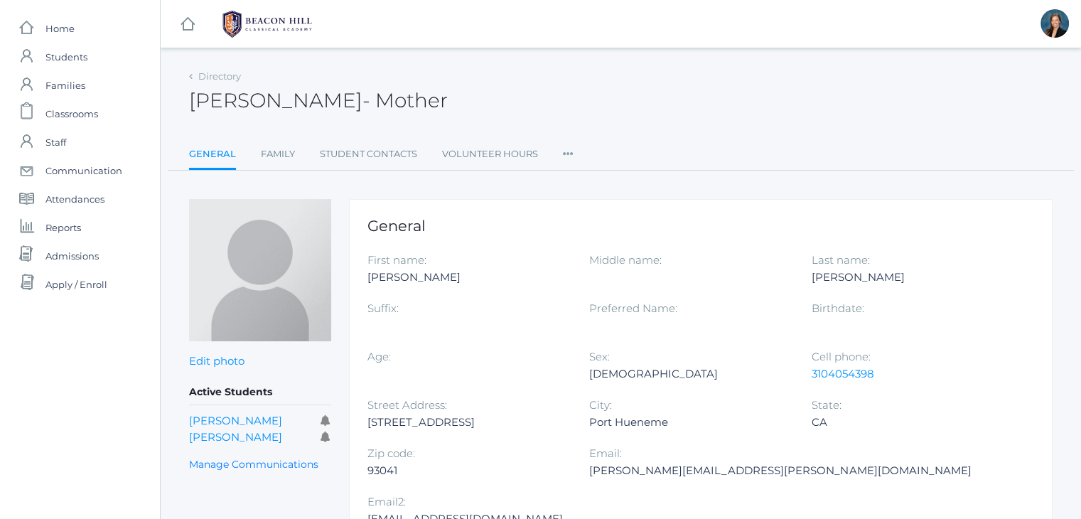
click at [577, 91] on div "[PERSON_NAME] - Mother [PERSON_NAME] Mother" at bounding box center [621, 92] width 864 height 53
click at [64, 202] on span "Attendances" at bounding box center [74, 199] width 59 height 28
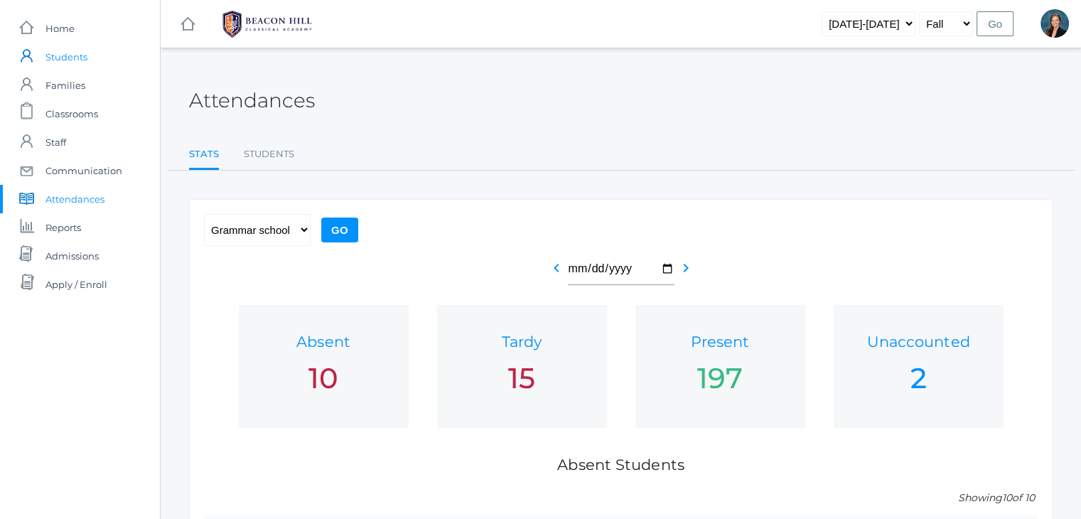
click at [65, 55] on span "Students" at bounding box center [66, 57] width 42 height 28
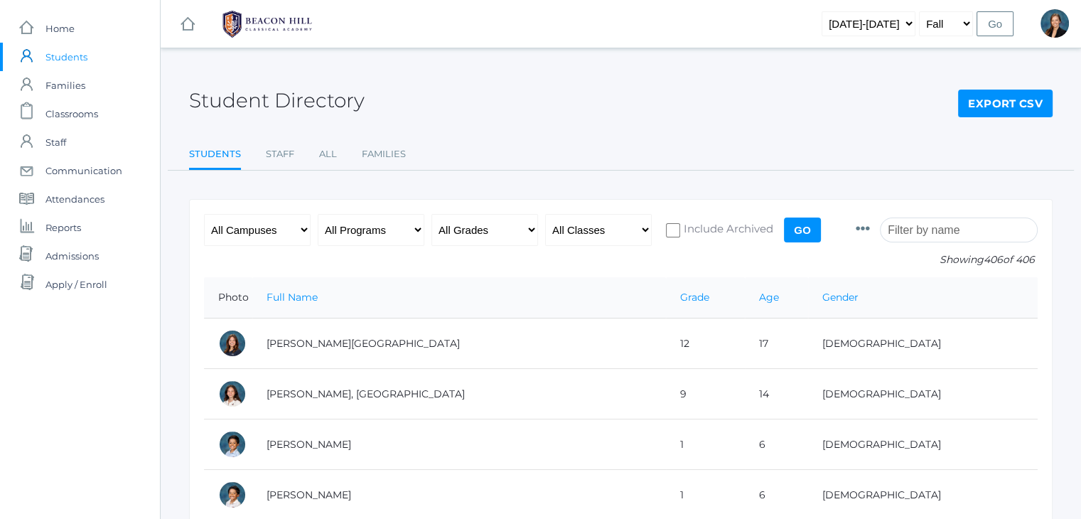
click at [924, 225] on input "search" at bounding box center [959, 229] width 158 height 25
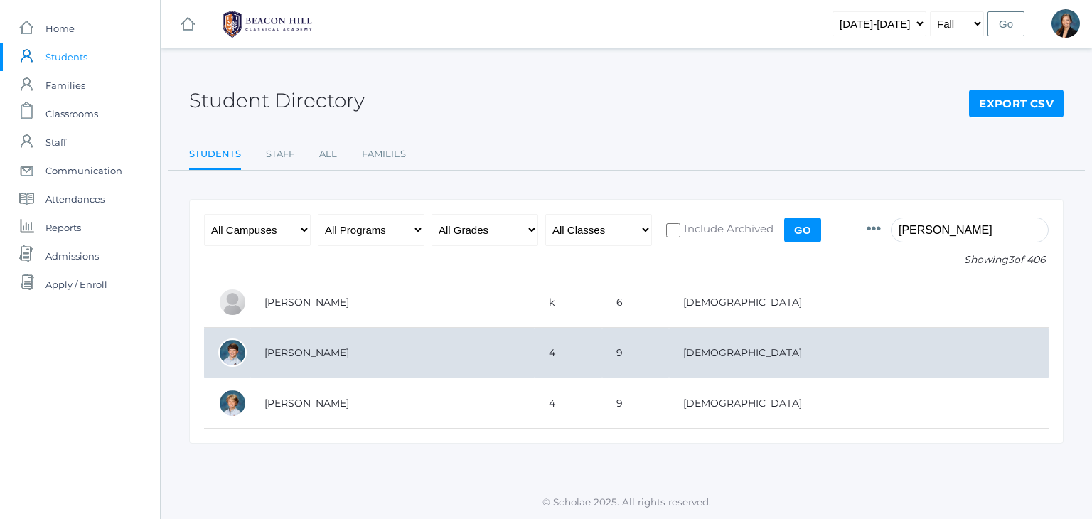
type input "willi"
click at [454, 350] on td "[PERSON_NAME]" at bounding box center [392, 353] width 284 height 50
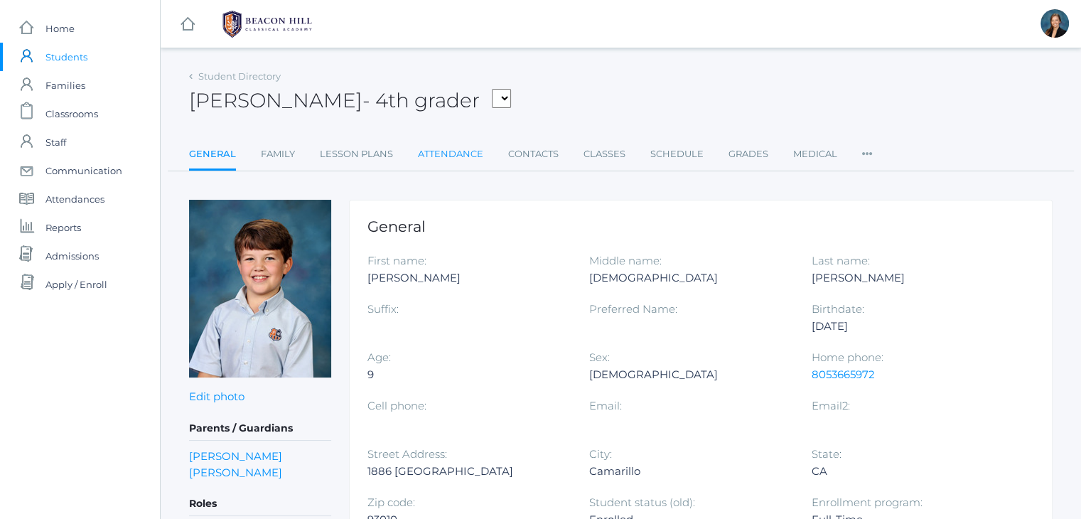
click at [444, 148] on link "Attendance" at bounding box center [450, 154] width 65 height 28
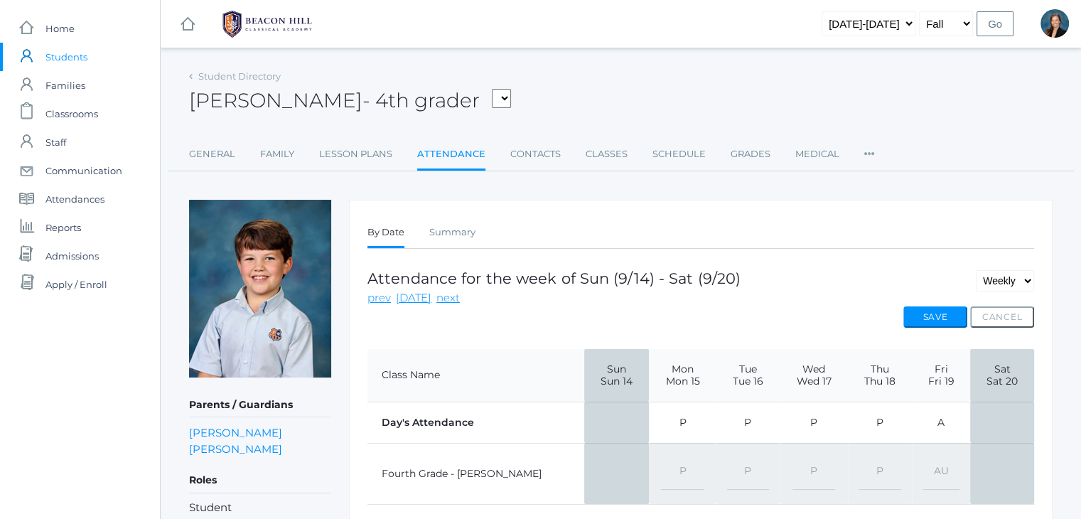
click at [935, 468] on select "-- Present Present-At-Home Tardy Excused Tardy Unexcused Absent Excused Absent …" at bounding box center [941, 474] width 37 height 32
select select "AE"
click at [923, 458] on select "-- Present Present-At-Home Tardy Excused Tardy Unexcused Absent Excused Absent …" at bounding box center [941, 474] width 37 height 32
click at [952, 306] on button "Save" at bounding box center [935, 316] width 64 height 21
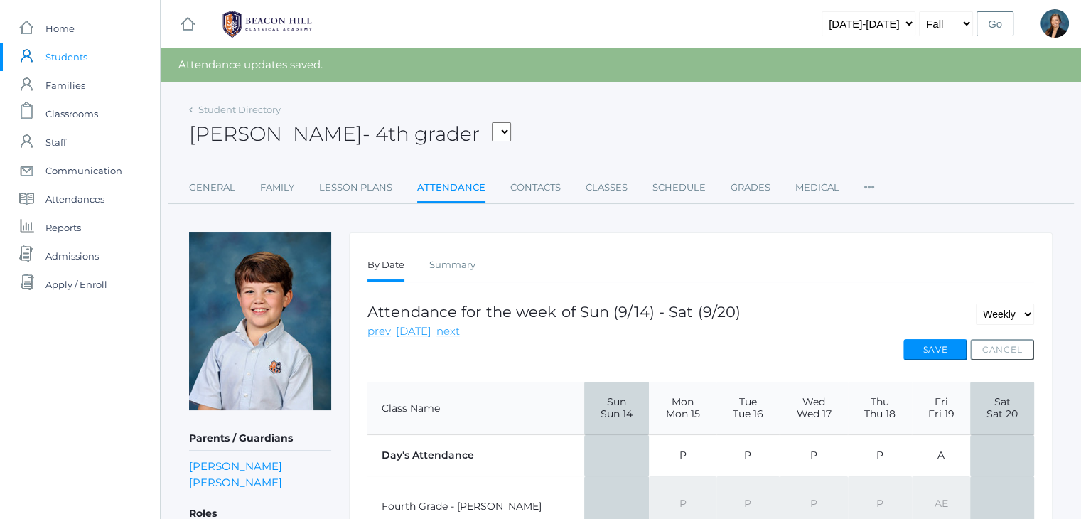
click at [824, 126] on div "William Hibbard - 4th grader Adams, Amelia Arnold, Claire Baron, Ford Beaty, Le…" at bounding box center [621, 126] width 864 height 53
click at [803, 119] on div "William Hibbard - 4th grader Adams, Amelia Arnold, Claire Baron, Ford Beaty, Le…" at bounding box center [621, 126] width 864 height 53
click at [742, 127] on div "William Hibbard - 4th grader Adams, Amelia Arnold, Claire Baron, Ford Beaty, Le…" at bounding box center [621, 126] width 864 height 53
click at [585, 143] on div "William Hibbard - 4th grader Adams, Amelia Arnold, Claire Baron, Ford Beaty, Le…" at bounding box center [621, 126] width 864 height 53
click at [58, 23] on span "Home" at bounding box center [59, 28] width 29 height 28
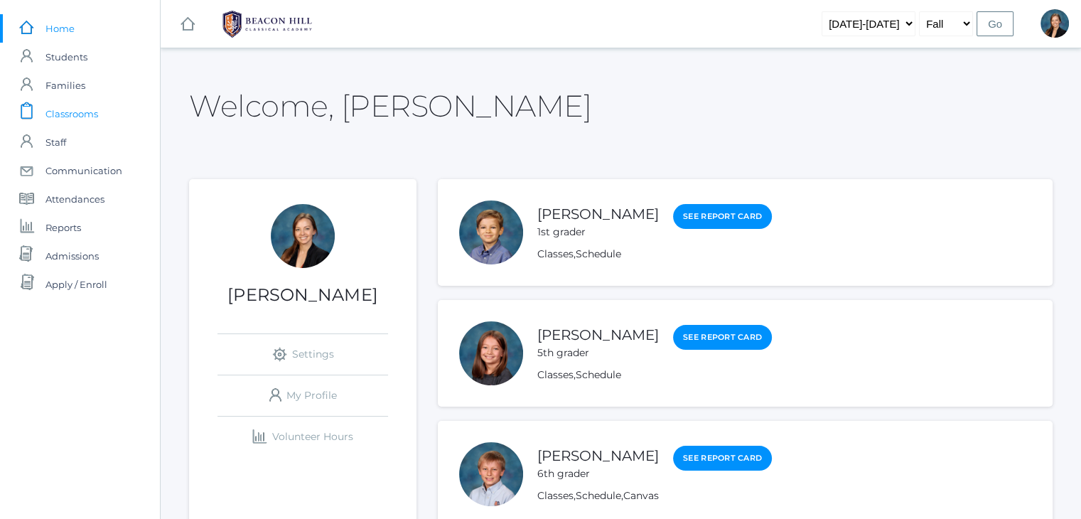
click at [83, 112] on span "Classrooms" at bounding box center [71, 114] width 53 height 28
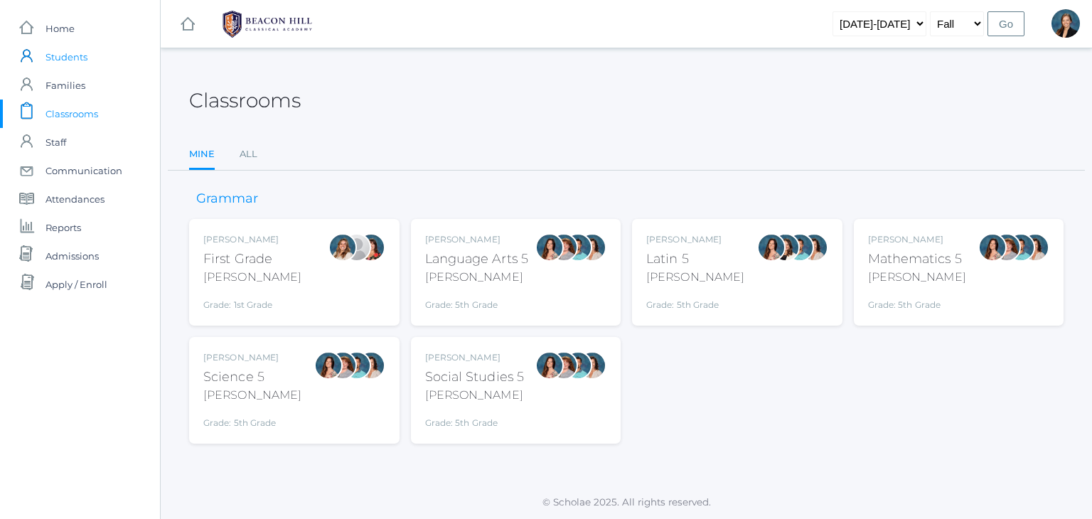
click at [58, 60] on span "Students" at bounding box center [66, 57] width 42 height 28
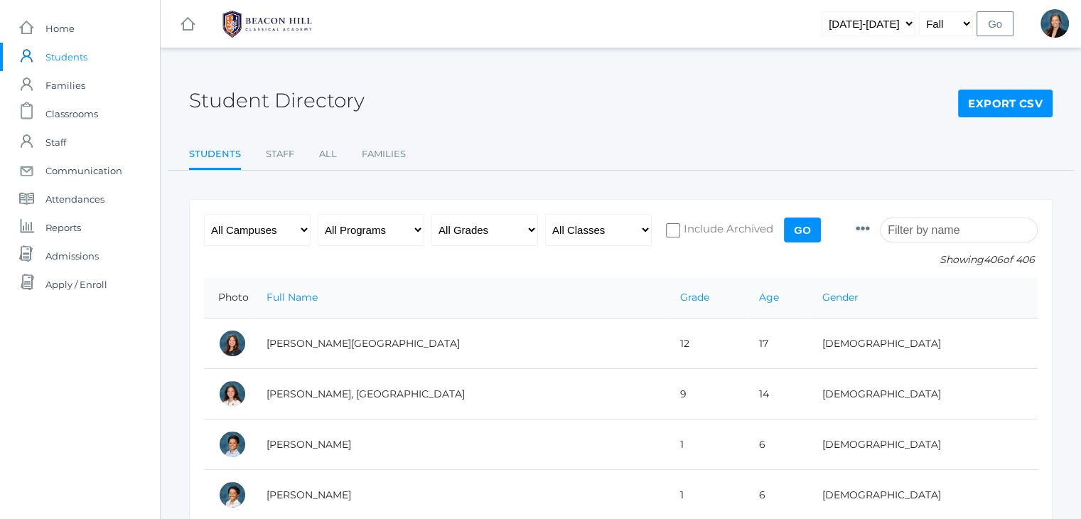
click at [920, 240] on input "search" at bounding box center [959, 229] width 158 height 25
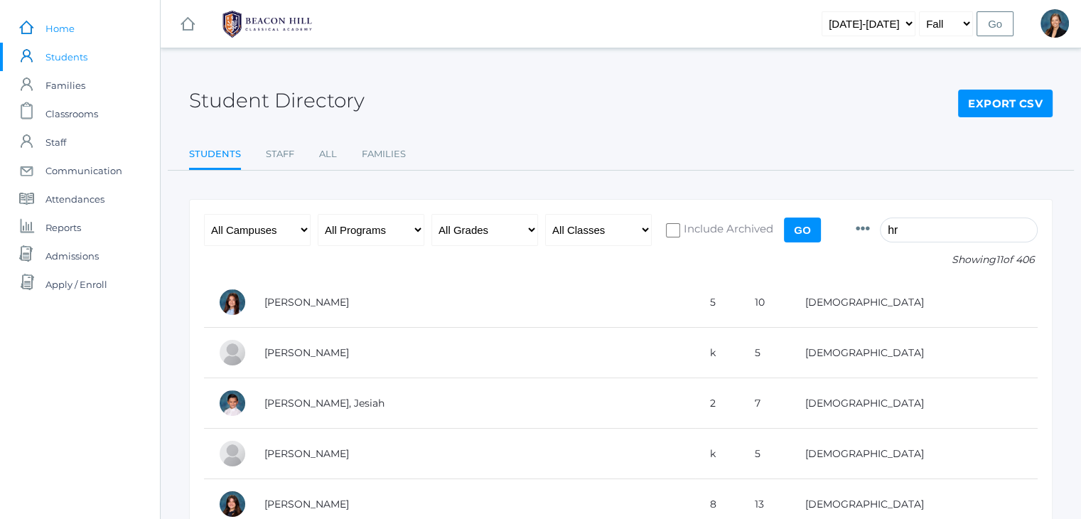
type input "hr"
click at [58, 32] on span "Home" at bounding box center [59, 28] width 29 height 28
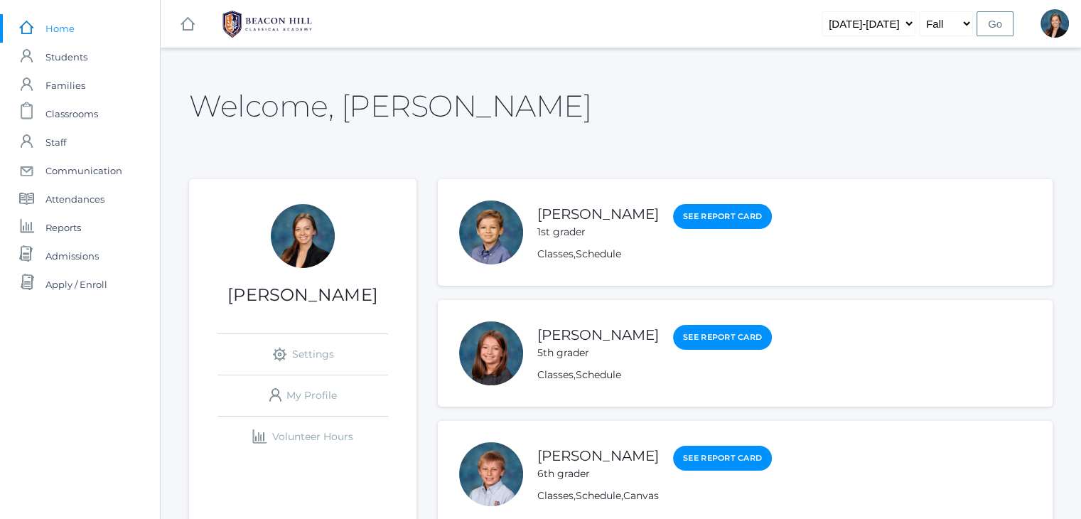
click at [547, 79] on div "Welcome, [PERSON_NAME]" at bounding box center [621, 97] width 864 height 63
click at [73, 122] on span "Classrooms" at bounding box center [71, 114] width 53 height 28
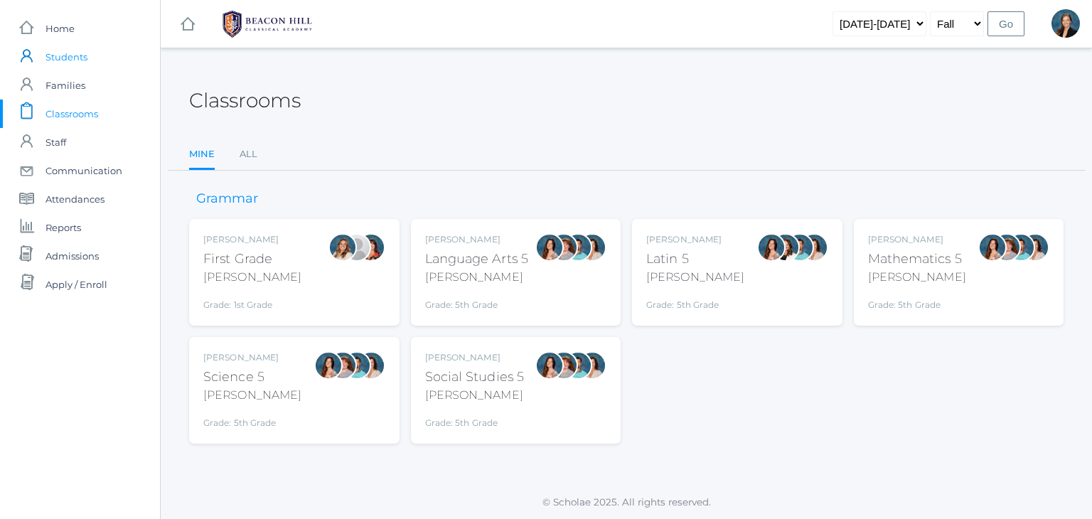
click at [71, 60] on span "Students" at bounding box center [66, 57] width 42 height 28
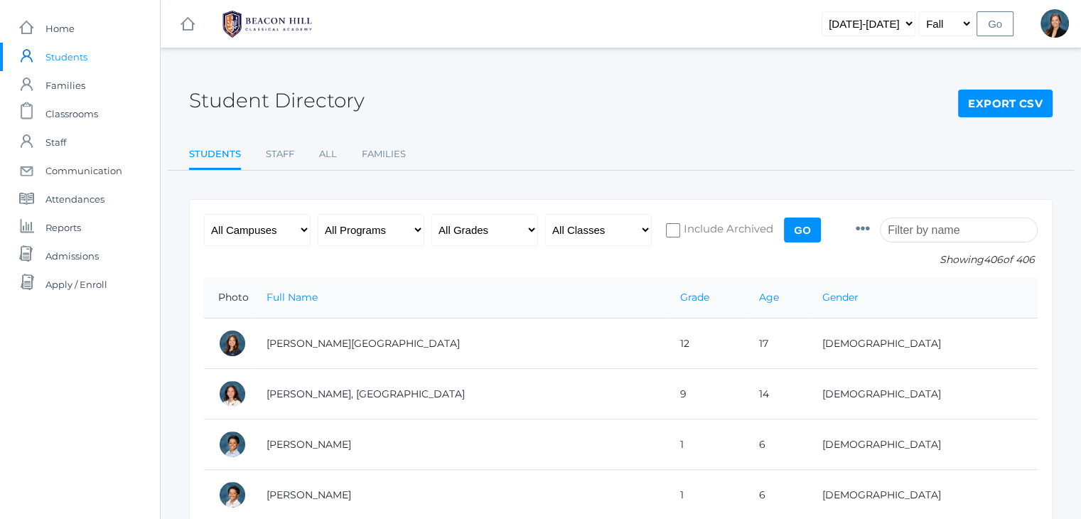
click at [957, 233] on input "search" at bounding box center [959, 229] width 158 height 25
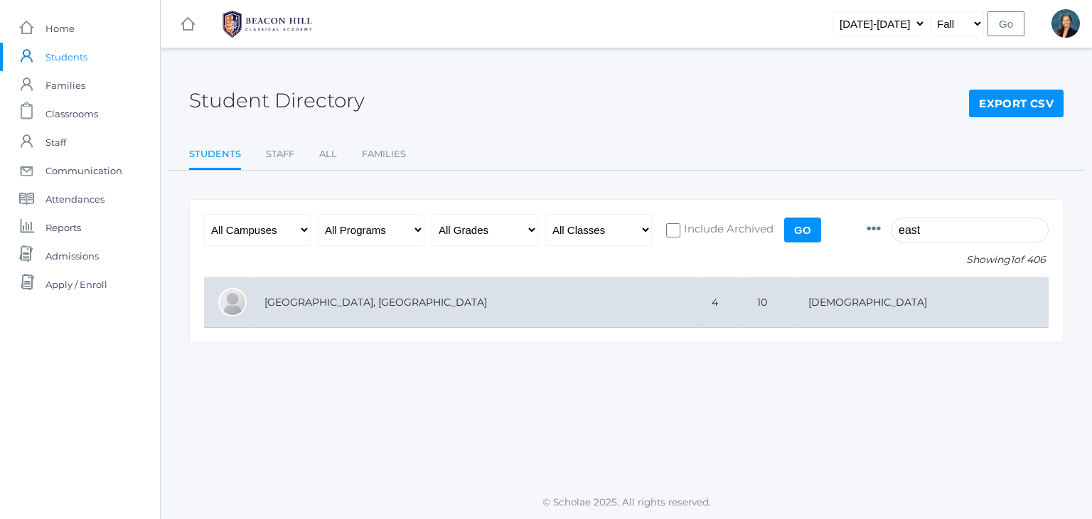
type input "east"
click at [290, 291] on td "[GEOGRAPHIC_DATA], [GEOGRAPHIC_DATA]" at bounding box center [473, 302] width 447 height 50
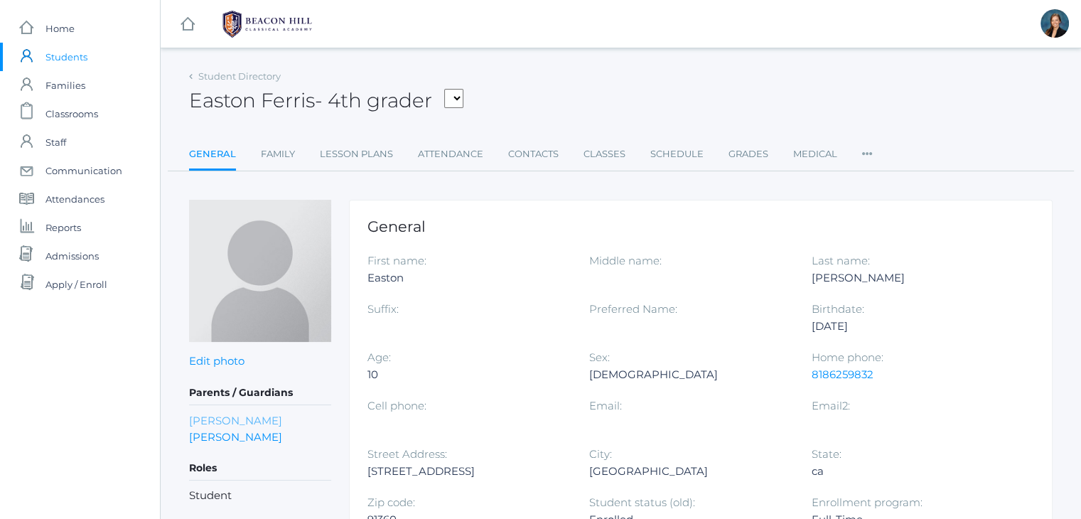
click at [237, 414] on link "[PERSON_NAME]" at bounding box center [235, 420] width 93 height 16
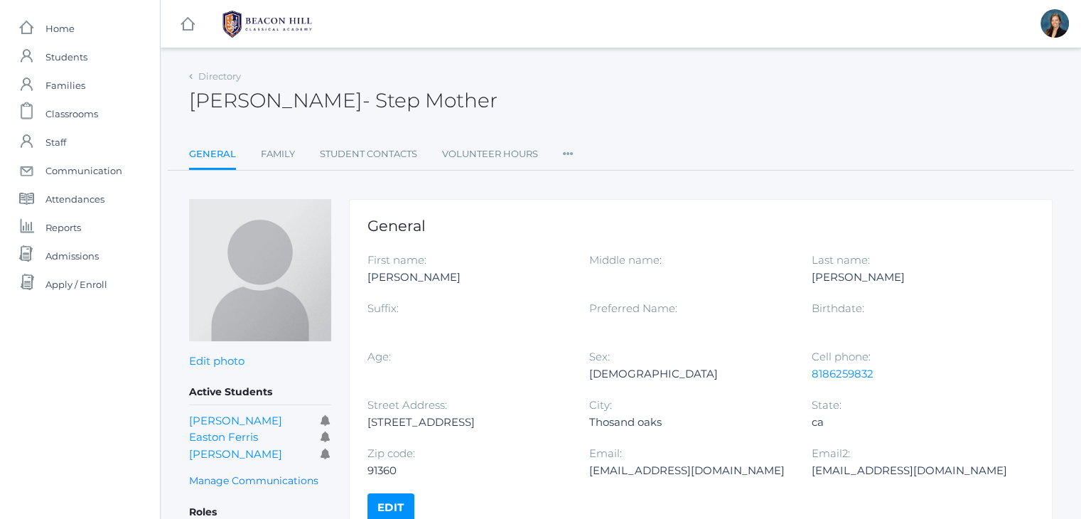
click at [661, 87] on div "[PERSON_NAME] - Step Mother [PERSON_NAME] Step Mother" at bounding box center [621, 92] width 864 height 53
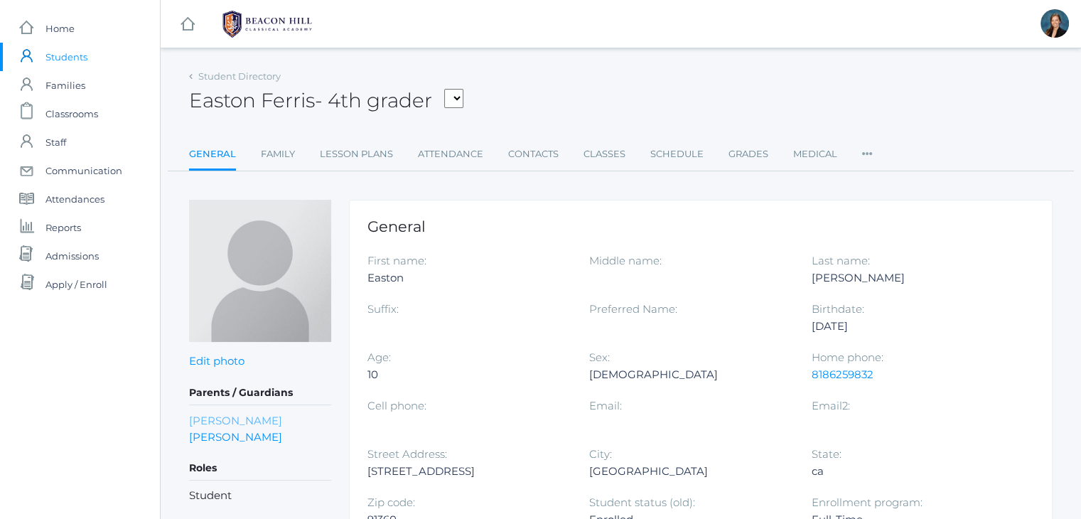
click at [210, 423] on link "[PERSON_NAME]" at bounding box center [235, 420] width 93 height 16
click at [611, 154] on link "Classes" at bounding box center [605, 154] width 42 height 28
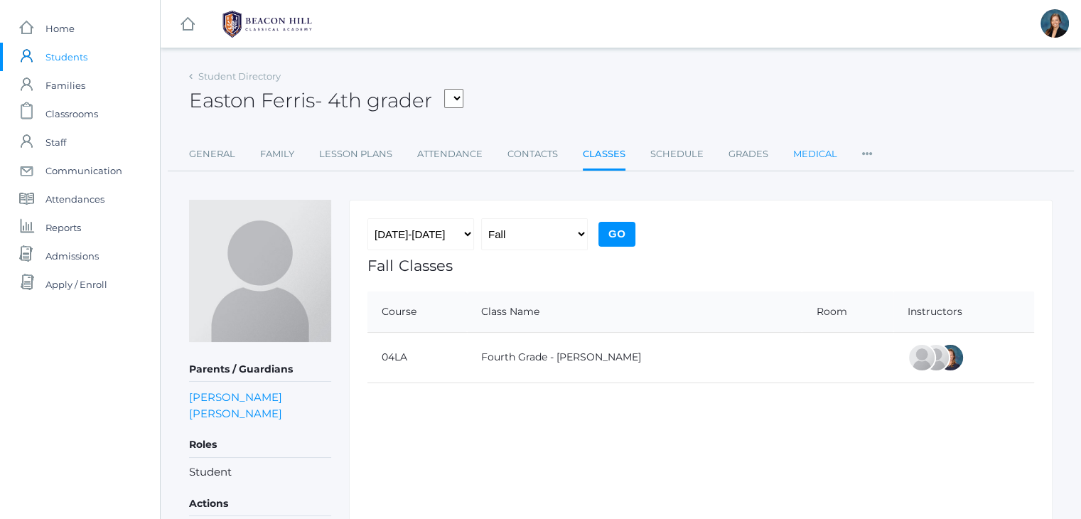
click at [797, 152] on link "Medical" at bounding box center [815, 154] width 44 height 28
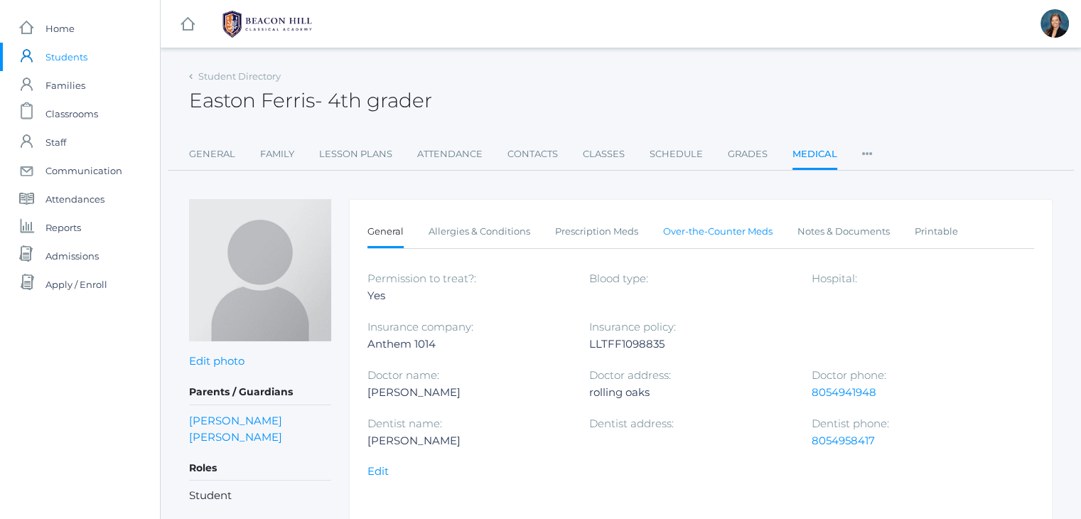
click at [716, 228] on link "Over-the-Counter Meds" at bounding box center [717, 231] width 109 height 28
click at [195, 412] on link "[PERSON_NAME]" at bounding box center [235, 420] width 93 height 16
click at [493, 83] on div "Easton Ferris - 4th grader Easton Ferris 4th grader" at bounding box center [621, 92] width 864 height 53
click at [275, 149] on link "Family" at bounding box center [277, 154] width 34 height 28
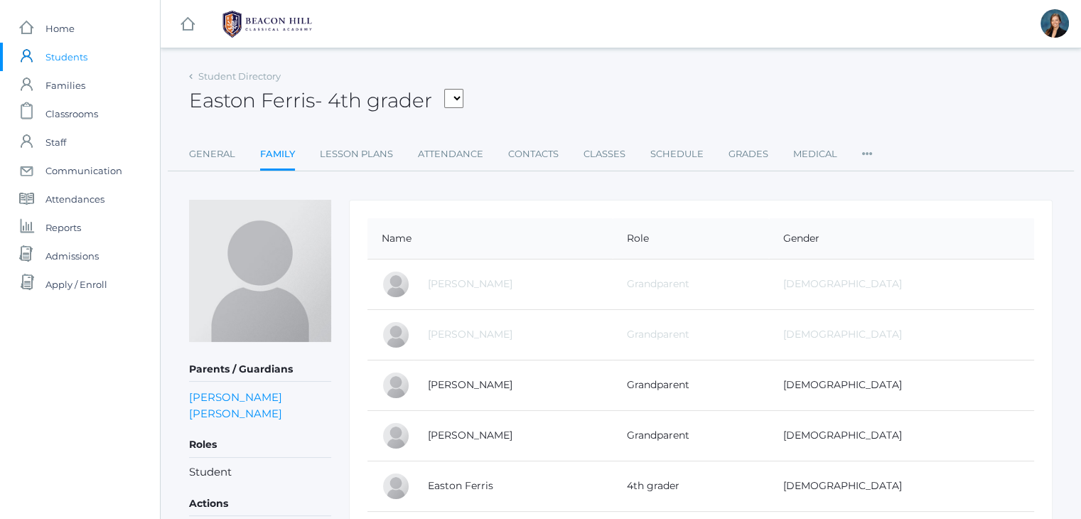
click at [622, 107] on div "Easton Ferris - 4th grader [PERSON_NAME], [PERSON_NAME], [PERSON_NAME], [PERSON…" at bounding box center [621, 92] width 864 height 53
click at [627, 139] on div "Student Directory [PERSON_NAME] - 4th grader [PERSON_NAME], [PERSON_NAME], [PER…" at bounding box center [621, 118] width 864 height 105
click at [210, 143] on link "General" at bounding box center [212, 154] width 46 height 28
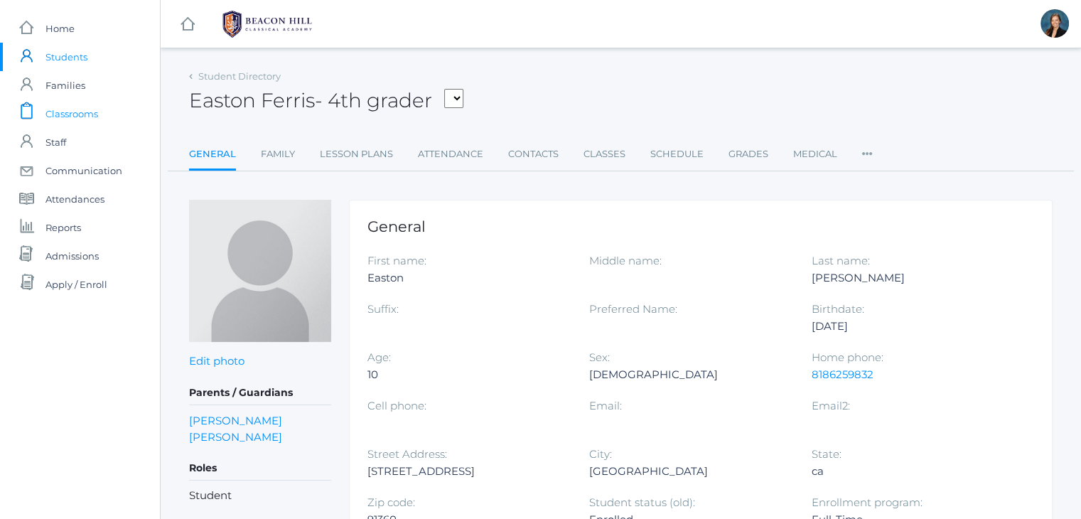
click at [80, 114] on span "Classrooms" at bounding box center [71, 114] width 53 height 28
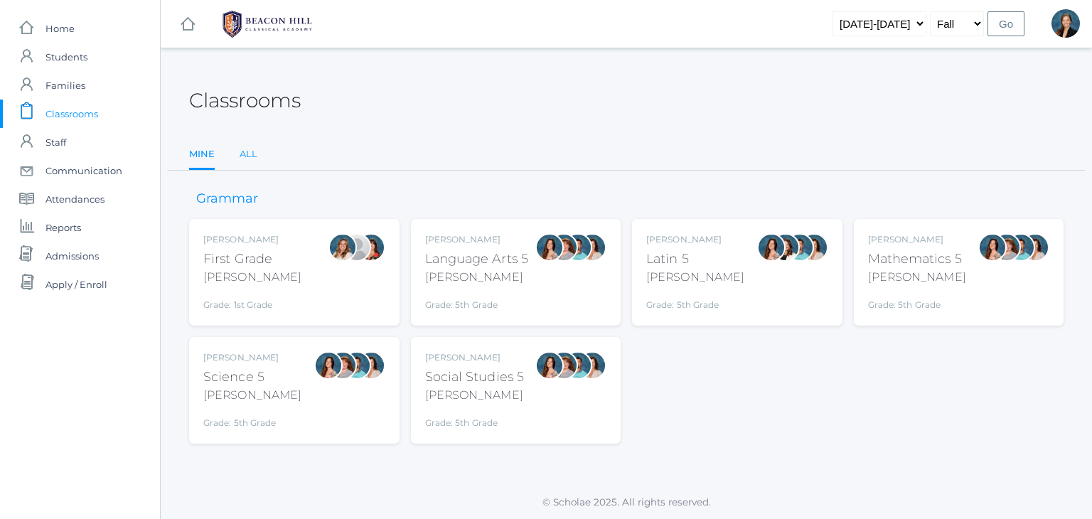
click at [242, 161] on link "All" at bounding box center [249, 154] width 18 height 28
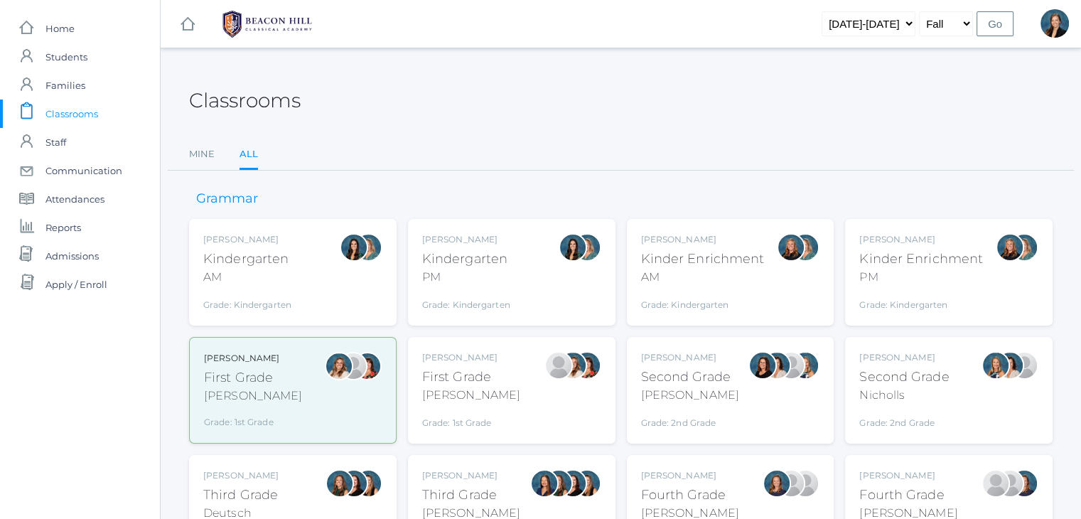
click at [485, 271] on div "PM" at bounding box center [466, 277] width 88 height 17
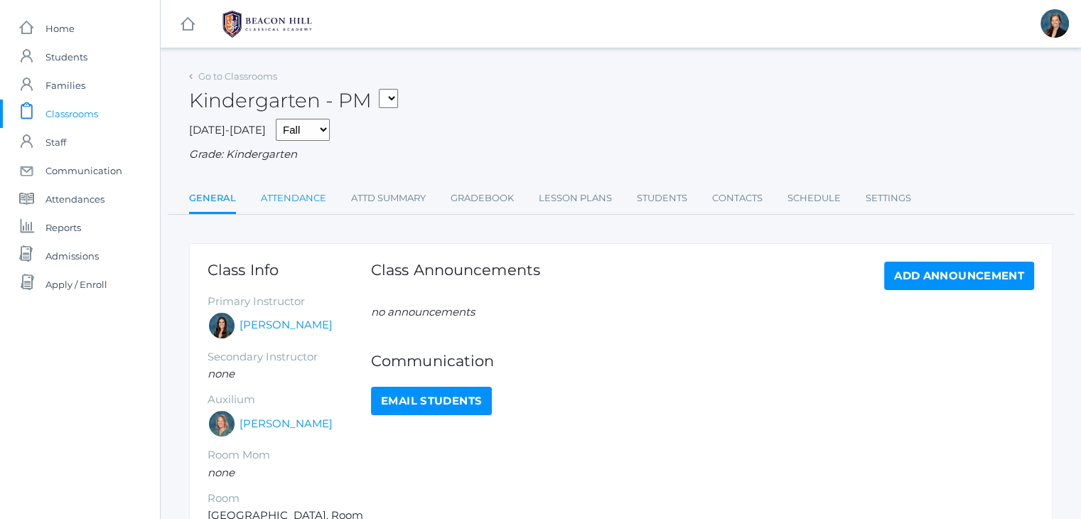
click at [275, 198] on link "Attendance" at bounding box center [293, 198] width 65 height 28
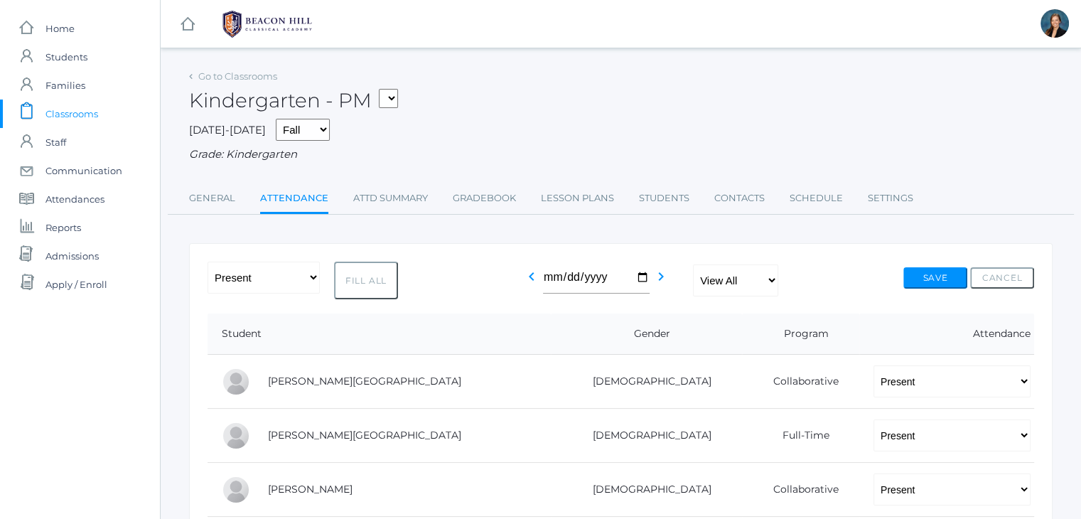
click at [654, 131] on div "[DATE]-[DATE] Fall Spring Grade: Kindergarten" at bounding box center [621, 141] width 864 height 44
click at [78, 115] on span "Classrooms" at bounding box center [71, 114] width 53 height 28
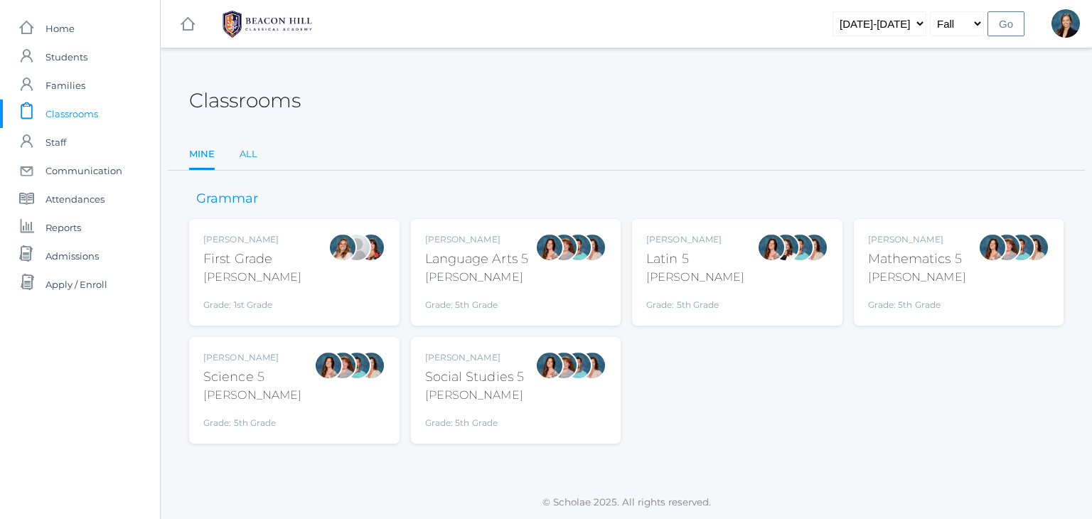
click at [244, 154] on link "All" at bounding box center [249, 154] width 18 height 28
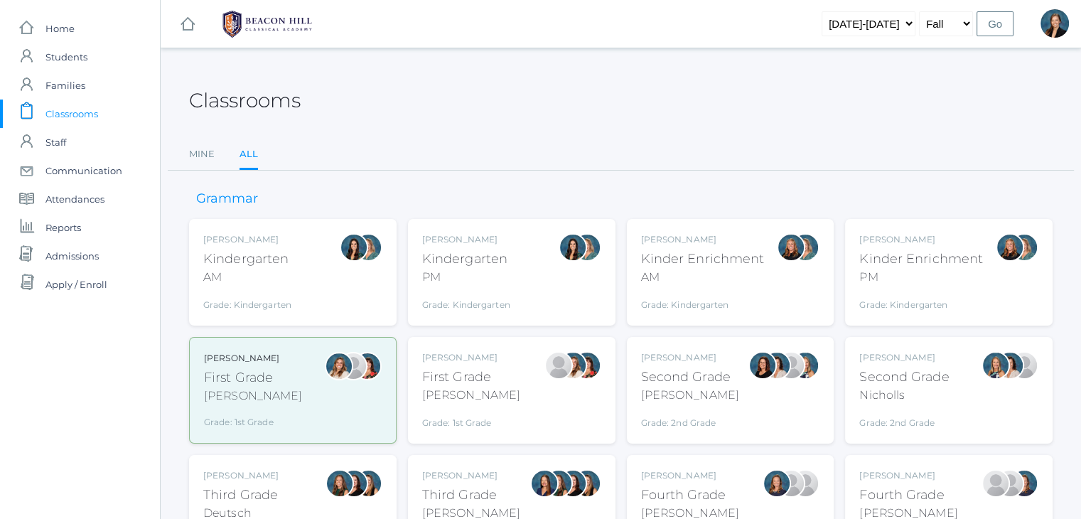
click at [893, 279] on div "PM" at bounding box center [921, 277] width 124 height 17
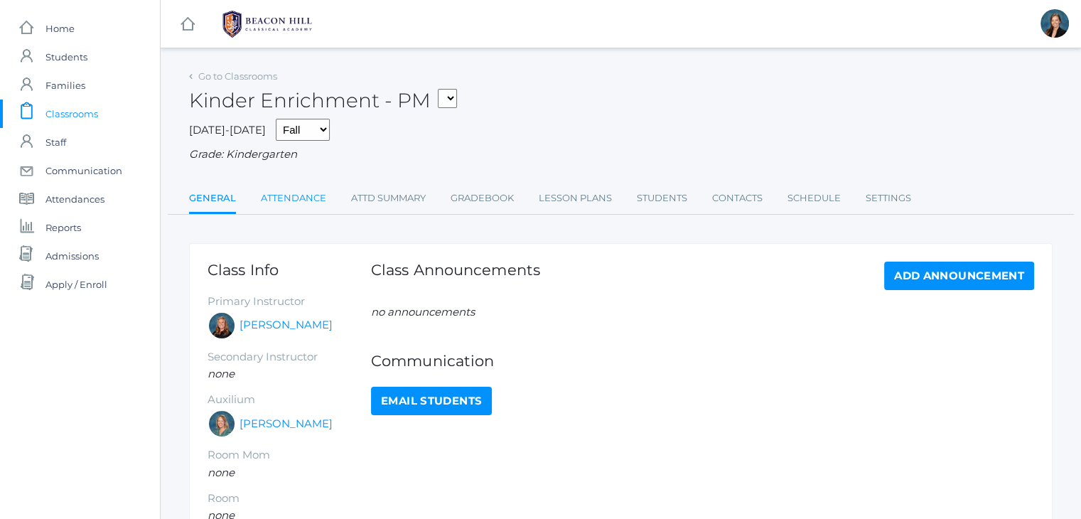
click at [280, 200] on link "Attendance" at bounding box center [293, 198] width 65 height 28
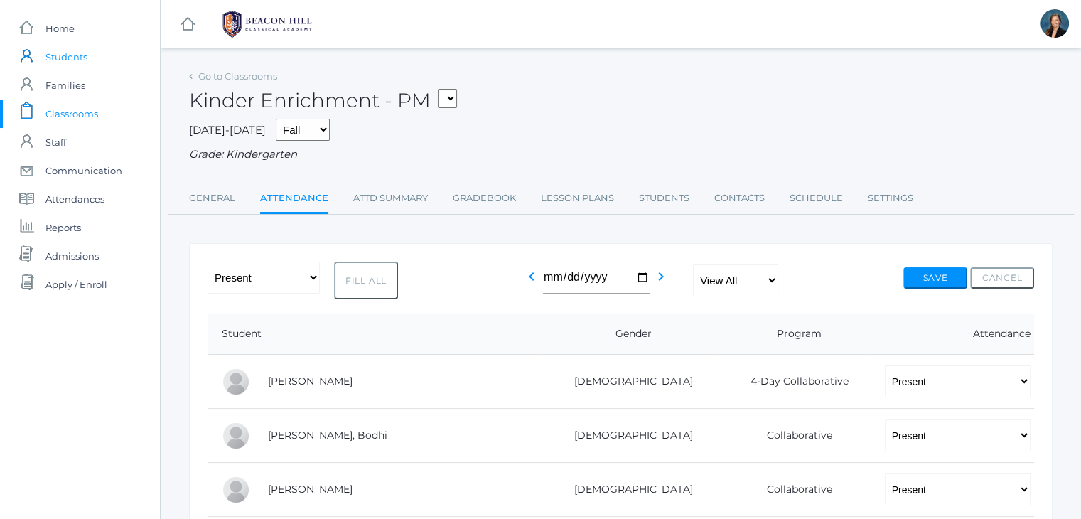
click at [61, 60] on span "Students" at bounding box center [66, 57] width 42 height 28
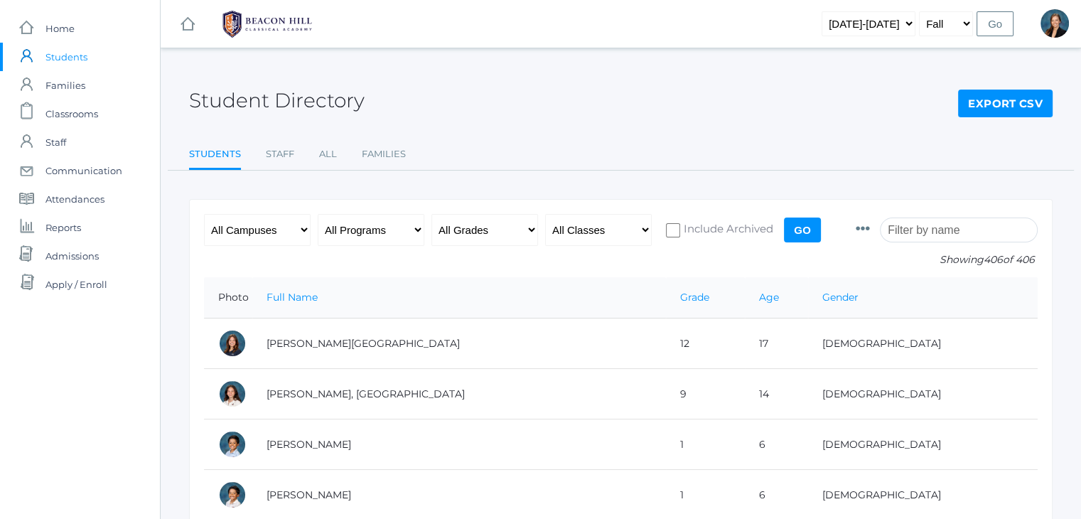
click at [559, 117] on div "Student Directory Export CSV" at bounding box center [621, 92] width 864 height 53
click at [68, 31] on span "Home" at bounding box center [59, 28] width 29 height 28
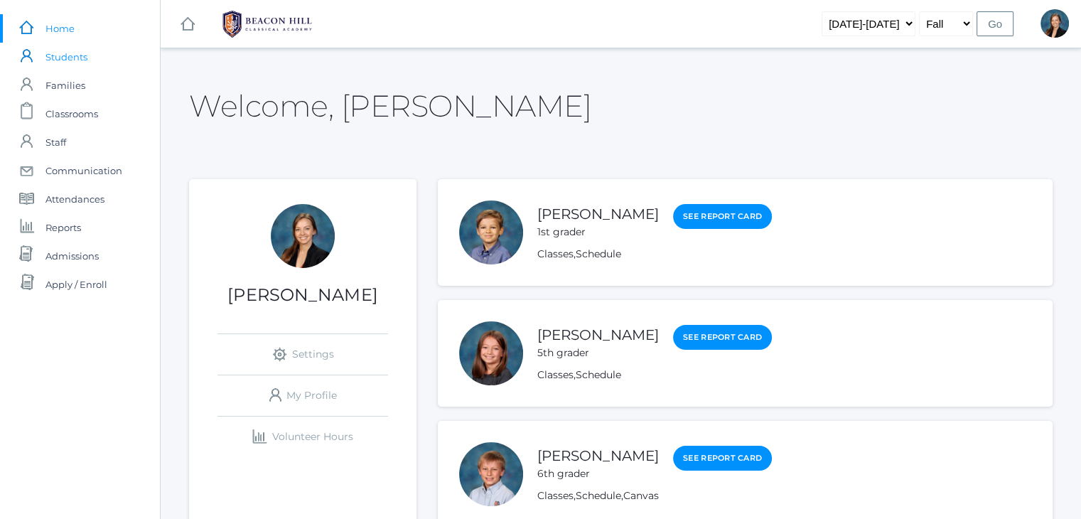
click at [65, 56] on span "Students" at bounding box center [66, 57] width 42 height 28
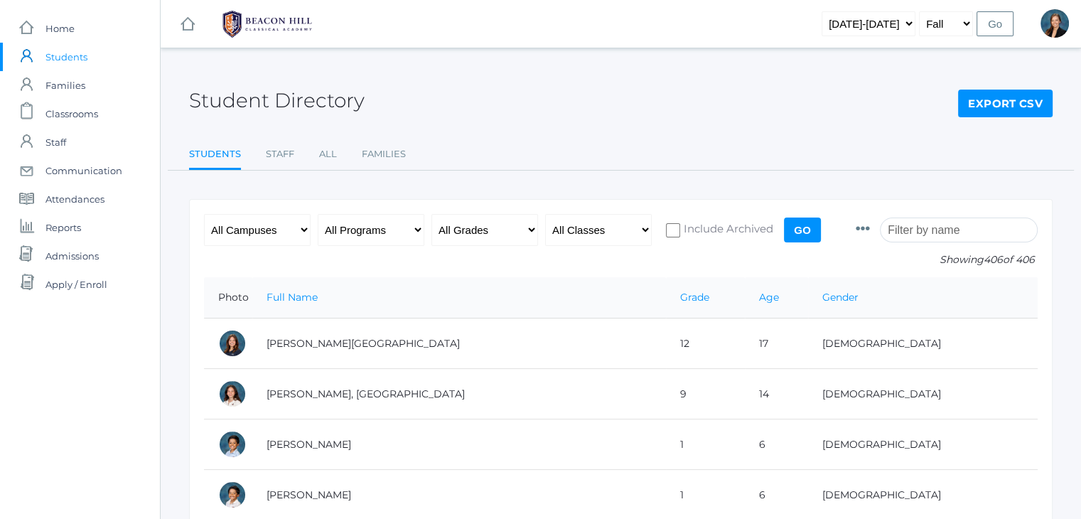
click at [930, 230] on input "search" at bounding box center [959, 229] width 158 height 25
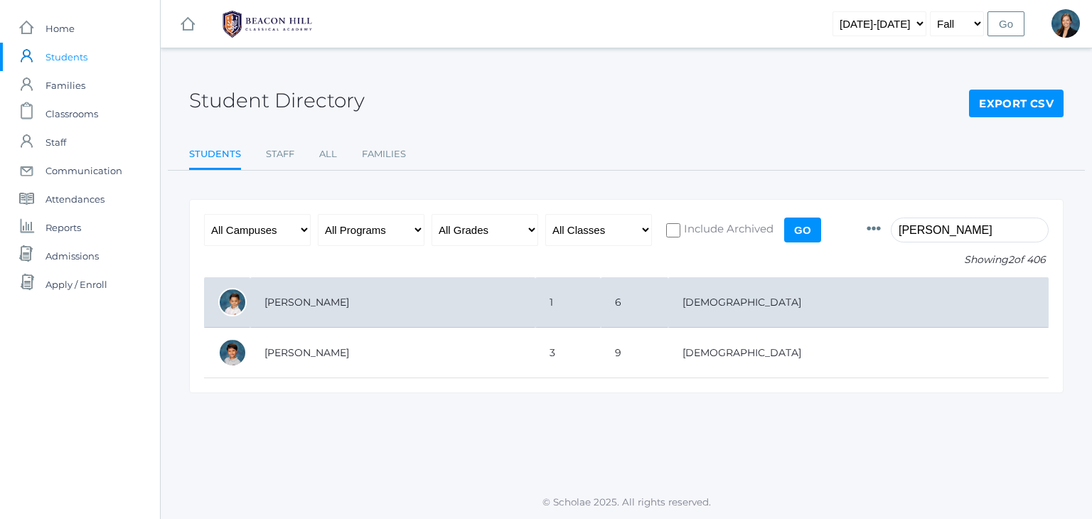
type input "[PERSON_NAME]"
click at [531, 306] on td "[PERSON_NAME]" at bounding box center [392, 302] width 285 height 50
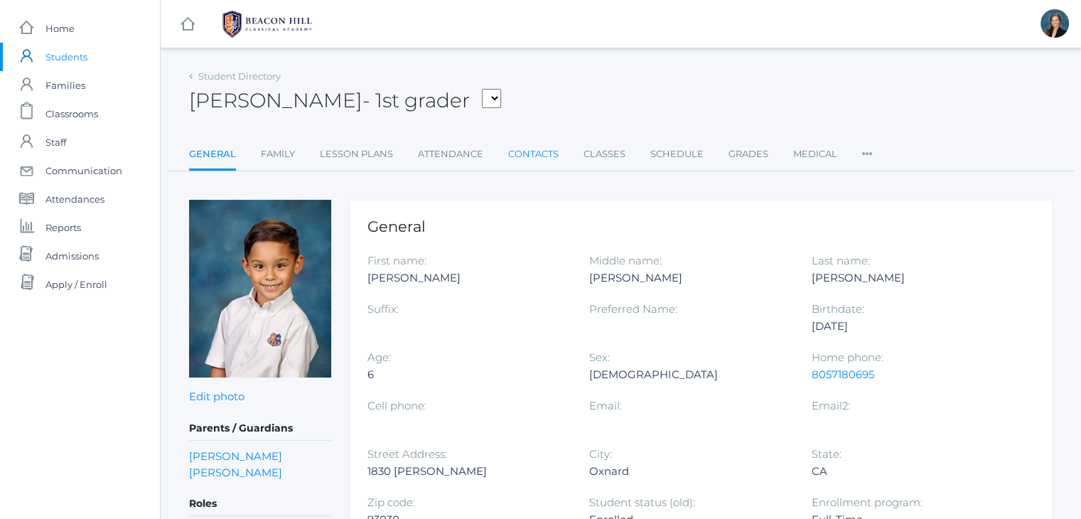
click at [524, 156] on link "Contacts" at bounding box center [533, 154] width 50 height 28
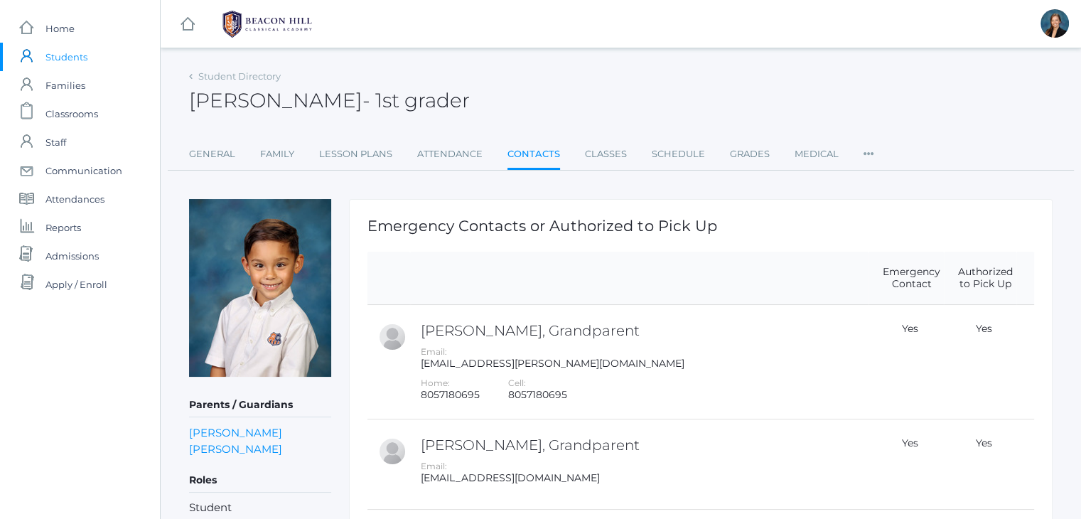
click at [769, 65] on div "icons/ui/navigation/hamburger Created with Sketch. icons/ui/navigation/home Cre…" at bounding box center [620, 528] width 921 height 1056
click at [672, 65] on div "icons/ui/navigation/hamburger Created with Sketch. icons/ui/navigation/home Cre…" at bounding box center [620, 528] width 921 height 1056
click at [611, 77] on div "[PERSON_NAME] - 1st grader [PERSON_NAME] 1st grader" at bounding box center [621, 92] width 864 height 53
click at [74, 54] on span "Students" at bounding box center [66, 57] width 42 height 28
